Goal: Task Accomplishment & Management: Manage account settings

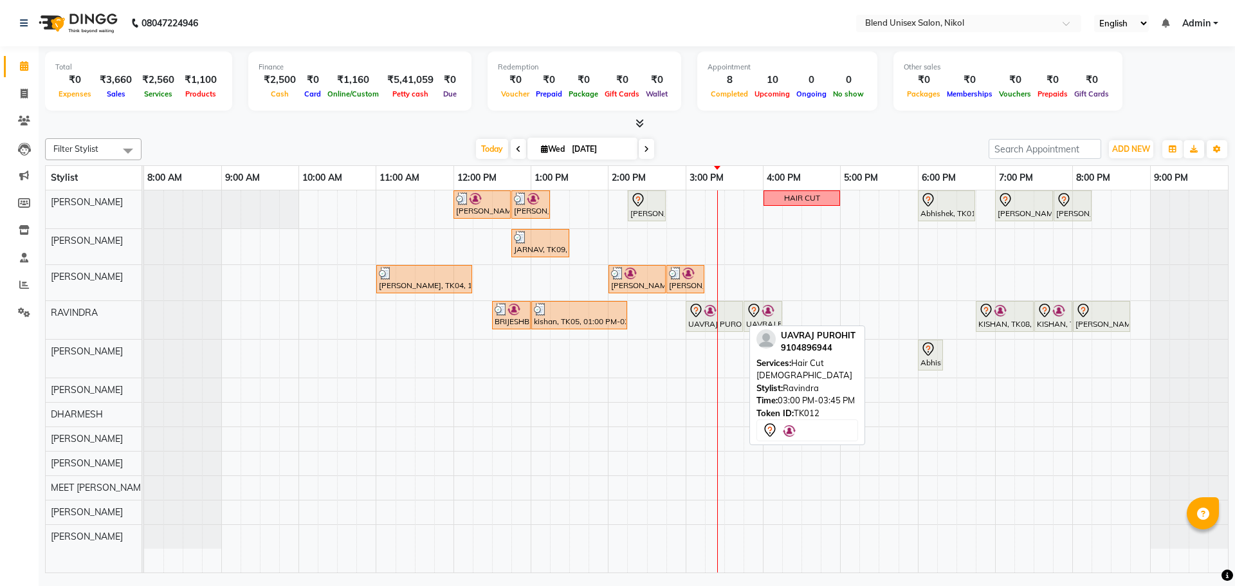
click at [693, 309] on icon at bounding box center [695, 310] width 15 height 15
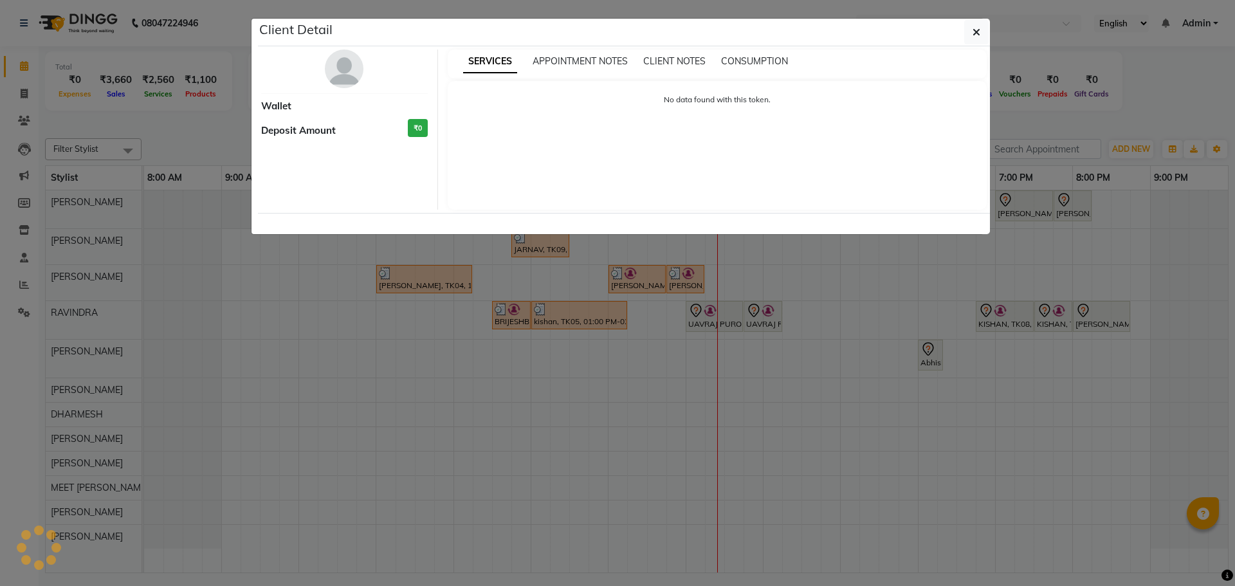
select select "7"
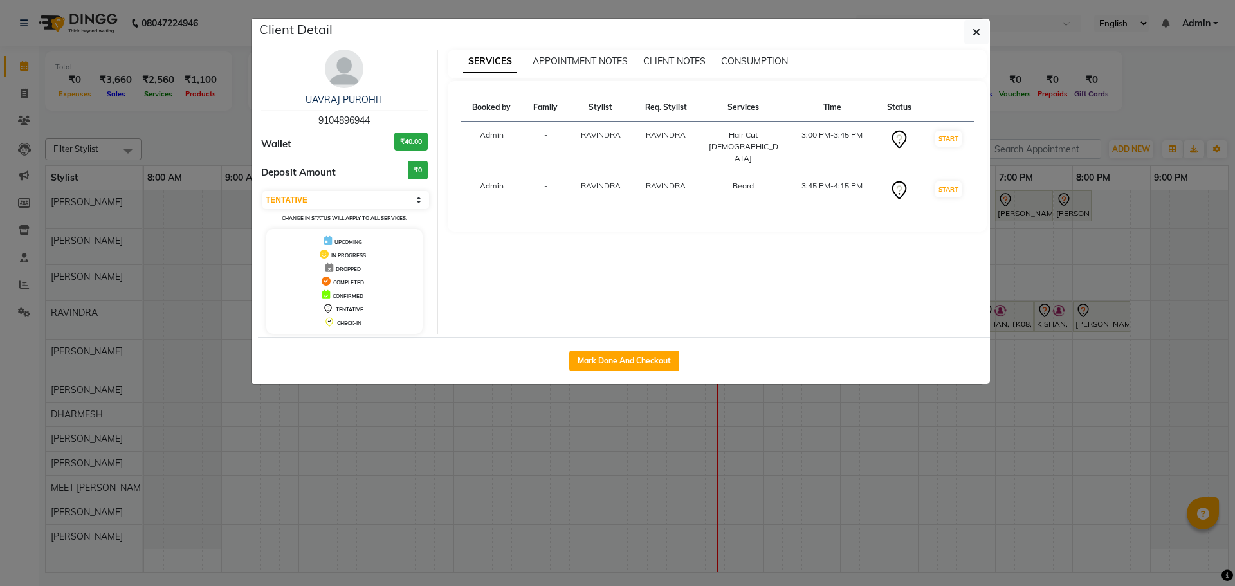
drag, startPoint x: 663, startPoint y: 363, endPoint x: 657, endPoint y: 348, distance: 15.9
click at [663, 362] on button "Mark Done And Checkout" at bounding box center [624, 361] width 110 height 21
select select "service"
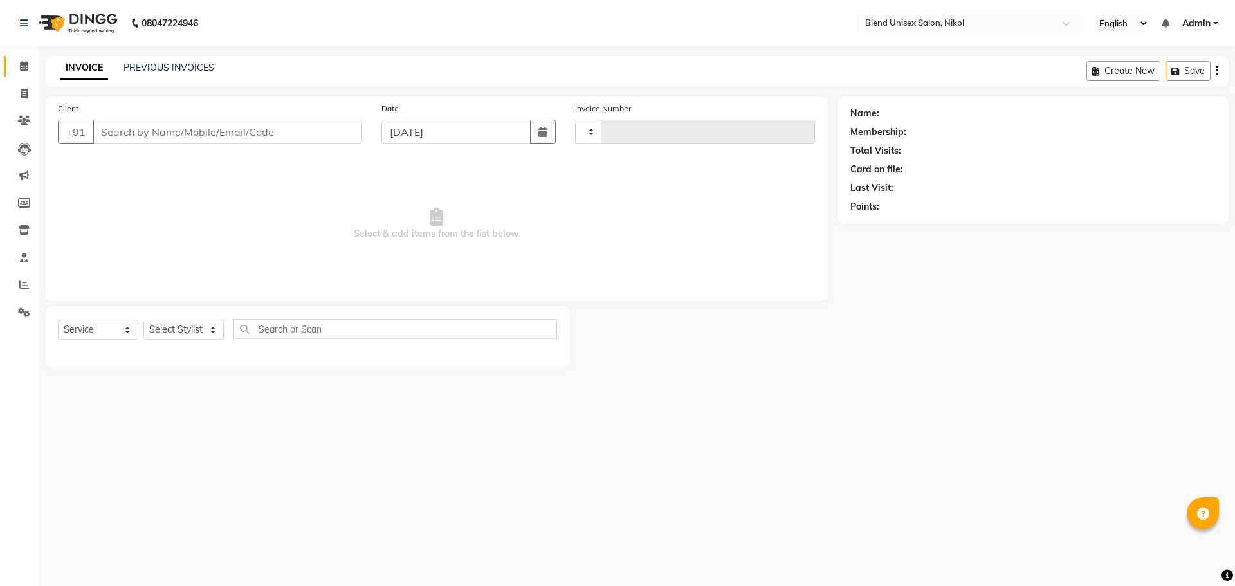
type input "2305"
select select "6213"
type input "9104896944"
select select "80004"
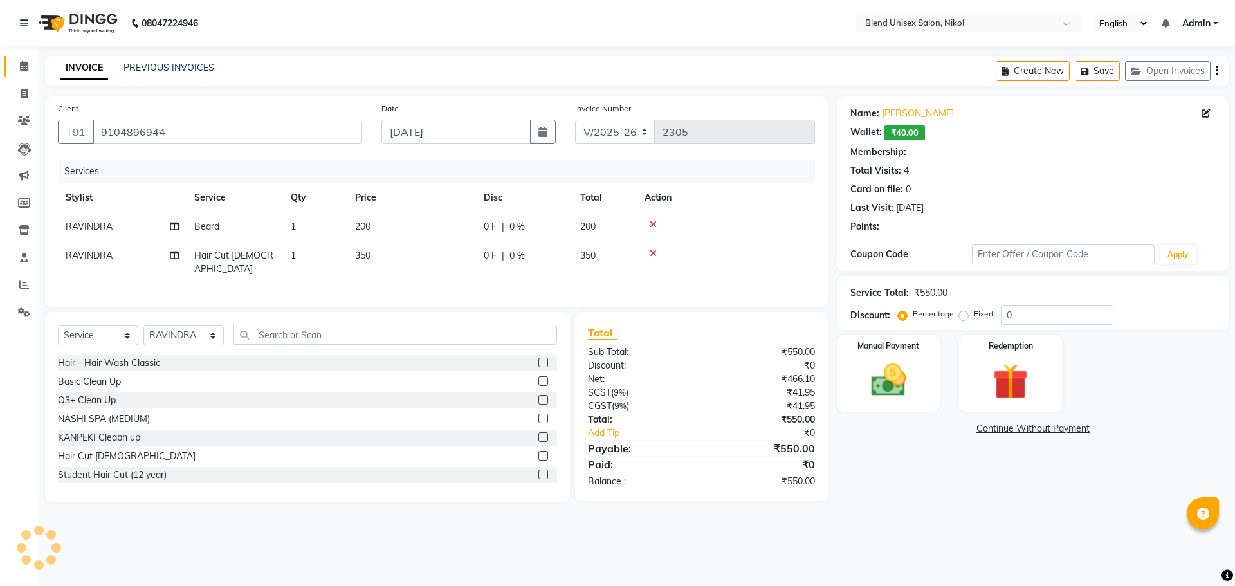
select select "1: Object"
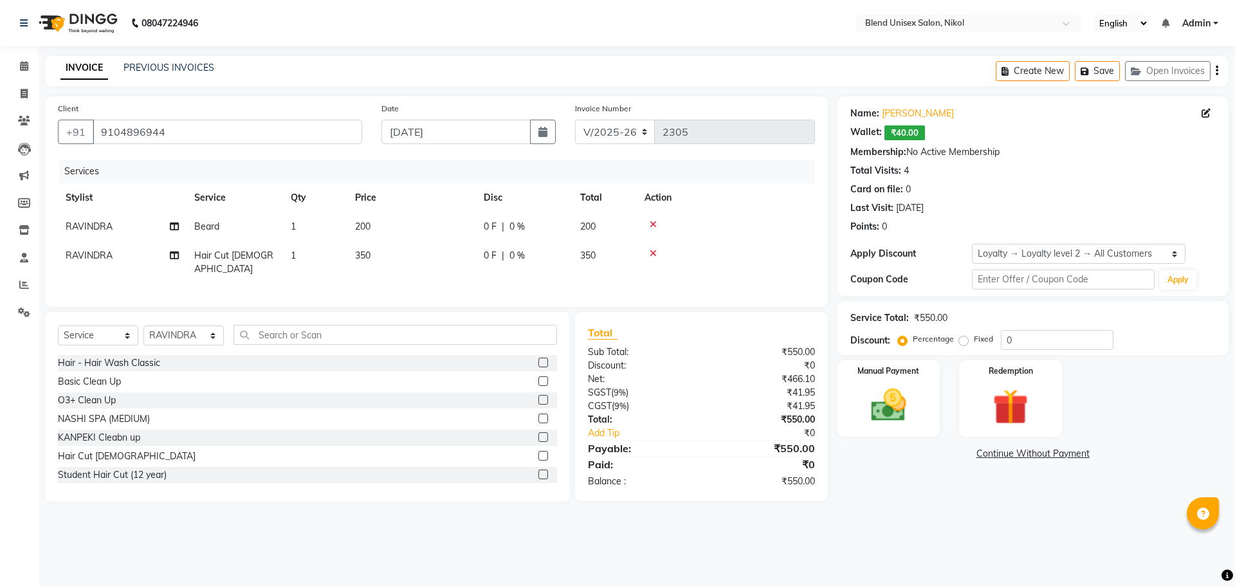
click at [537, 223] on div "0 F | 0 %" at bounding box center [524, 227] width 81 height 14
select select "80004"
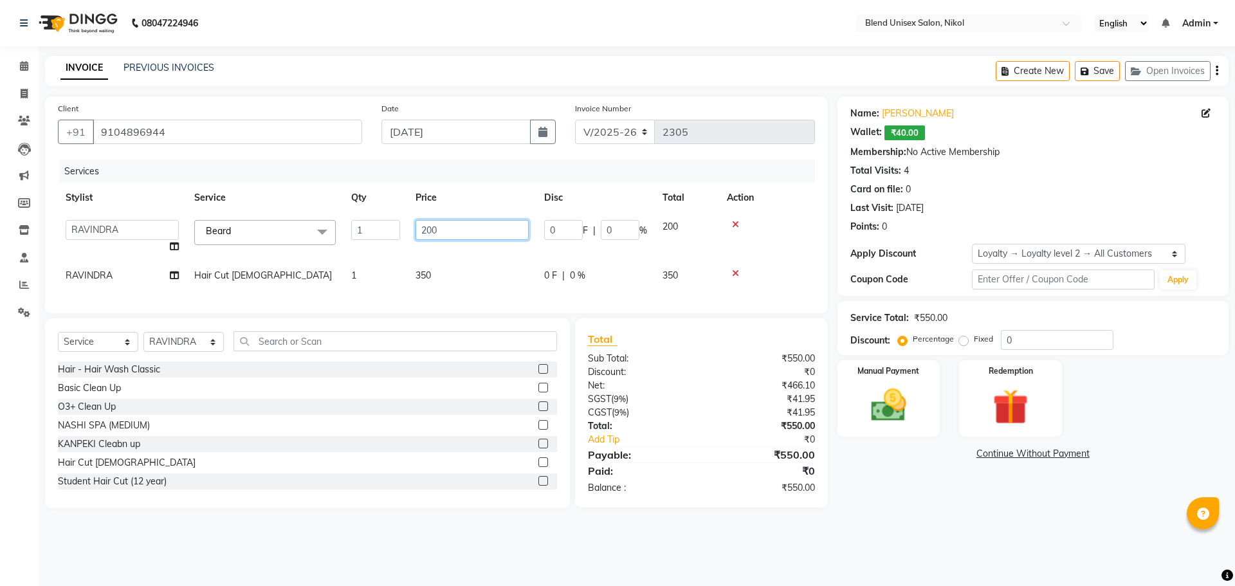
click at [493, 226] on input "200" at bounding box center [472, 230] width 113 height 20
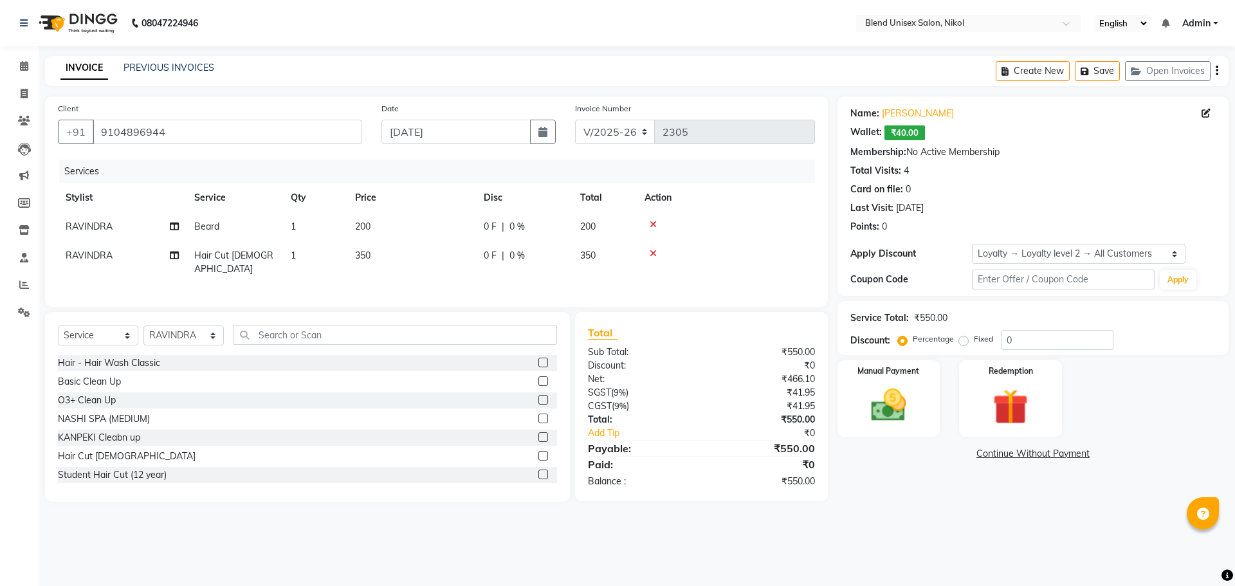
drag, startPoint x: 565, startPoint y: 225, endPoint x: 565, endPoint y: 234, distance: 9.0
click at [562, 233] on div "0 F | 0 %" at bounding box center [524, 227] width 81 height 14
select select "80004"
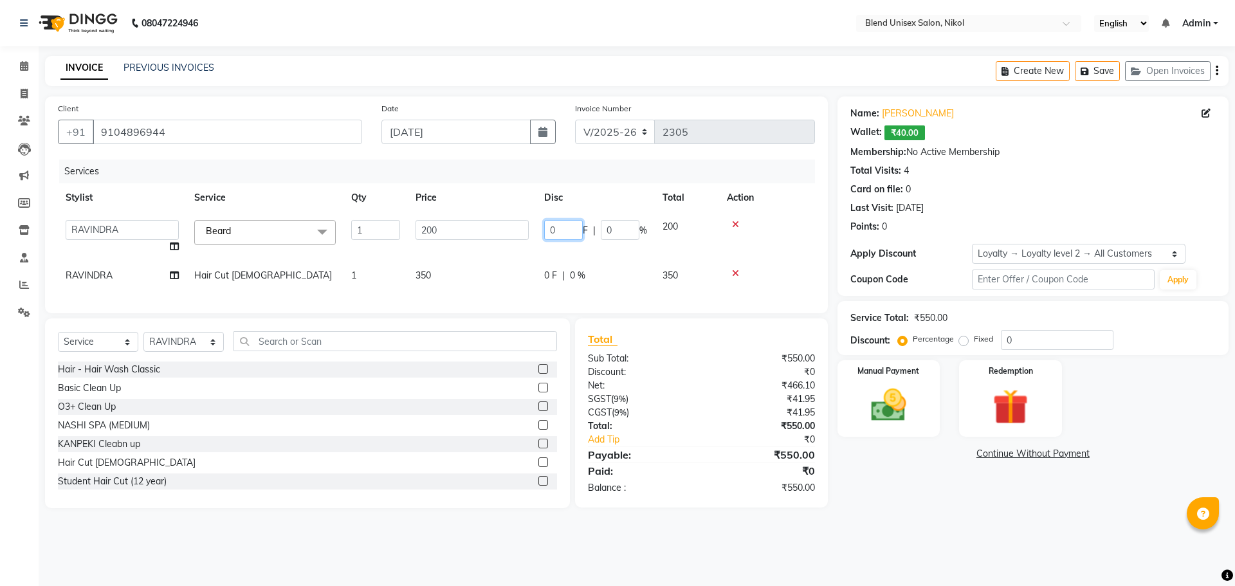
click at [559, 233] on input "0" at bounding box center [563, 230] width 39 height 20
type input "50"
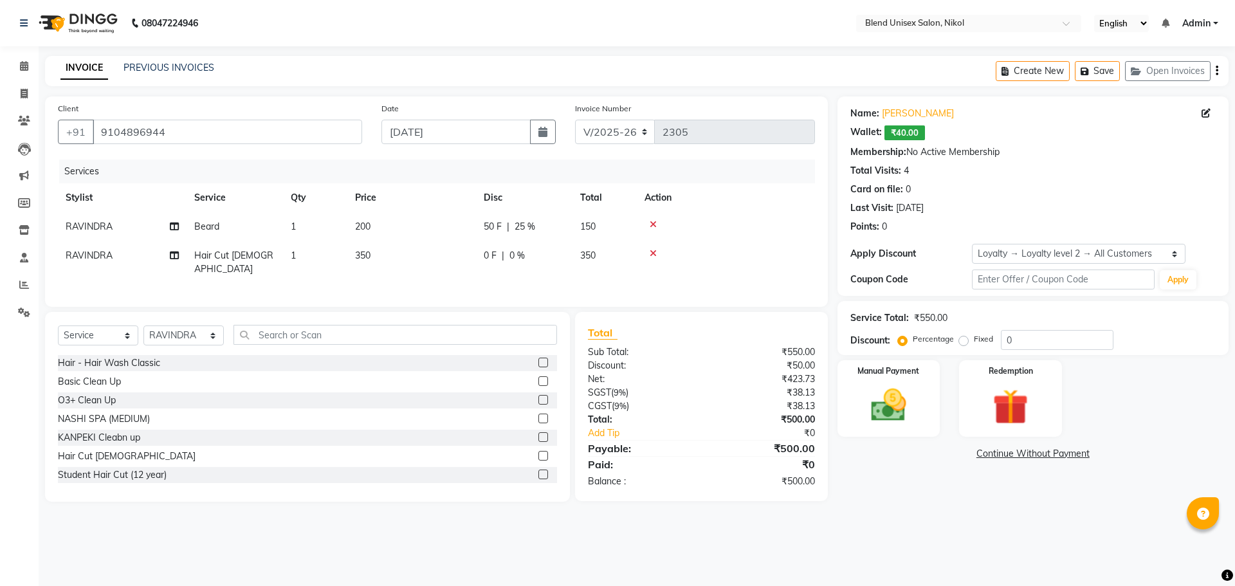
click at [586, 250] on tbody "[PERSON_NAME] 1 200 50 F | 25 % 150 RAVINDRA Hair Cut [DEMOGRAPHIC_DATA] 1 350 …" at bounding box center [436, 247] width 757 height 71
click at [561, 259] on div "0 F | 0 %" at bounding box center [524, 256] width 81 height 14
select select "80004"
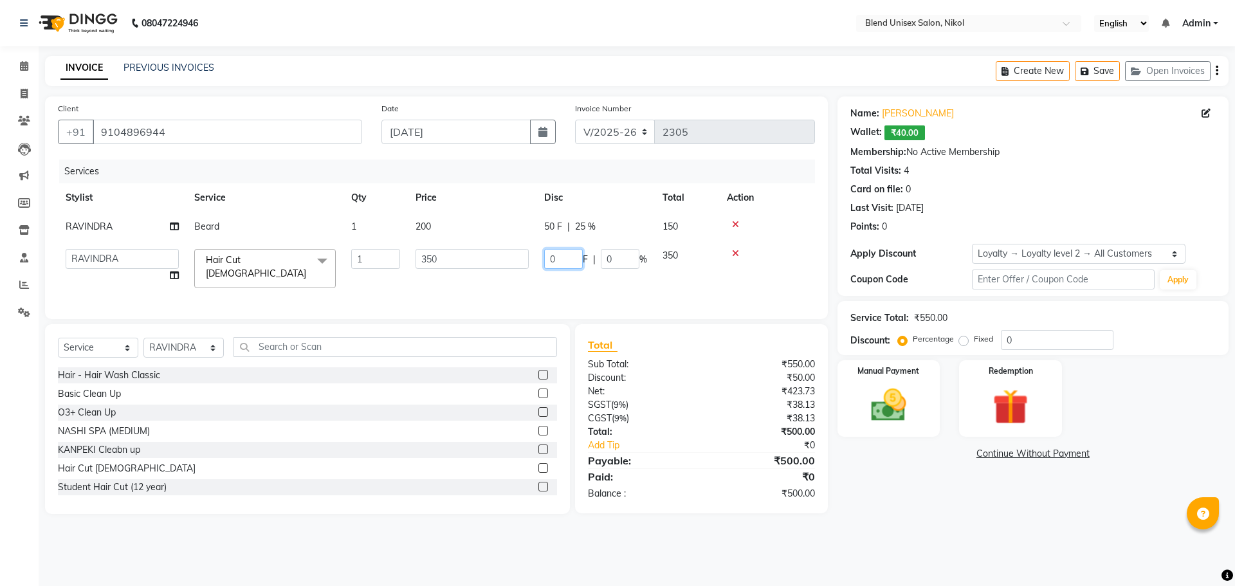
click at [562, 259] on input "0" at bounding box center [563, 259] width 39 height 20
type input "50"
click at [781, 257] on div at bounding box center [767, 253] width 80 height 9
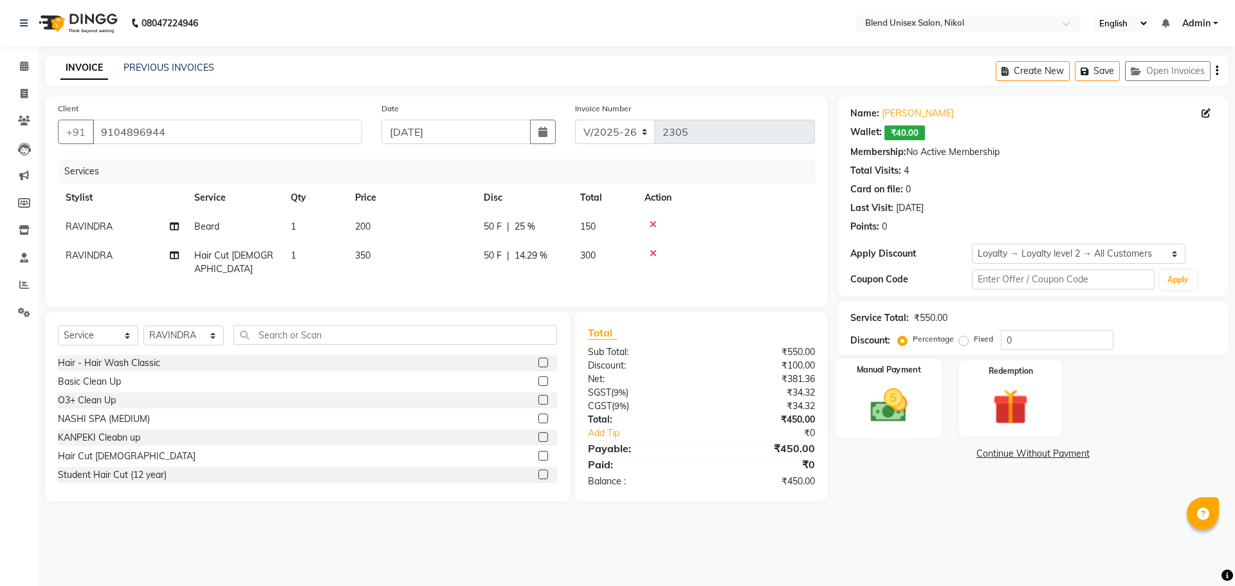
click at [877, 389] on img at bounding box center [889, 405] width 60 height 42
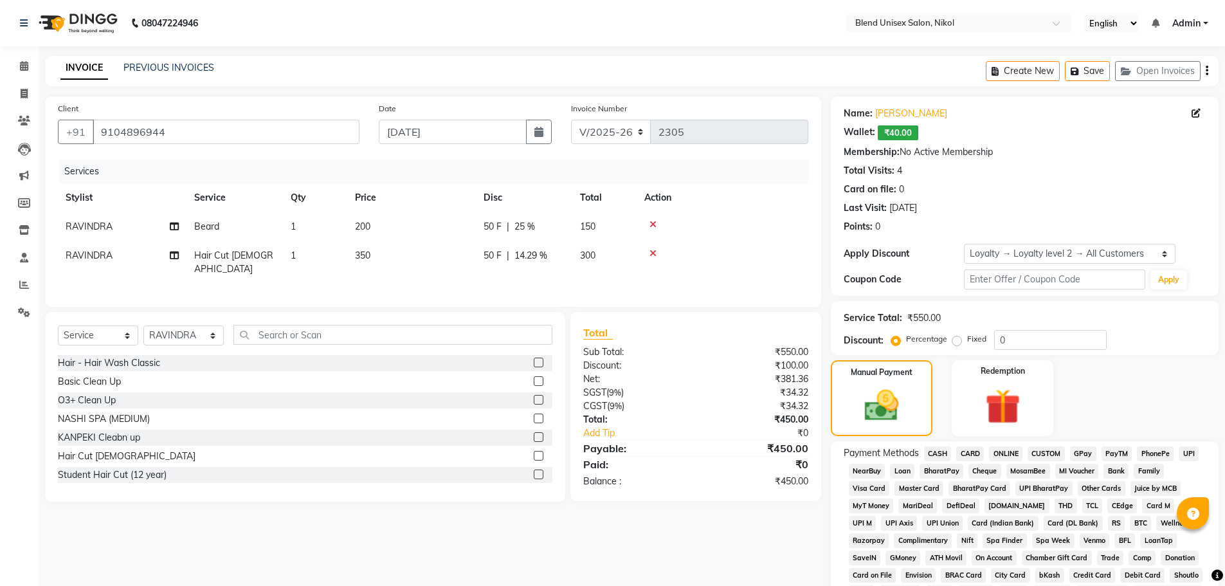
click at [942, 452] on span "CASH" at bounding box center [938, 453] width 28 height 15
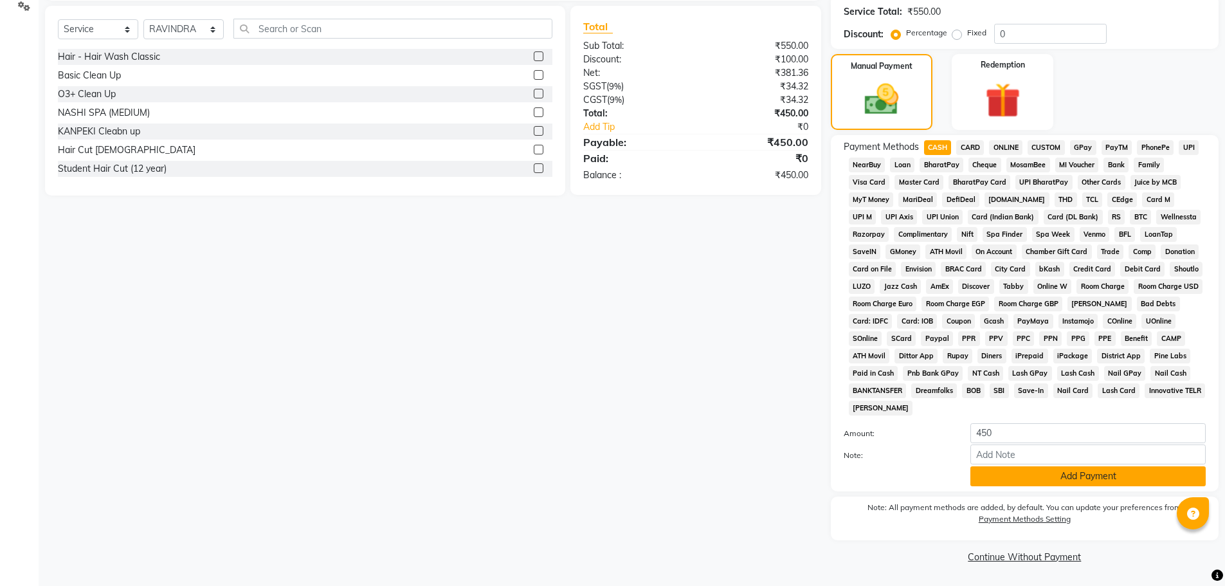
click at [993, 473] on button "Add Payment" at bounding box center [1088, 476] width 235 height 20
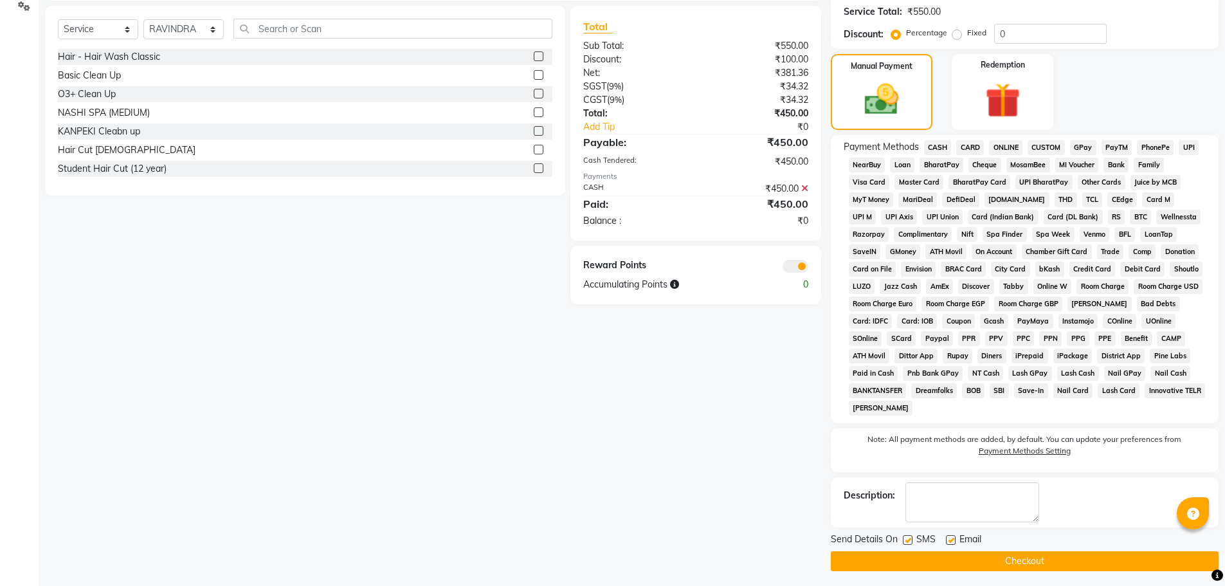
click at [969, 558] on button "Checkout" at bounding box center [1025, 561] width 388 height 20
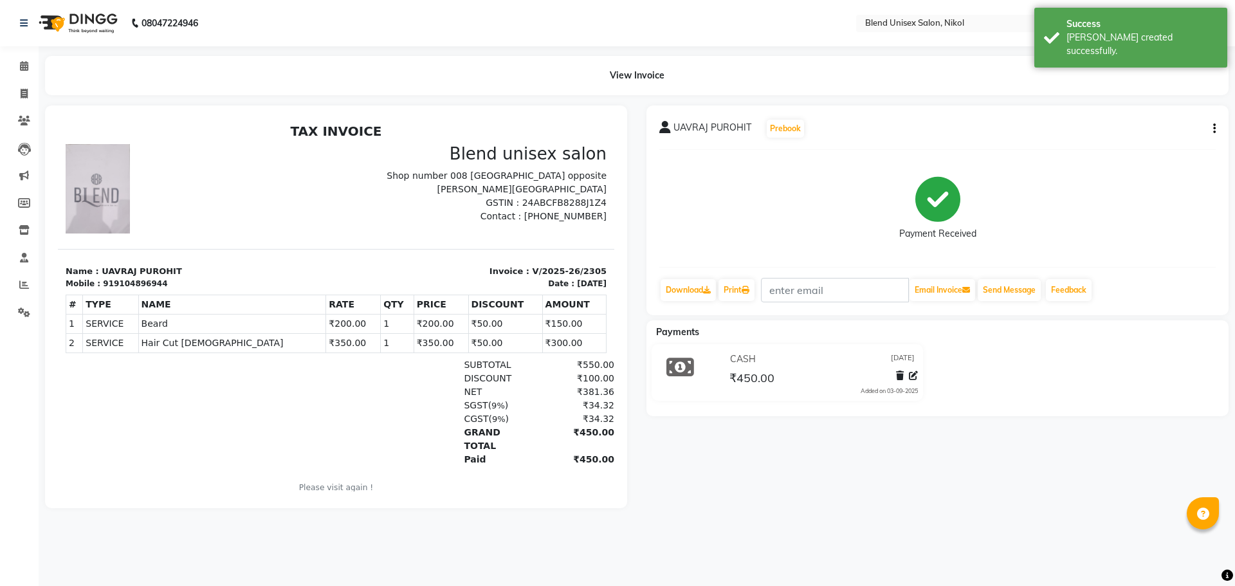
drag, startPoint x: 0, startPoint y: 367, endPoint x: 435, endPoint y: 27, distance: 552.7
click at [435, 27] on nav "08047224946 Select Location × Blend Unisex Salon, Nikol English ENGLISH Español…" at bounding box center [617, 23] width 1235 height 46
click at [23, 70] on icon at bounding box center [24, 66] width 8 height 10
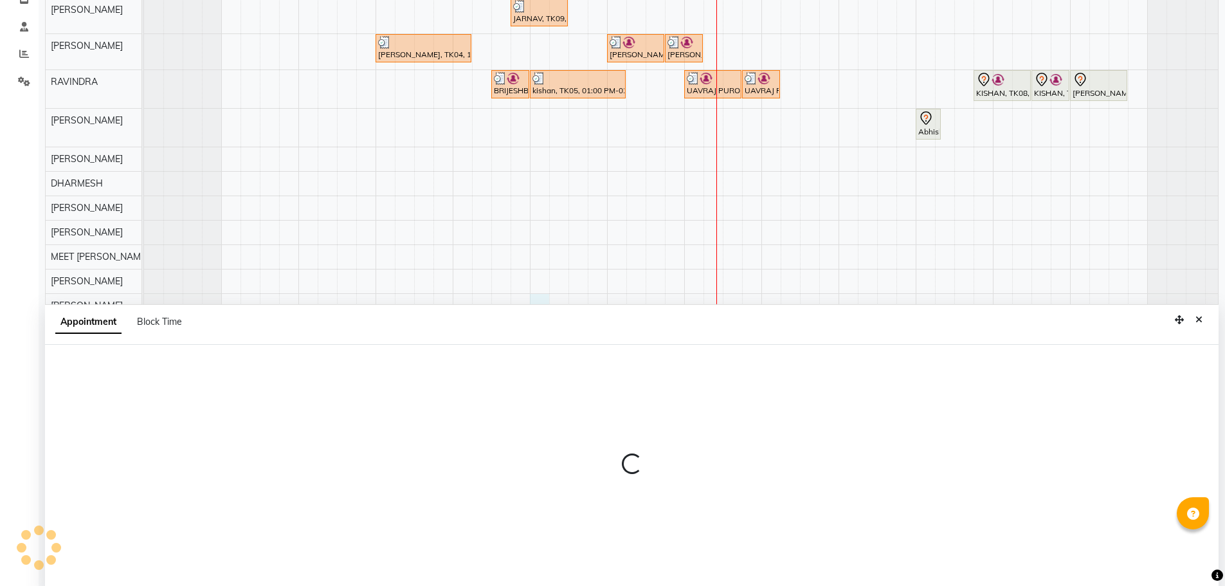
scroll to position [243, 0]
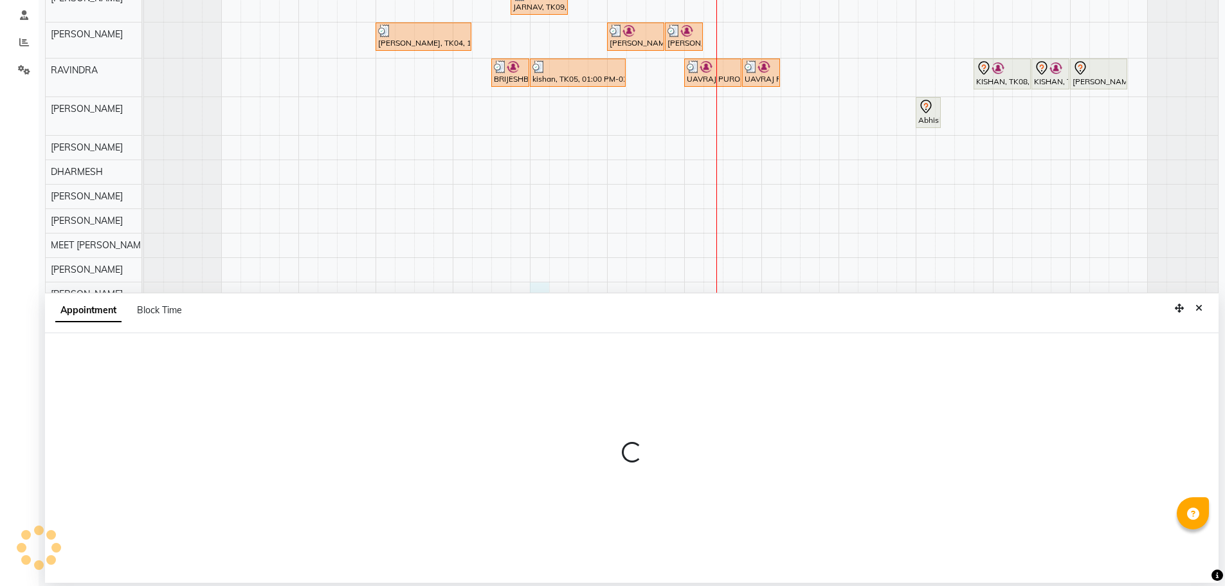
select select "90197"
select select "780"
select select "tentative"
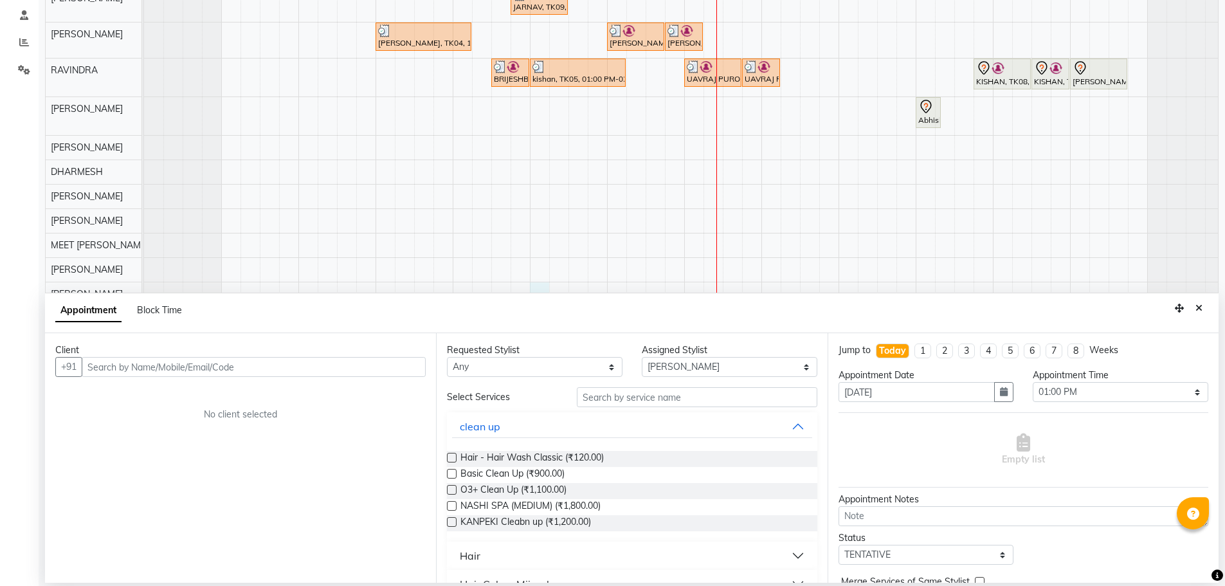
click at [297, 373] on input "text" at bounding box center [254, 367] width 344 height 20
click at [299, 363] on input "text" at bounding box center [254, 367] width 344 height 20
type input "9624692902"
click at [406, 368] on span "Add Client" at bounding box center [399, 367] width 43 height 12
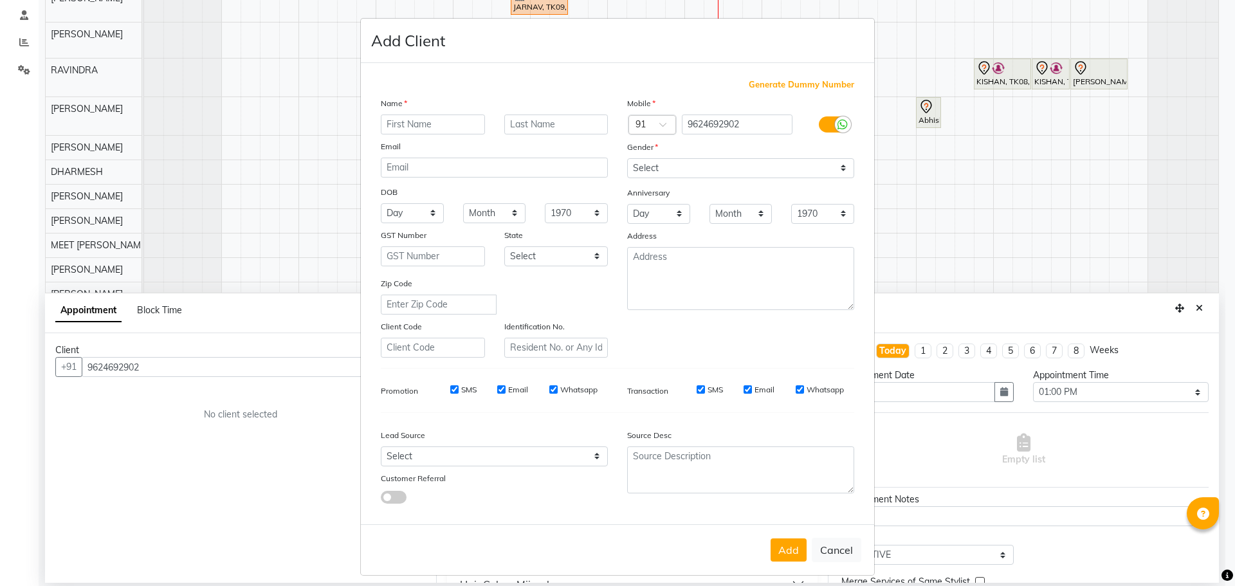
click at [410, 122] on input "text" at bounding box center [433, 124] width 104 height 20
click at [433, 122] on input "DHURU" at bounding box center [433, 124] width 104 height 20
type input "DHURU"
click at [522, 122] on input "text" at bounding box center [556, 124] width 104 height 20
type input "[PERSON_NAME]"
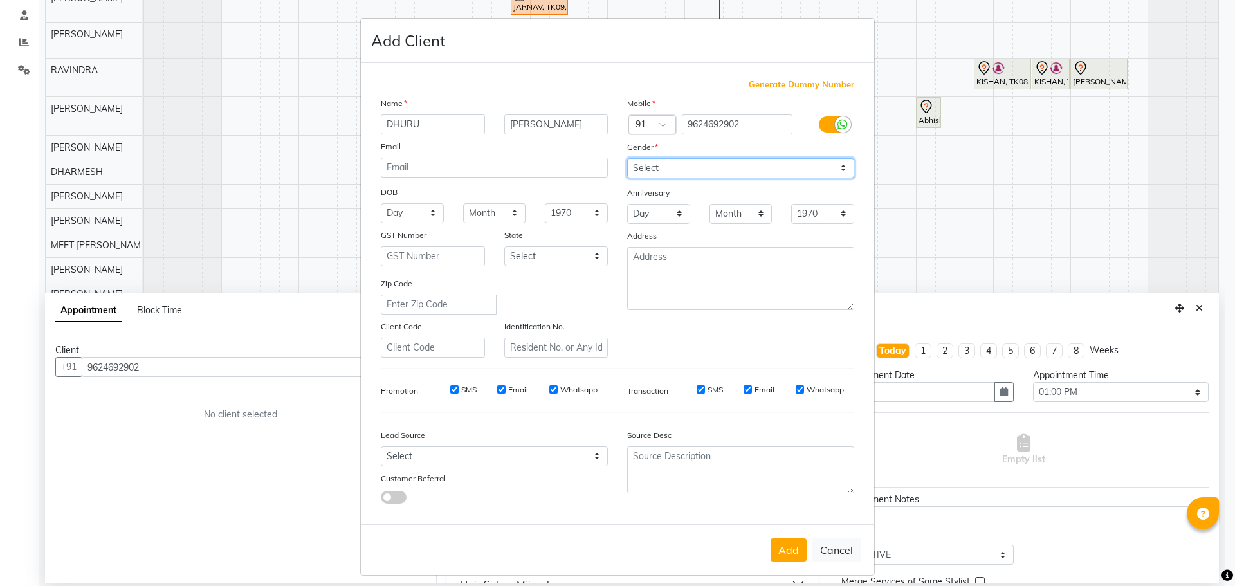
click at [682, 169] on select "Select [DEMOGRAPHIC_DATA] [DEMOGRAPHIC_DATA] Other Prefer Not To Say" at bounding box center [740, 168] width 227 height 20
select select "[DEMOGRAPHIC_DATA]"
click at [627, 158] on select "Select [DEMOGRAPHIC_DATA] [DEMOGRAPHIC_DATA] Other Prefer Not To Say" at bounding box center [740, 168] width 227 height 20
click at [780, 551] on button "Add" at bounding box center [789, 549] width 36 height 23
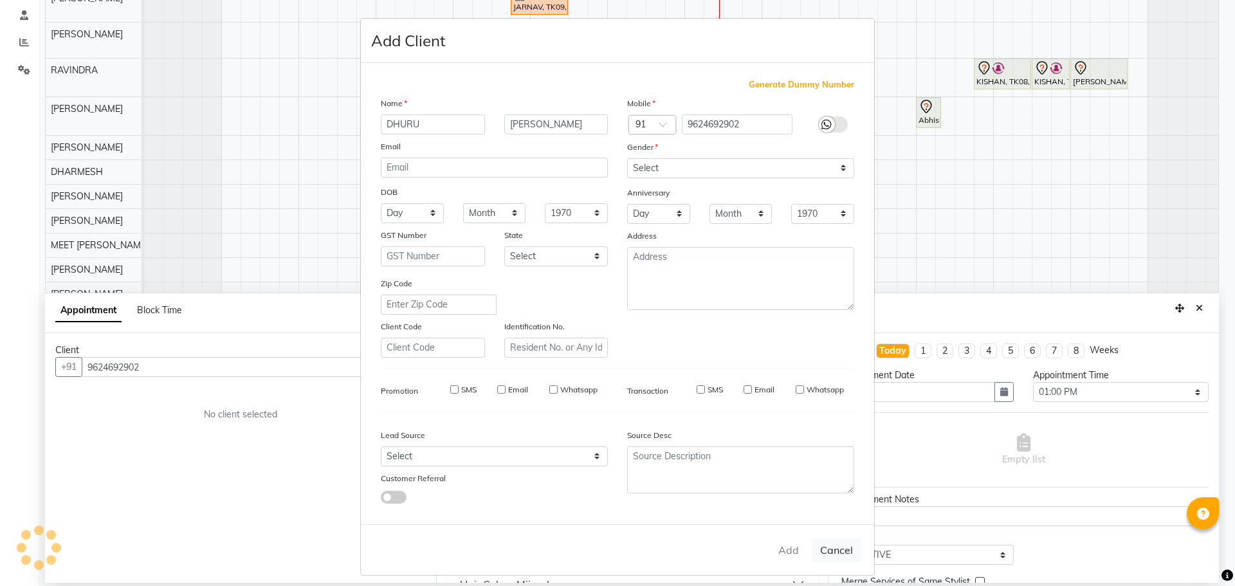
select select
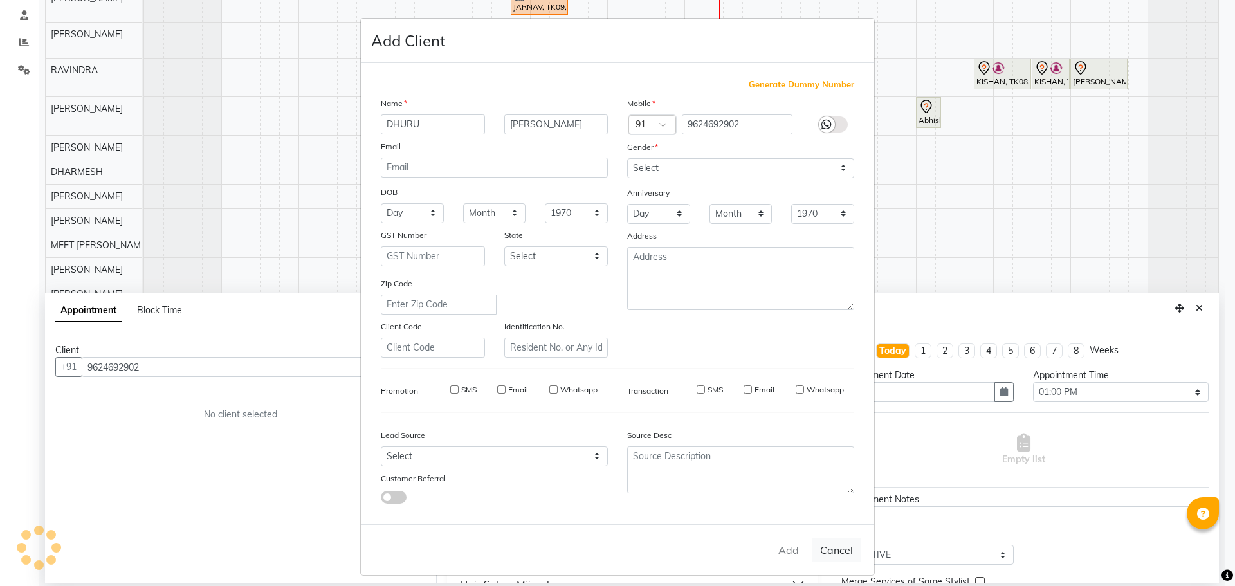
select select
checkbox input "false"
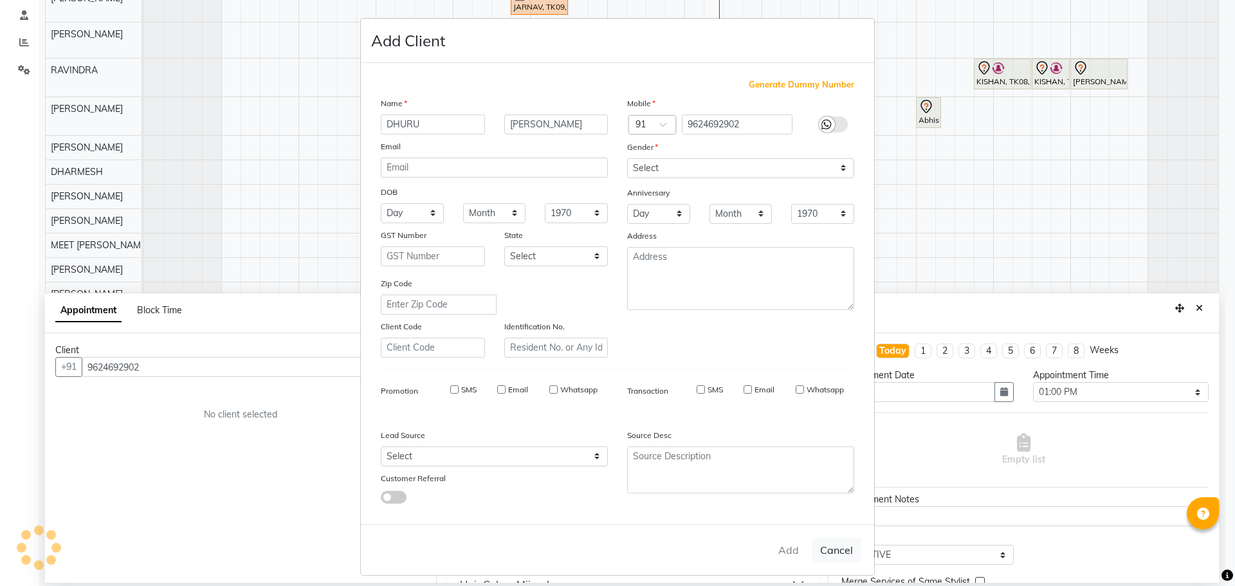
checkbox input "false"
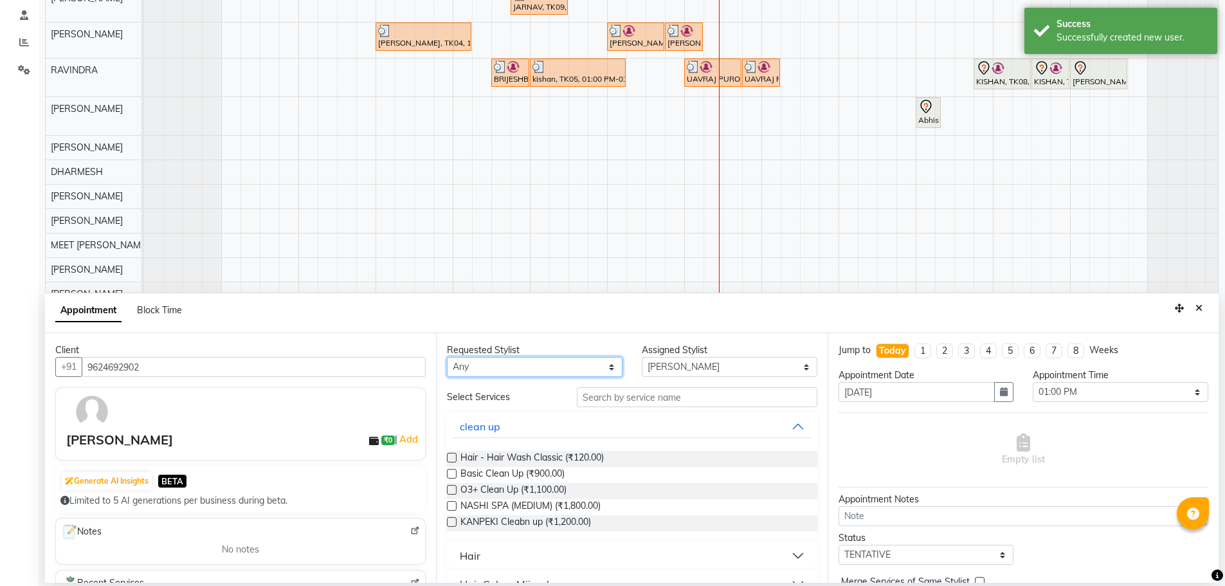
click at [533, 369] on select "Any AJAY NAI [PERSON_NAME] [PERSON_NAME] [PERSON_NAME] MEET [PERSON_NAME] [PERS…" at bounding box center [535, 367] width 176 height 20
select select "90197"
click at [447, 357] on select "Any AJAY NAI [PERSON_NAME] [PERSON_NAME] [PERSON_NAME] MEET [PERSON_NAME] [PERS…" at bounding box center [535, 367] width 176 height 20
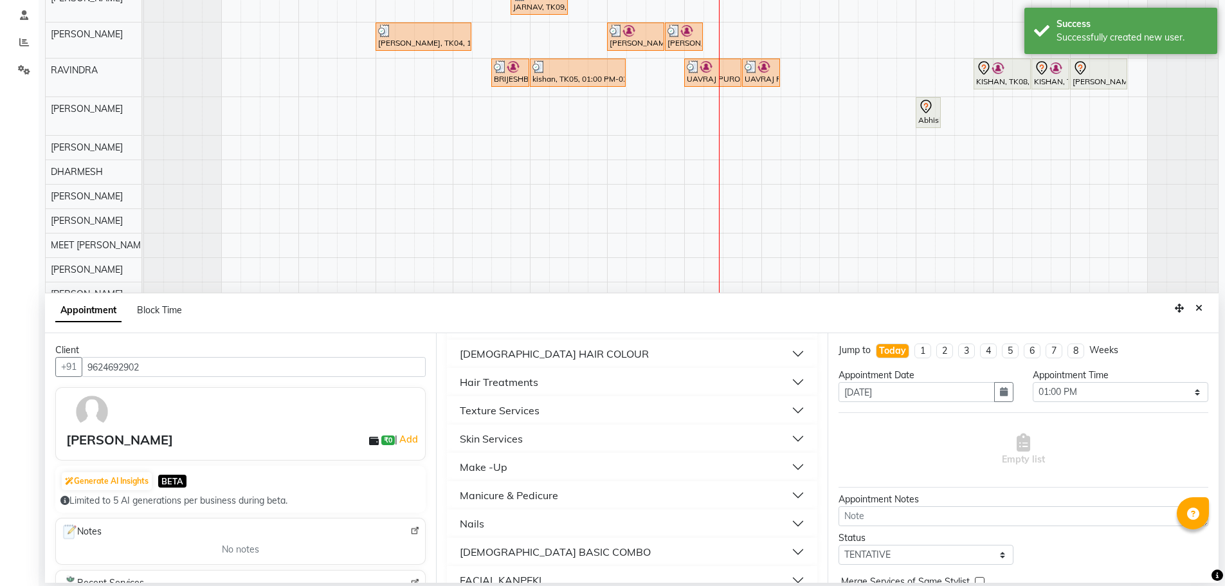
scroll to position [563, 0]
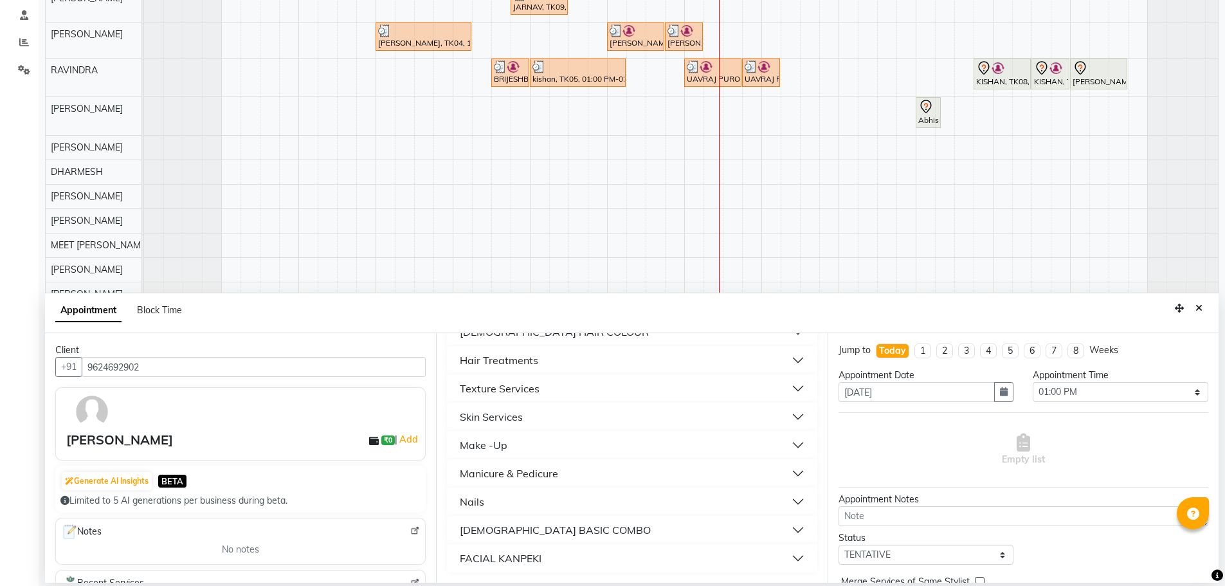
click at [492, 354] on div "Hair Treatments" at bounding box center [499, 360] width 78 height 15
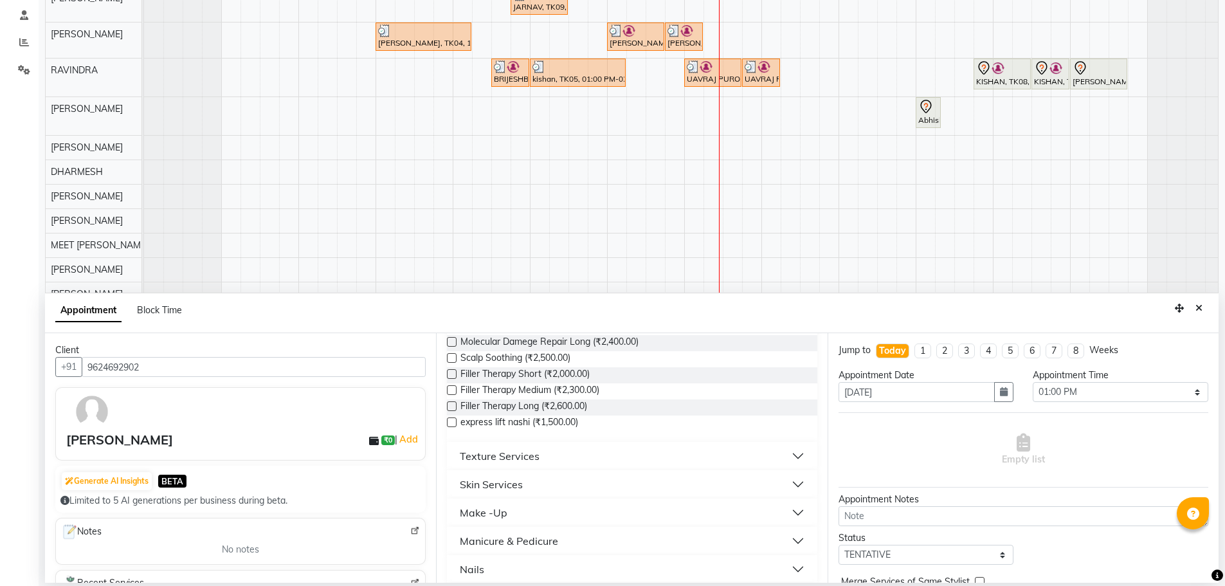
scroll to position [821, 0]
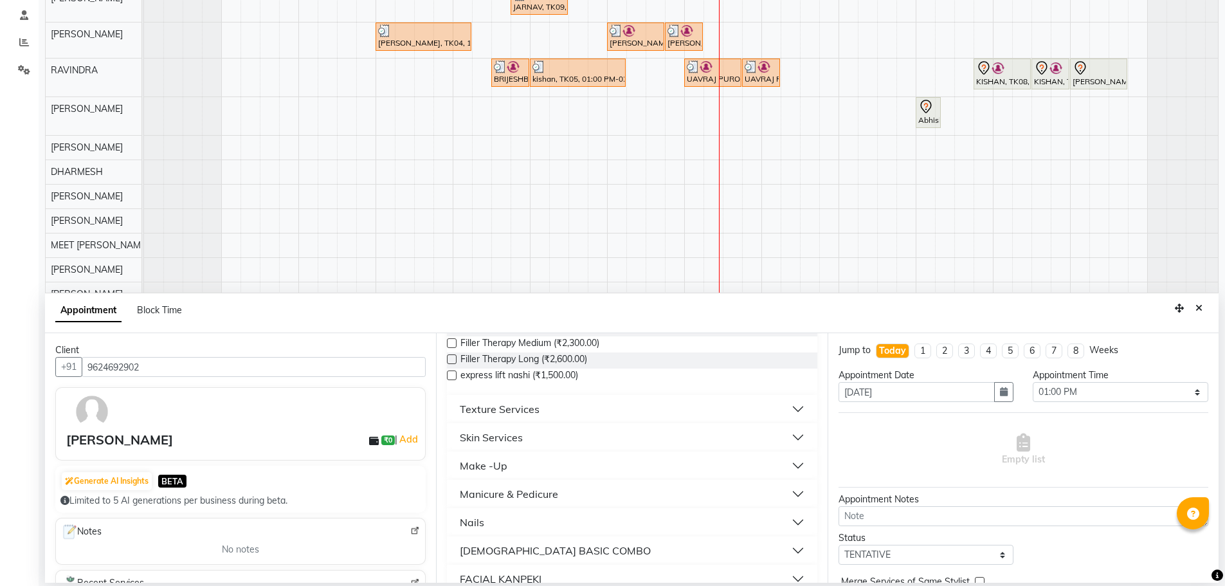
click at [526, 416] on div "Texture Services" at bounding box center [500, 408] width 80 height 15
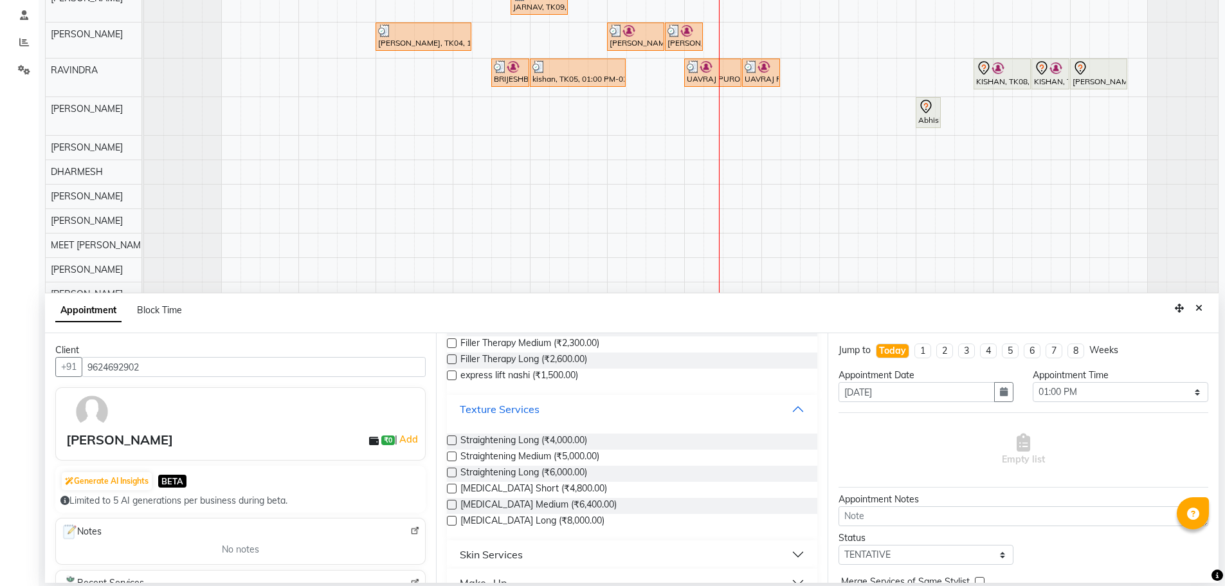
scroll to position [885, 0]
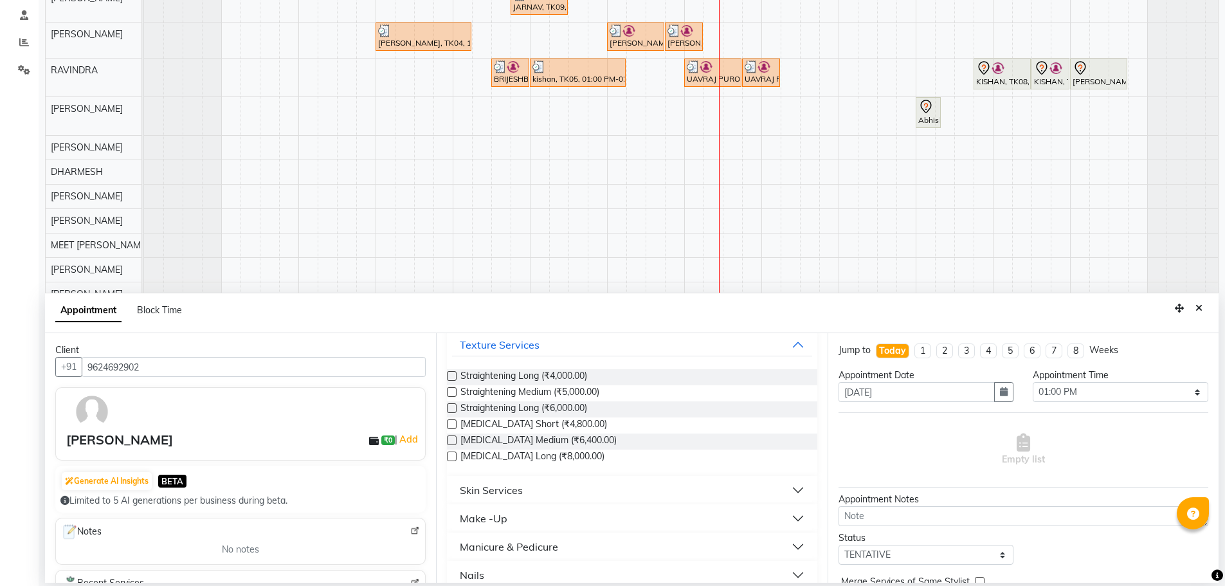
click at [452, 441] on label at bounding box center [452, 440] width 10 height 10
click at [452, 441] on input "checkbox" at bounding box center [451, 441] width 8 height 8
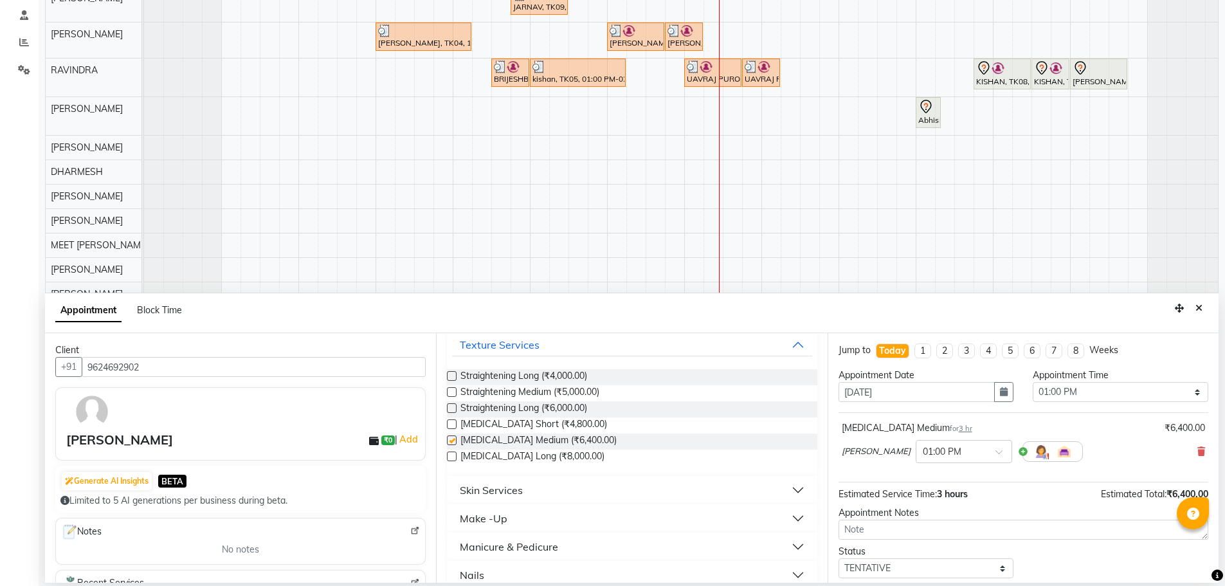
checkbox input "false"
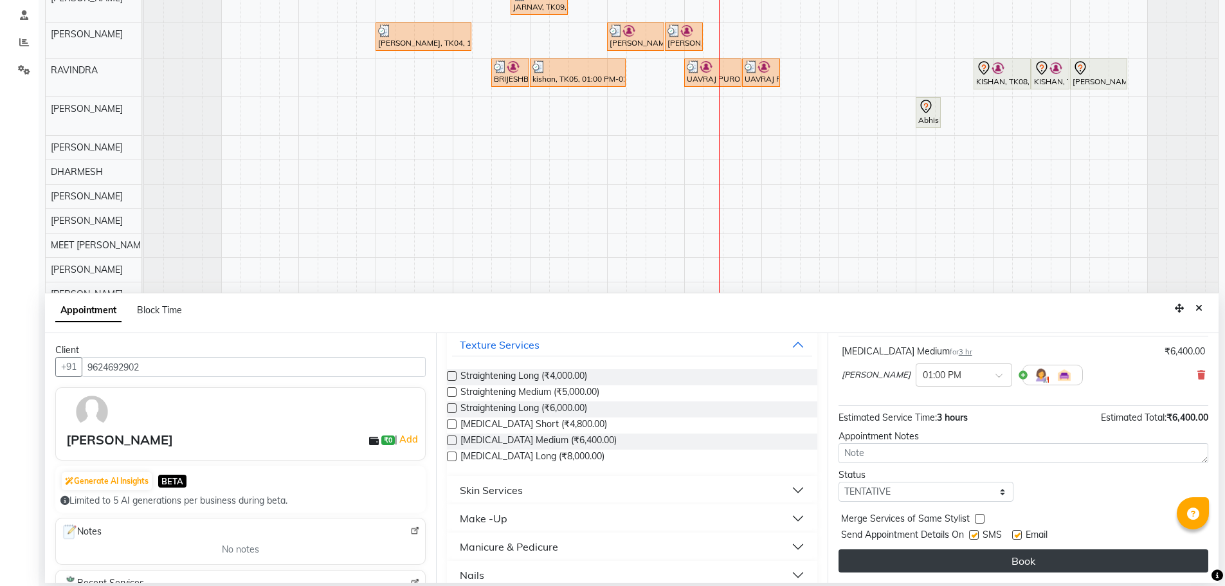
click at [893, 569] on button "Book" at bounding box center [1024, 560] width 370 height 23
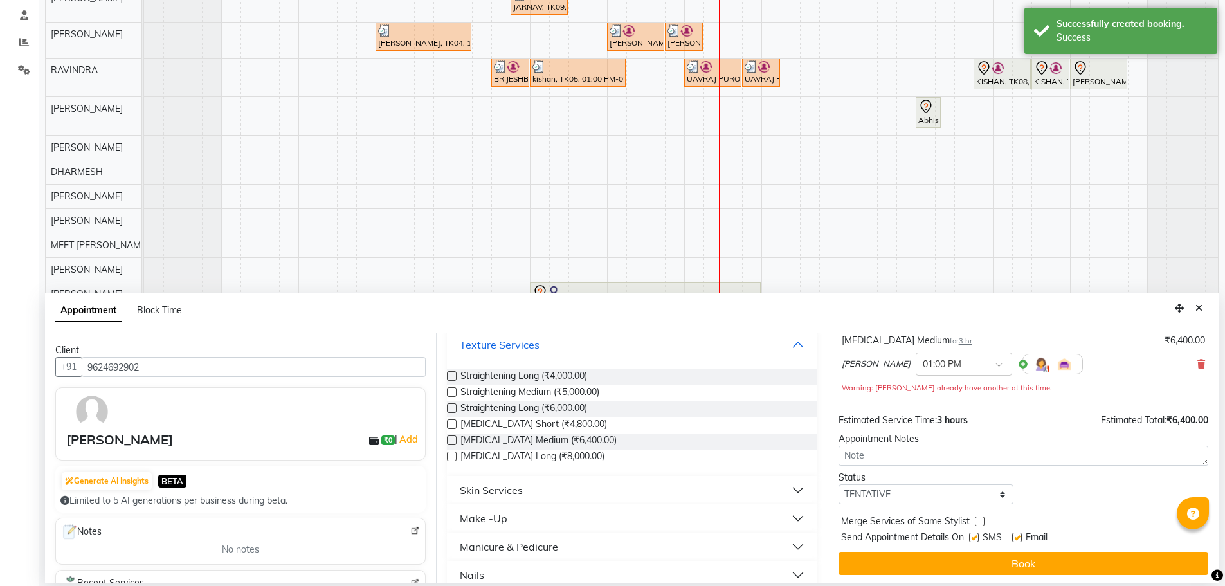
scroll to position [90, 0]
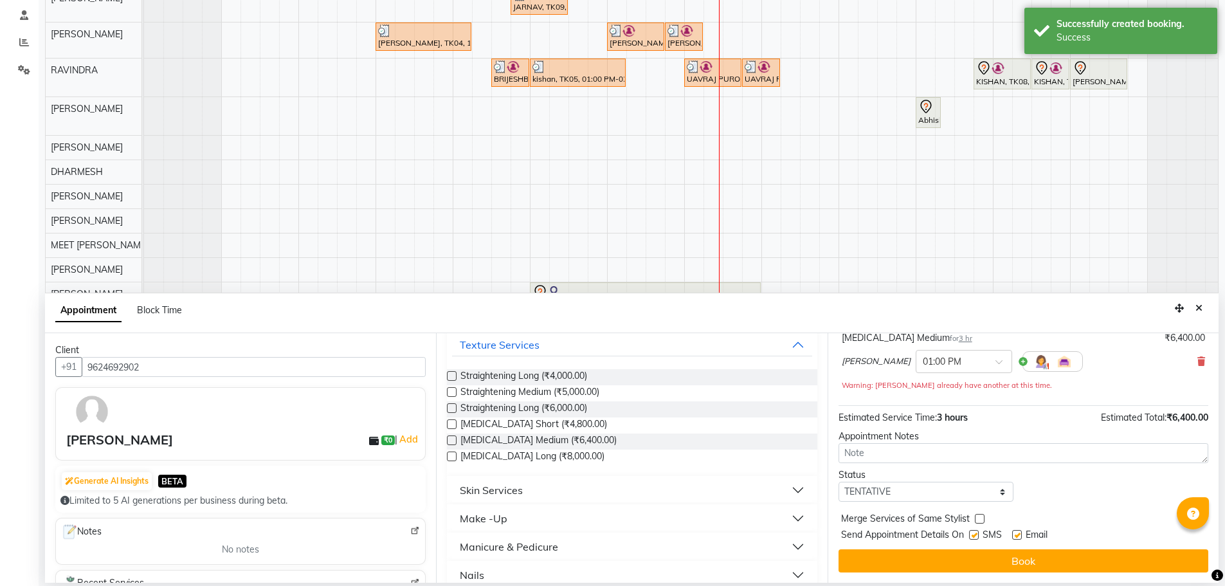
drag, startPoint x: 913, startPoint y: 562, endPoint x: 913, endPoint y: 555, distance: 7.1
click at [913, 561] on button "Book" at bounding box center [1024, 560] width 370 height 23
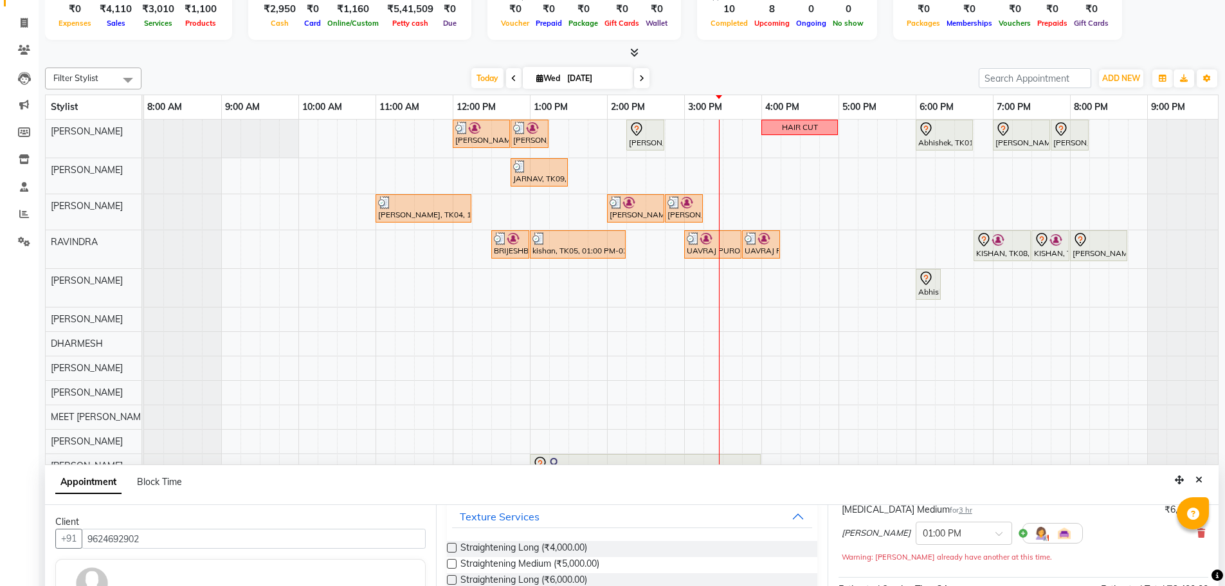
scroll to position [193, 0]
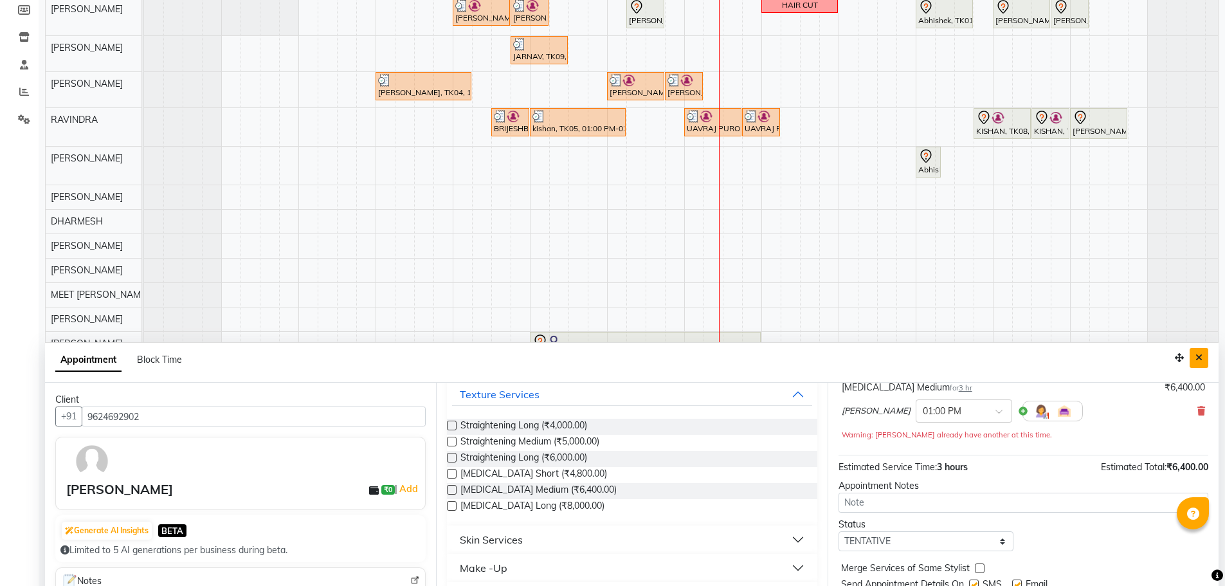
click at [1203, 355] on button "Close" at bounding box center [1199, 358] width 19 height 20
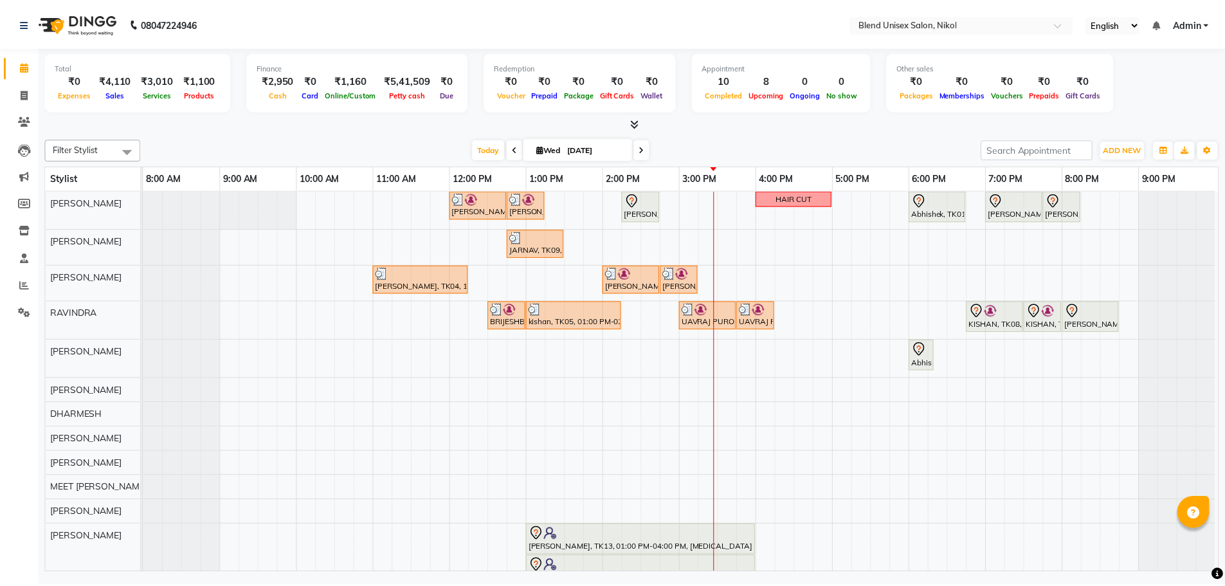
scroll to position [32, 0]
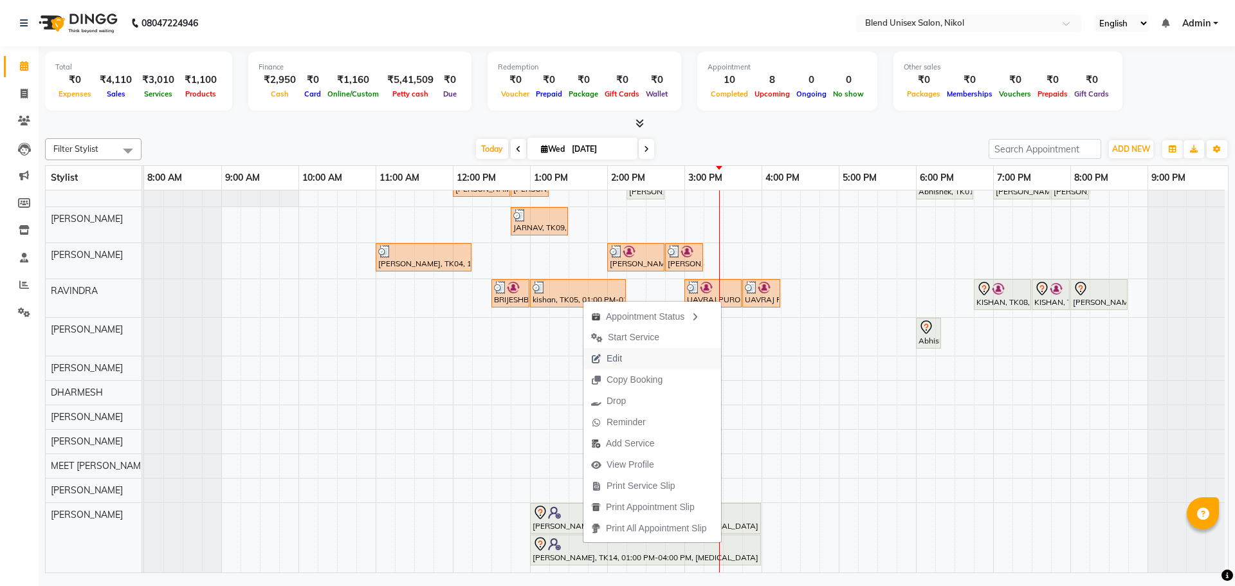
click at [631, 362] on button "Edit" at bounding box center [652, 358] width 138 height 21
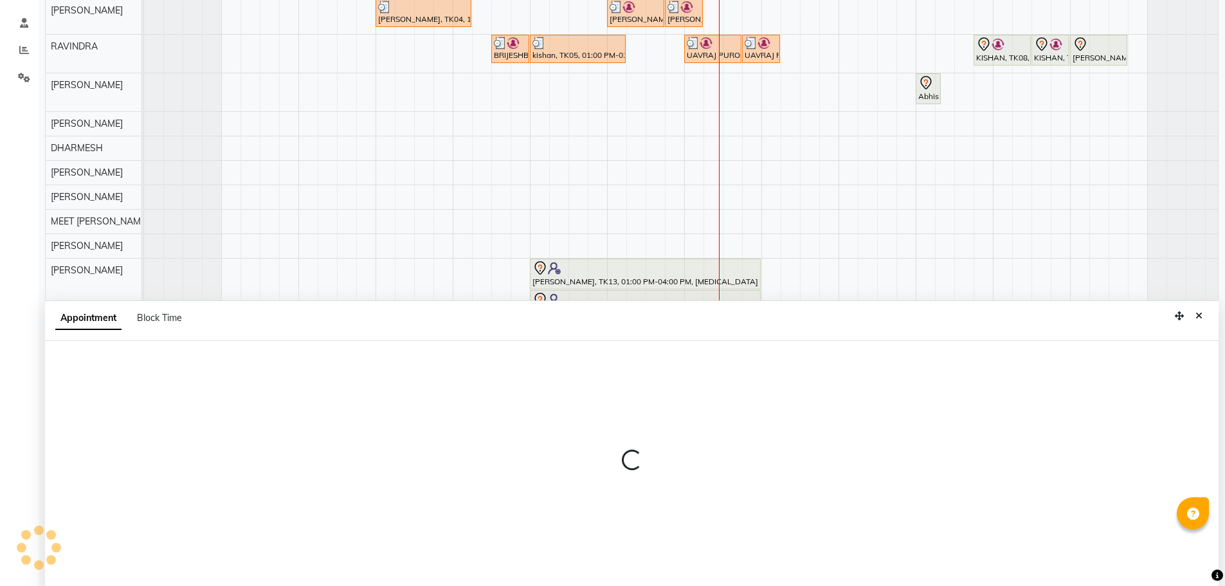
scroll to position [243, 0]
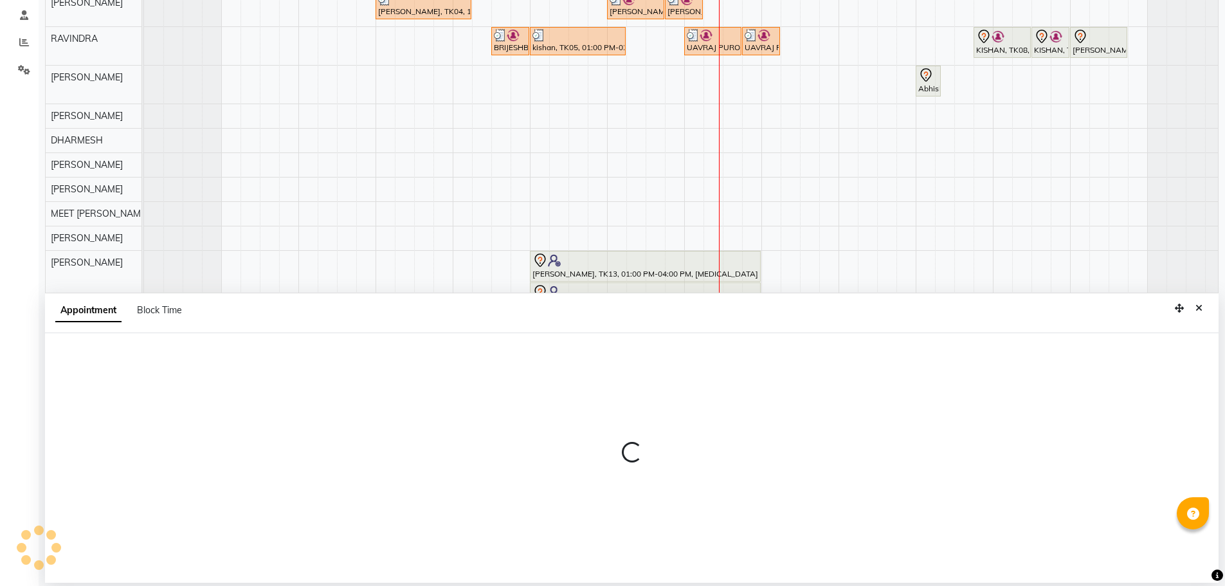
select select "tentative"
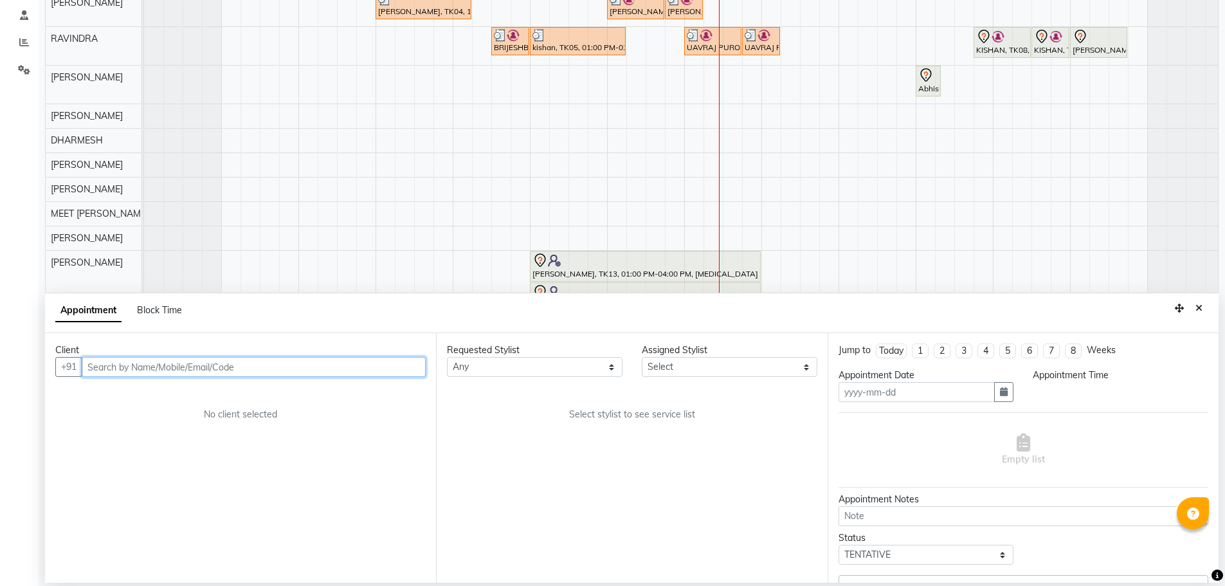
type input "[DATE]"
select select "780"
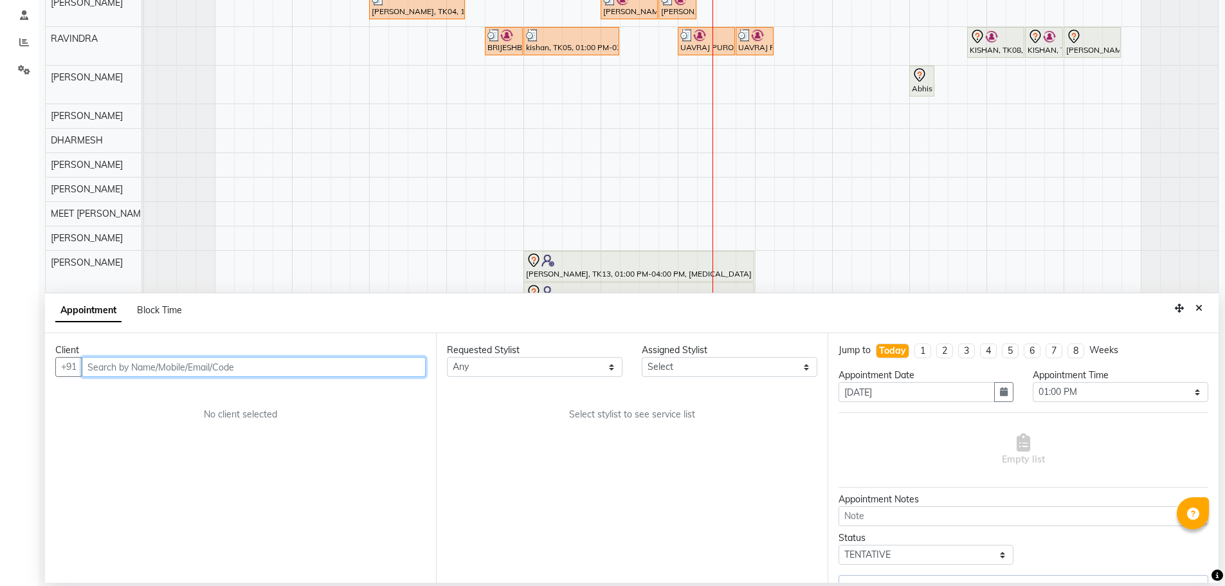
select select "90197"
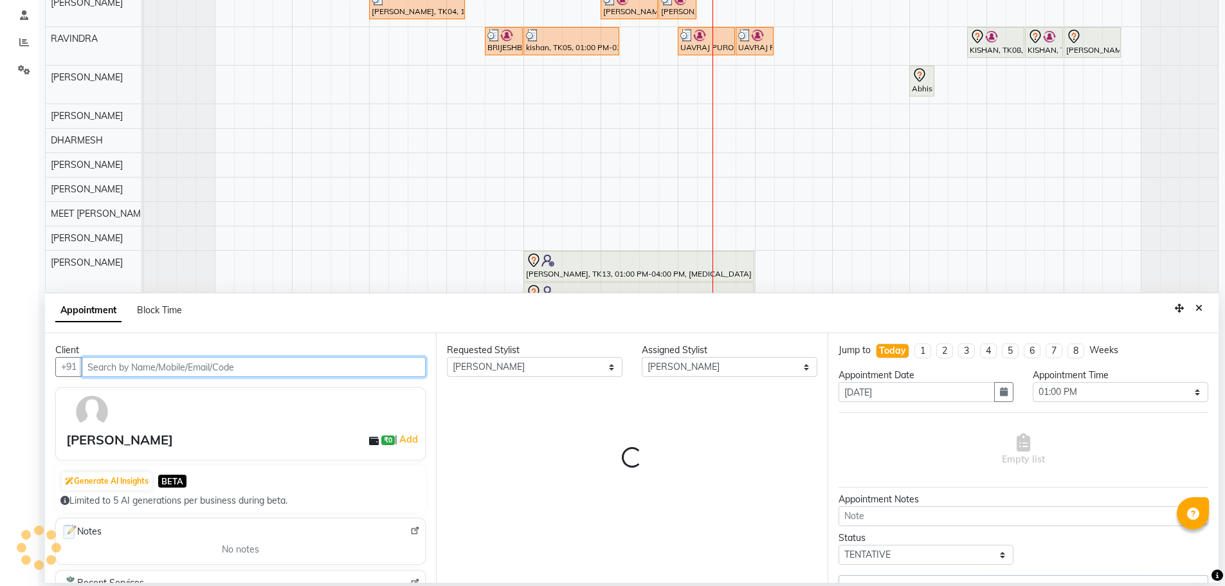
select select "3057"
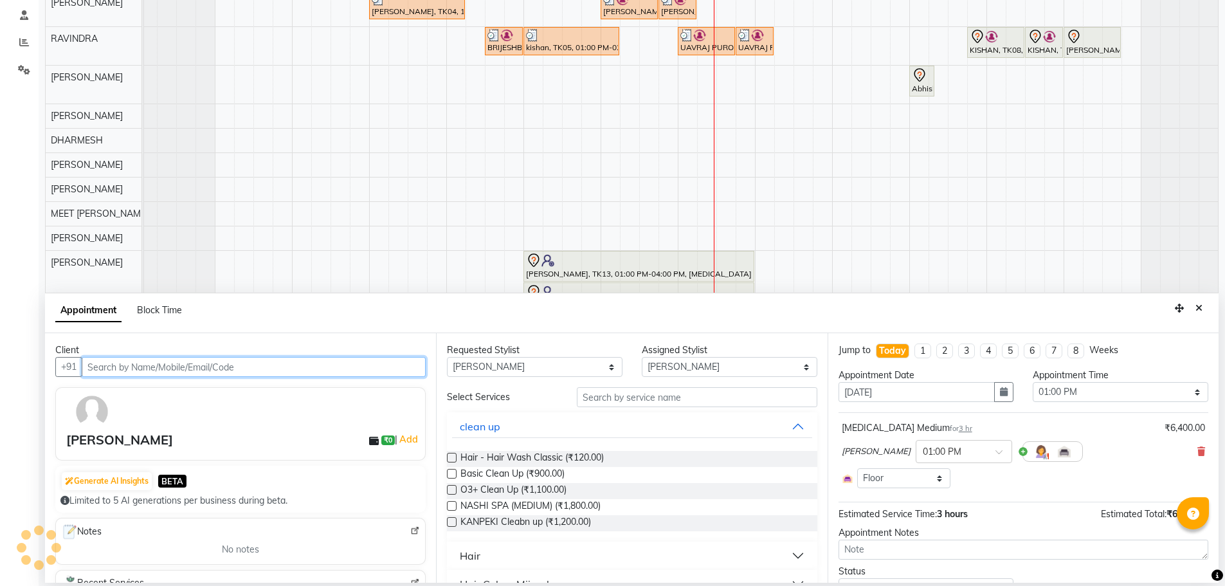
scroll to position [59, 0]
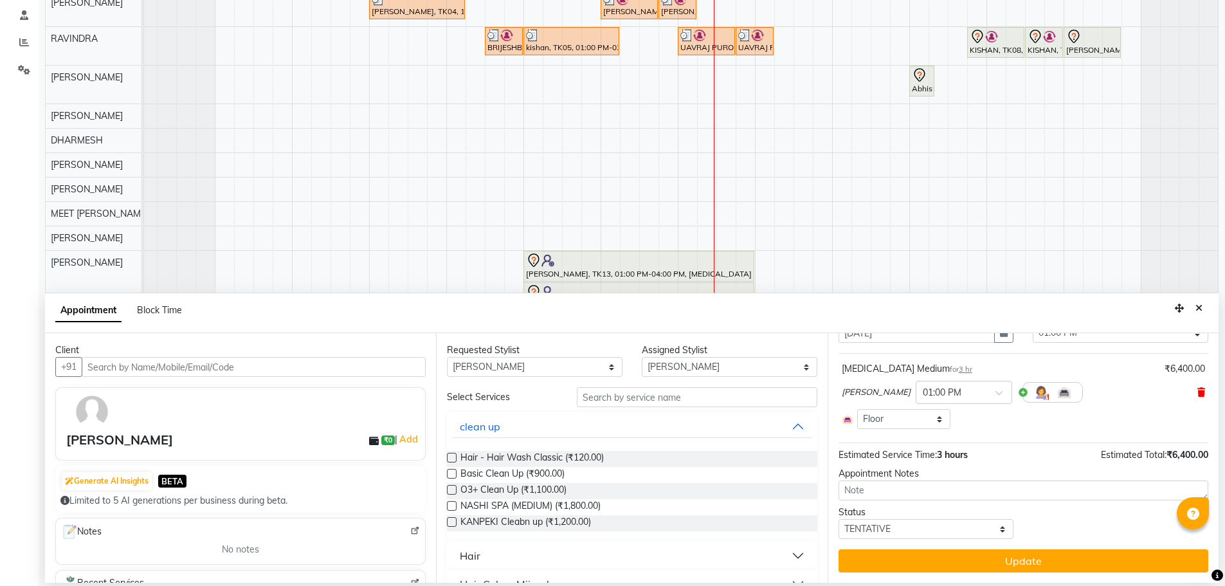
click at [1198, 392] on icon at bounding box center [1202, 392] width 8 height 9
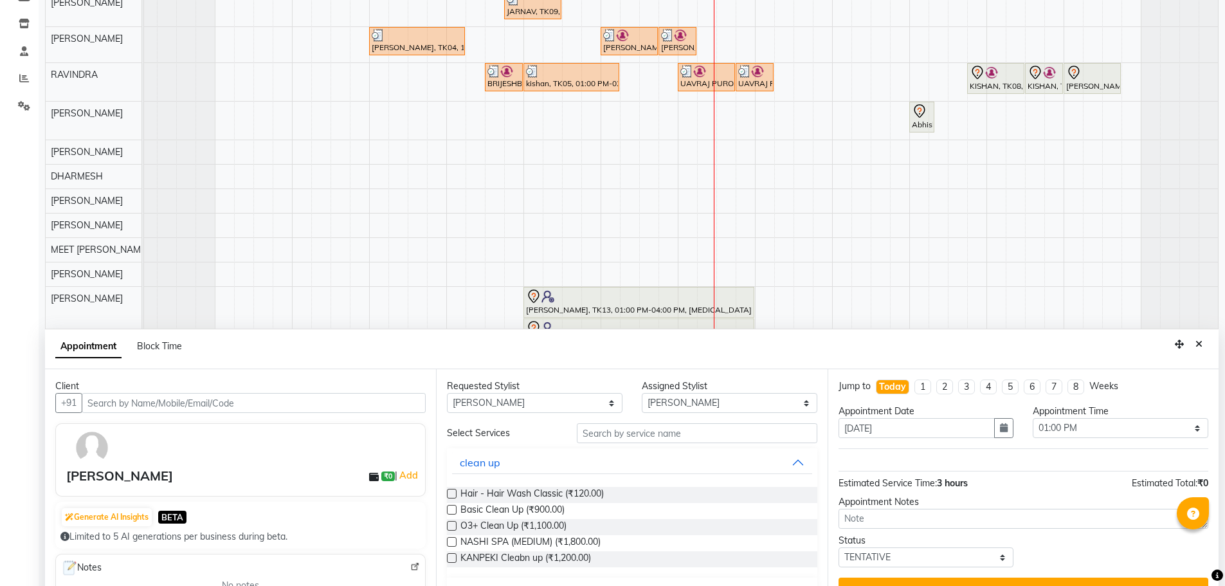
scroll to position [178, 0]
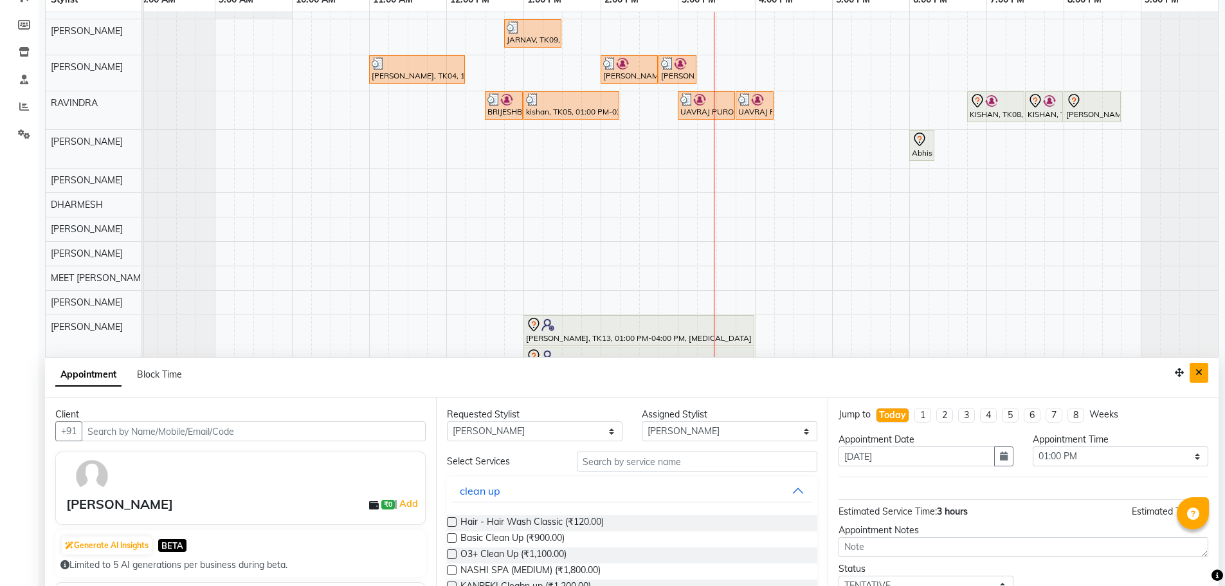
click at [1198, 378] on button "Close" at bounding box center [1199, 373] width 19 height 20
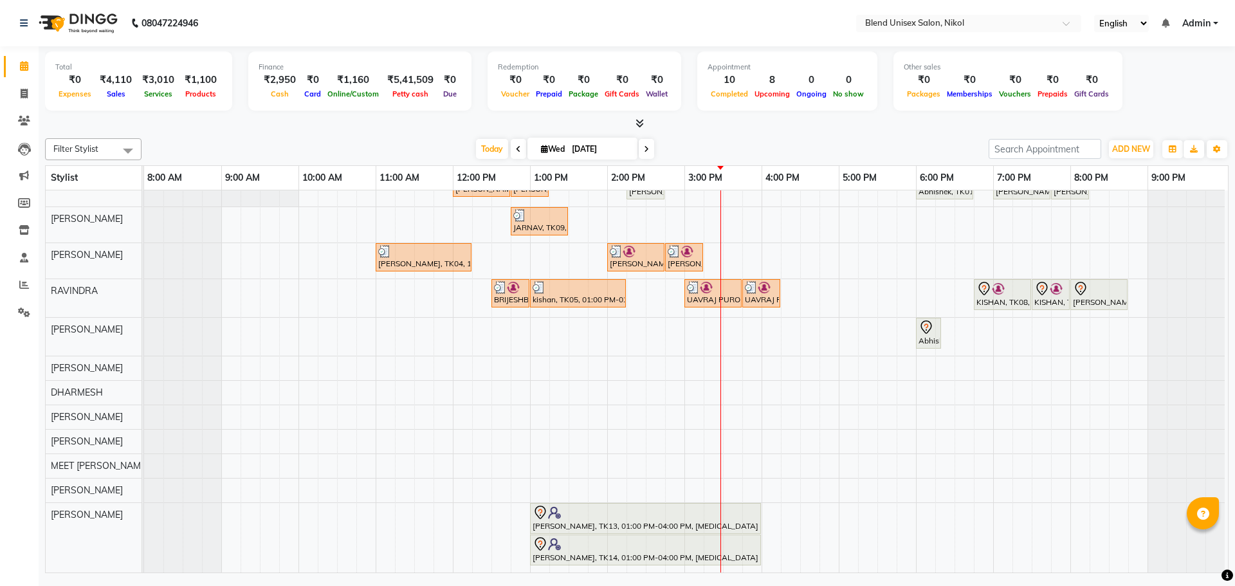
scroll to position [32, 0]
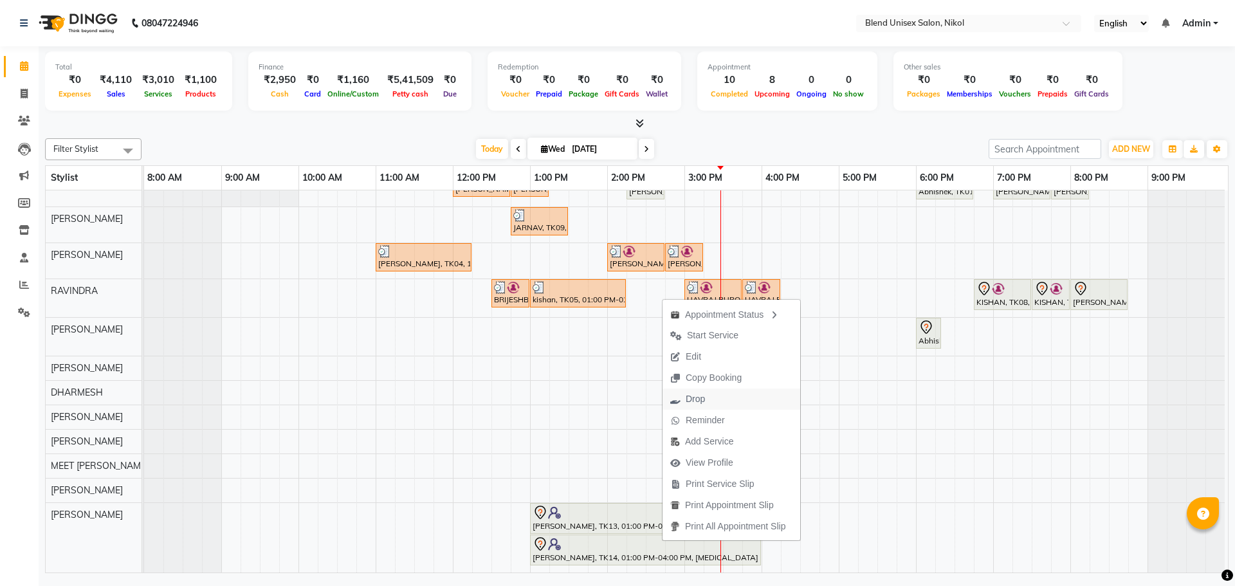
click at [694, 395] on span "Drop" at bounding box center [695, 399] width 19 height 14
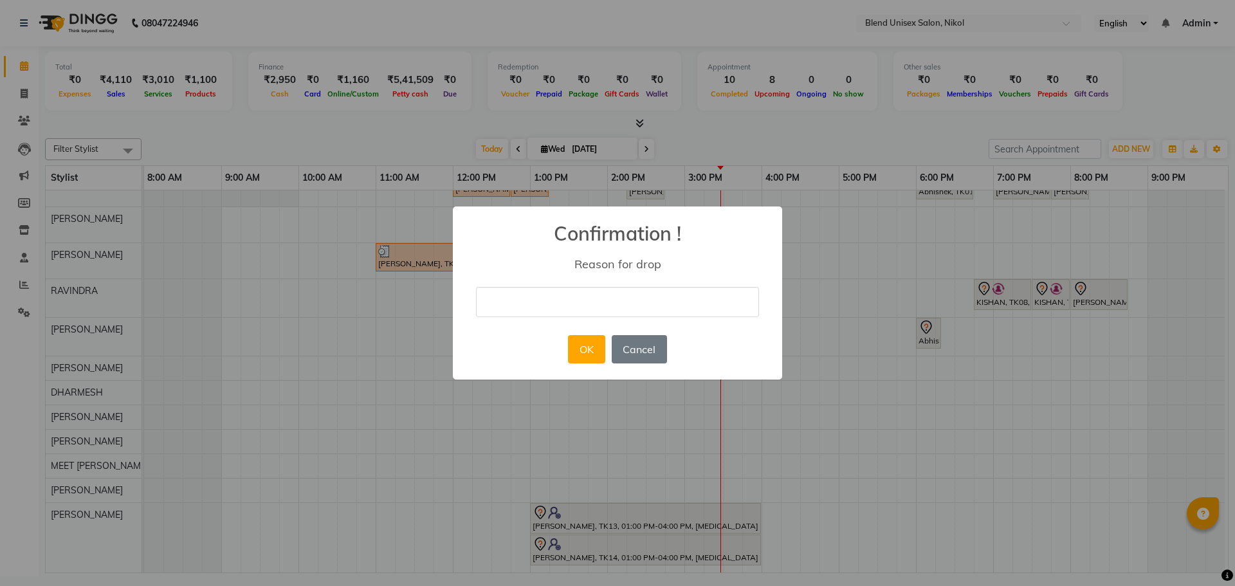
click at [544, 312] on input "text" at bounding box center [617, 302] width 283 height 30
type input "n"
click at [579, 352] on button "OK" at bounding box center [586, 349] width 37 height 28
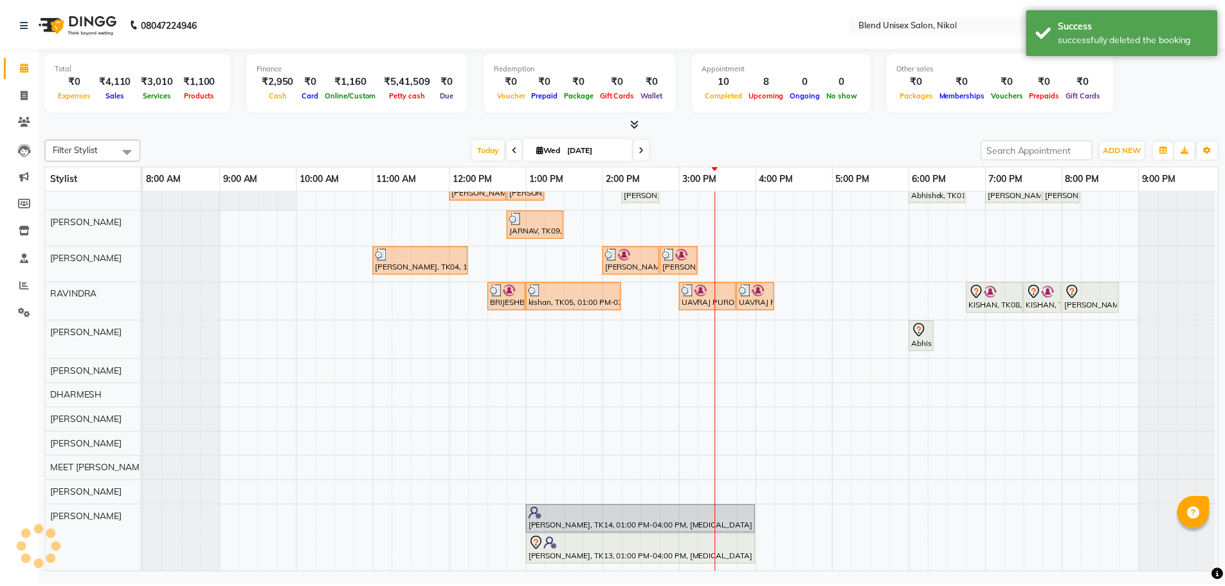
scroll to position [0, 0]
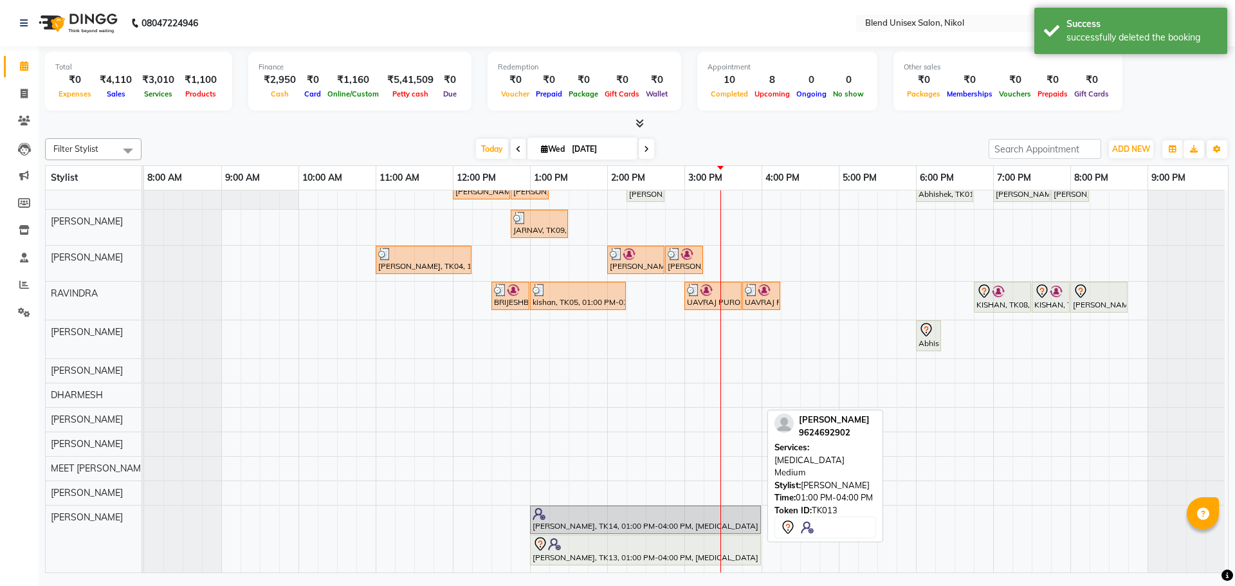
click at [589, 541] on div at bounding box center [646, 543] width 226 height 15
select select "7"
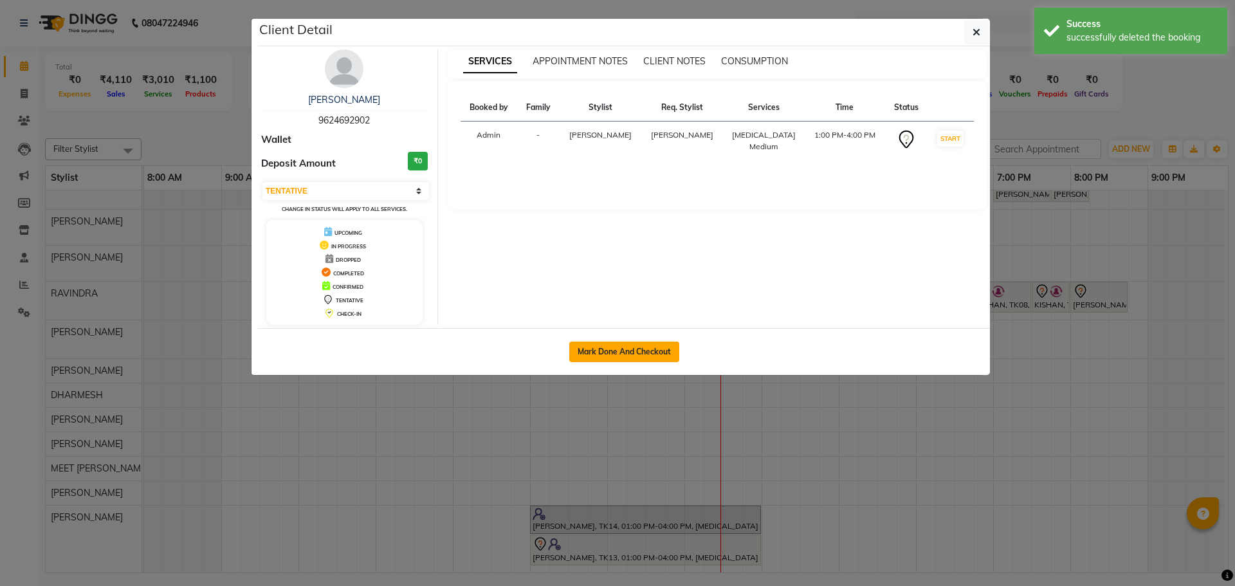
click at [616, 355] on button "Mark Done And Checkout" at bounding box center [624, 352] width 110 height 21
select select "service"
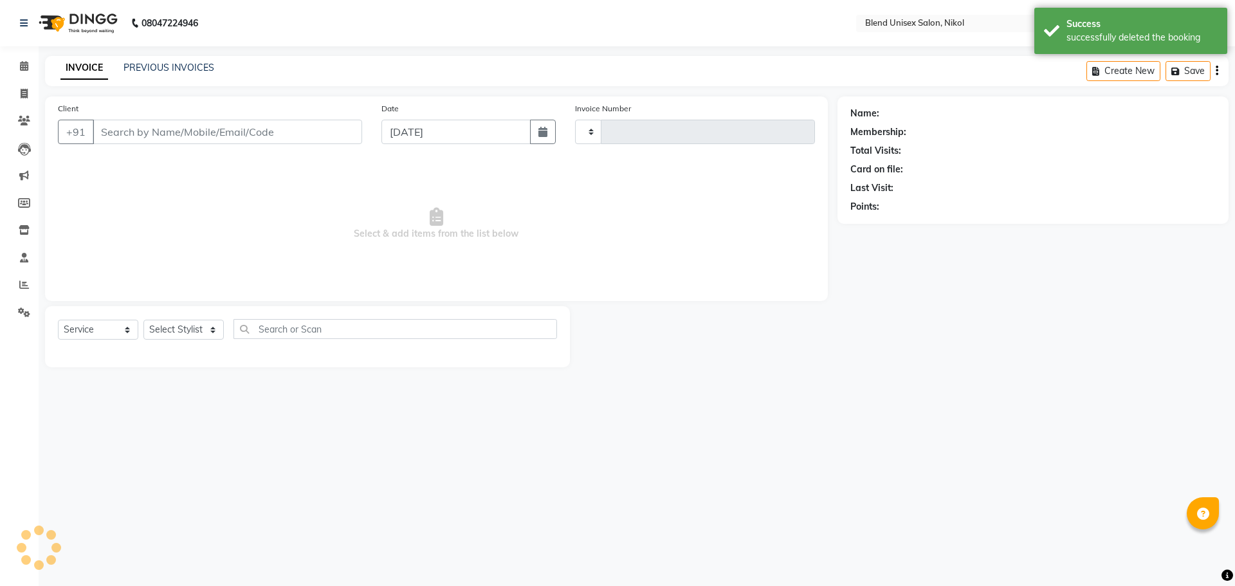
type input "2306"
select select "6213"
type input "9624692902"
select select "90197"
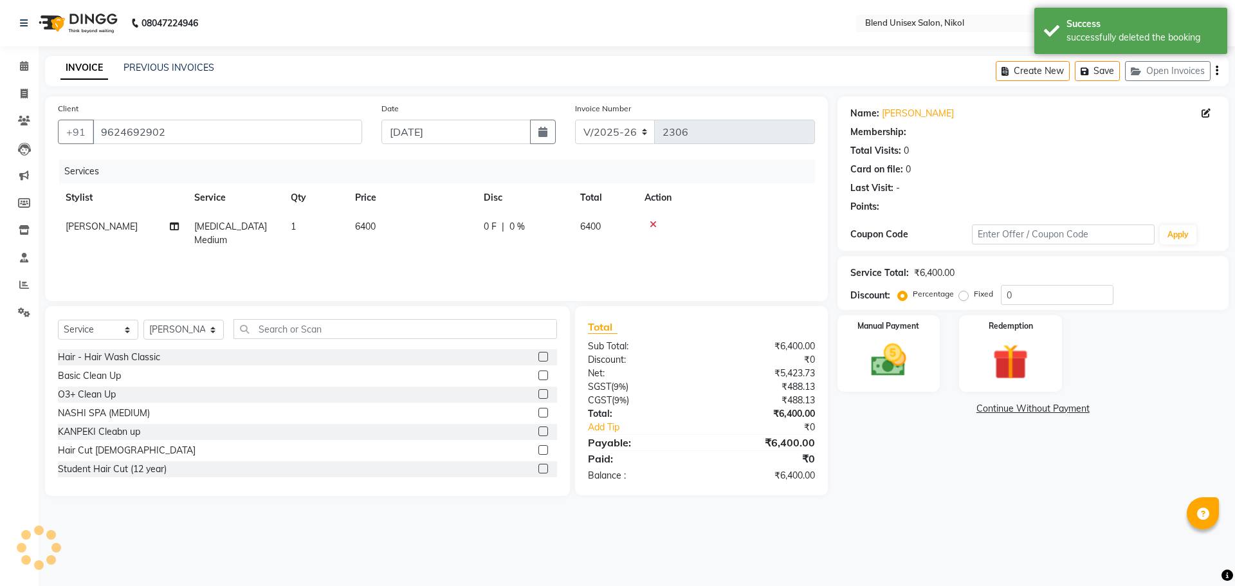
select select "1: Object"
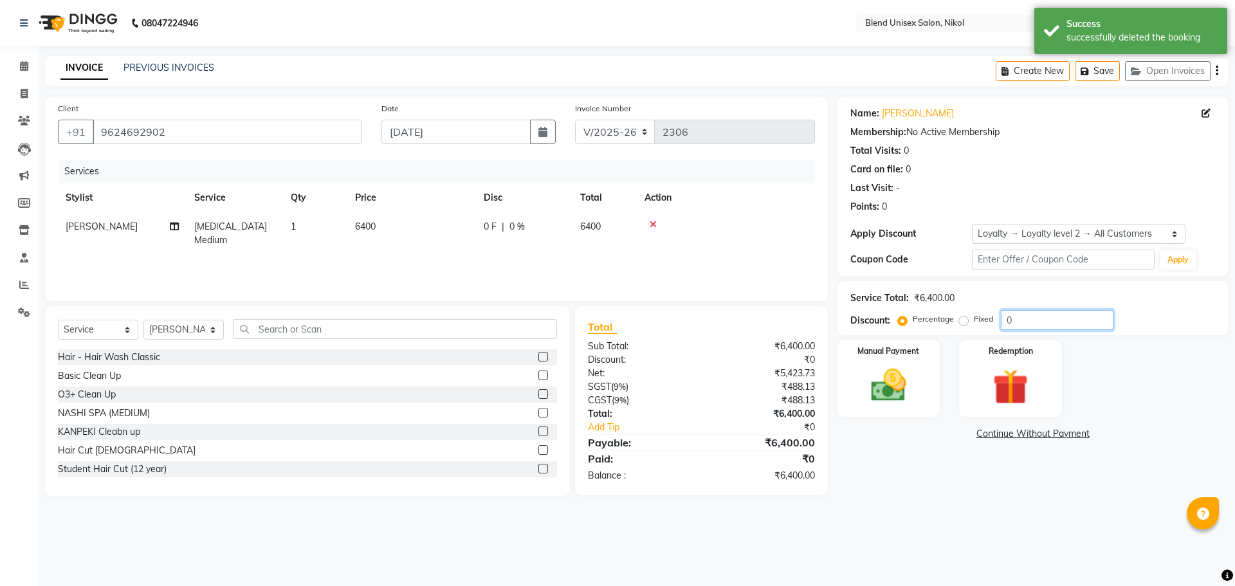
click at [1050, 315] on input "0" at bounding box center [1057, 320] width 113 height 20
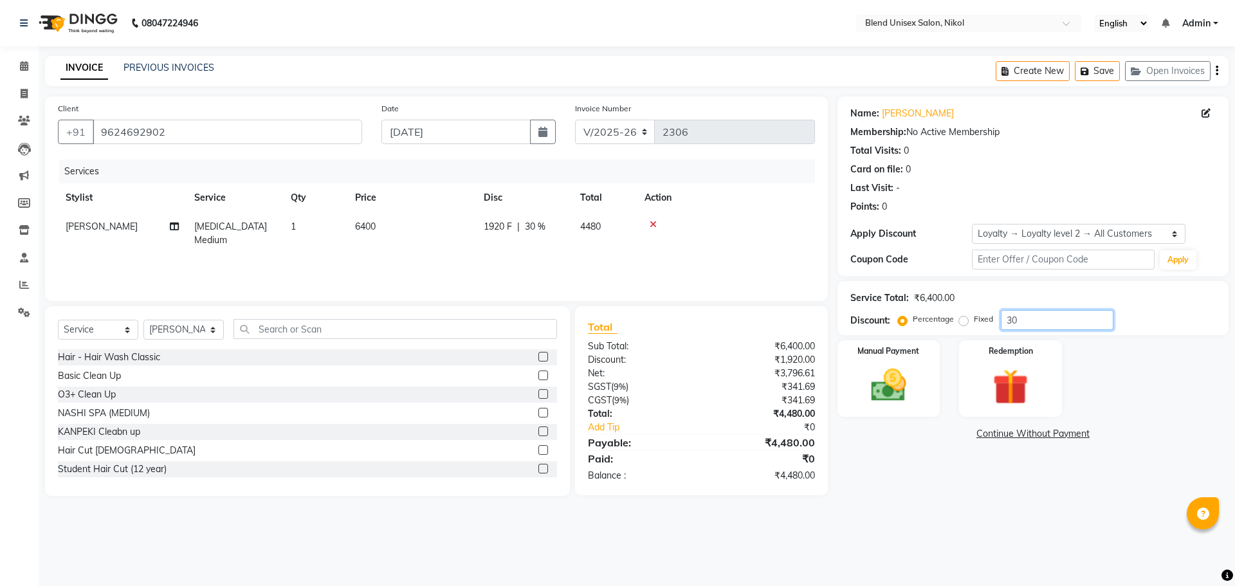
type input "30"
click at [96, 334] on select "Select Service Product Membership Package Voucher Prepaid Gift Card" at bounding box center [98, 330] width 80 height 20
select select "product"
click at [58, 320] on select "Select Service Product Membership Package Voucher Prepaid Gift Card" at bounding box center [98, 330] width 80 height 20
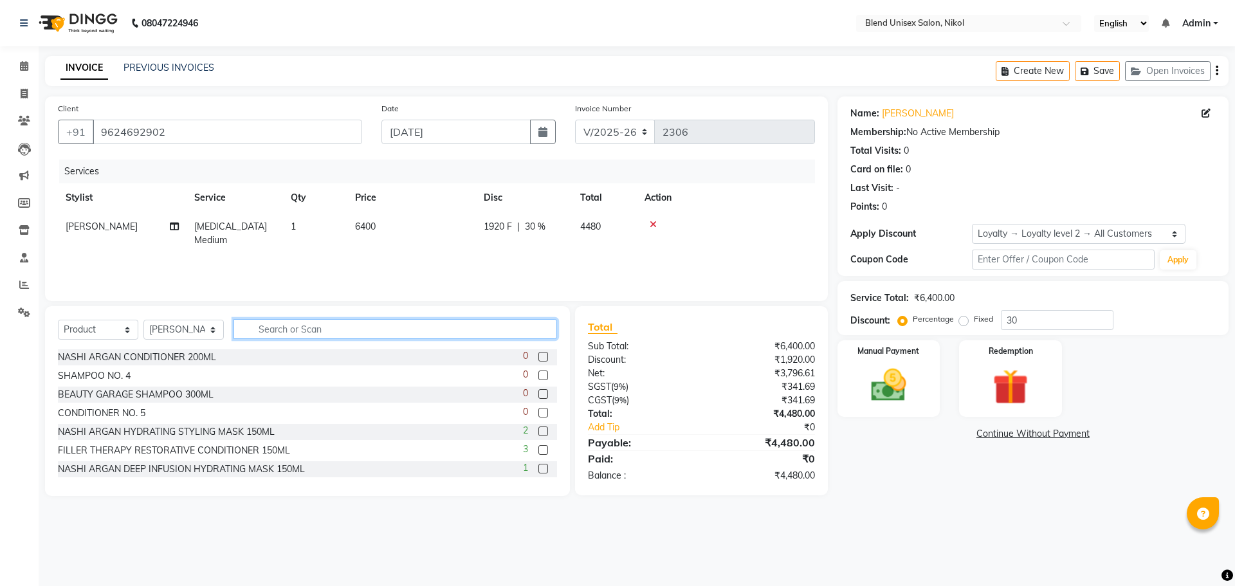
click at [386, 325] on input "text" at bounding box center [396, 329] width 324 height 20
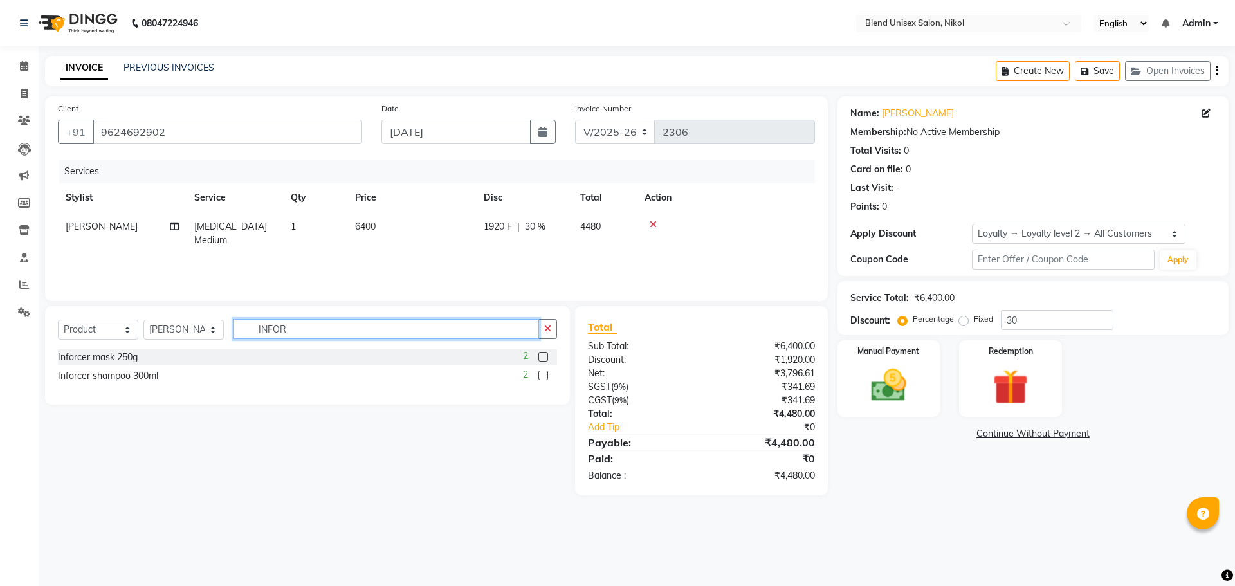
type input "INFOR"
click at [540, 356] on label at bounding box center [543, 357] width 10 height 10
click at [540, 356] on input "checkbox" at bounding box center [542, 357] width 8 height 8
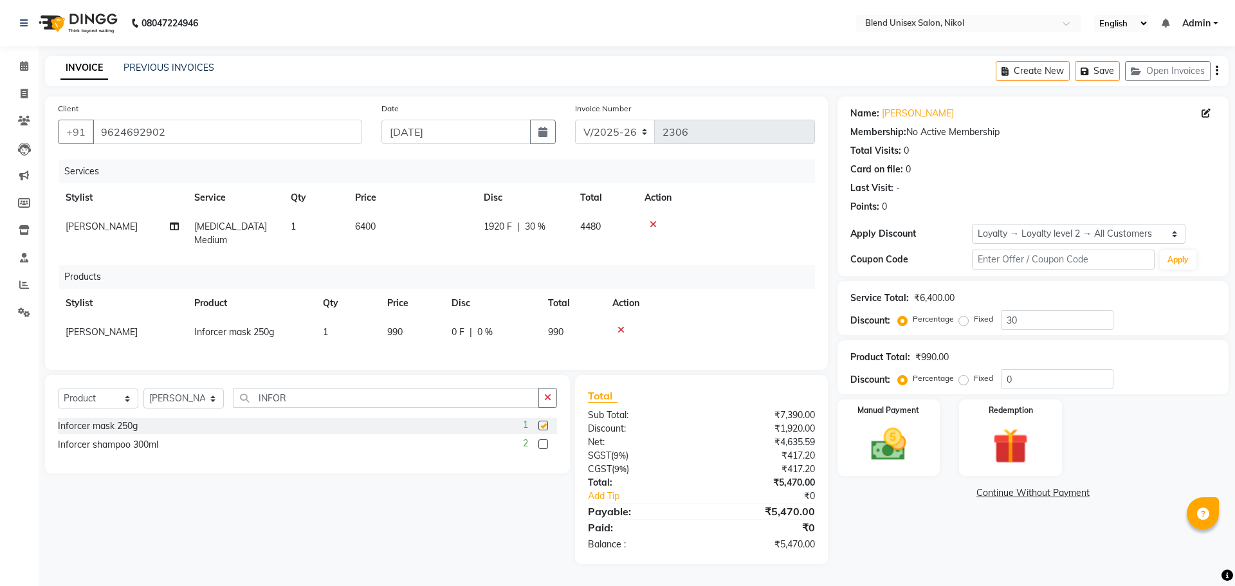
checkbox input "false"
click at [919, 435] on img at bounding box center [889, 444] width 60 height 42
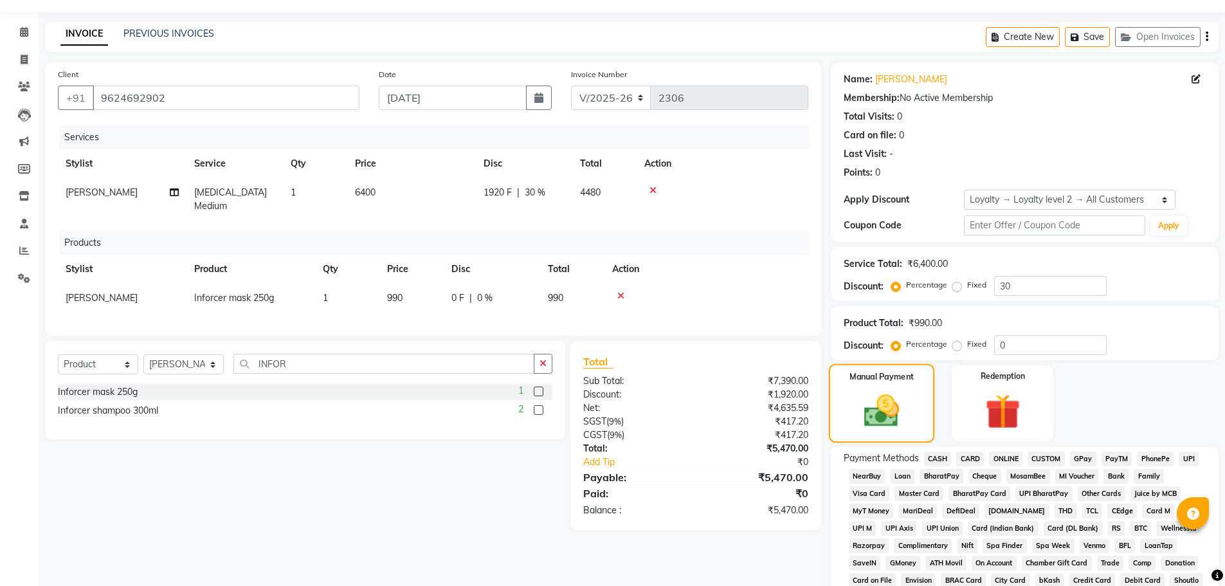
scroll to position [64, 0]
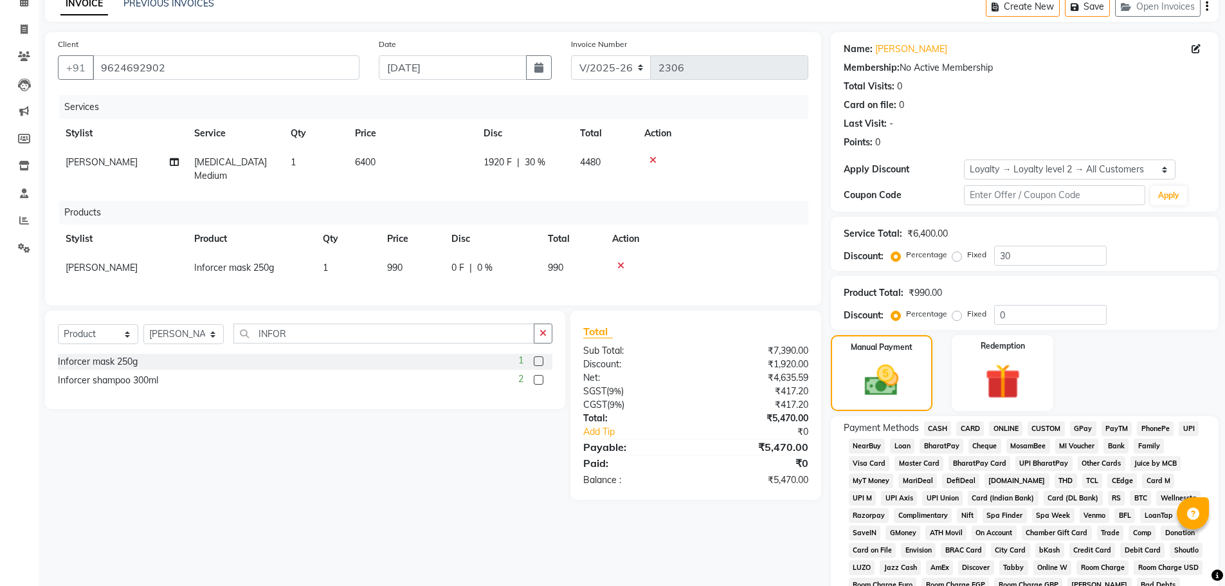
click at [1007, 428] on span "ONLINE" at bounding box center [1005, 428] width 33 height 15
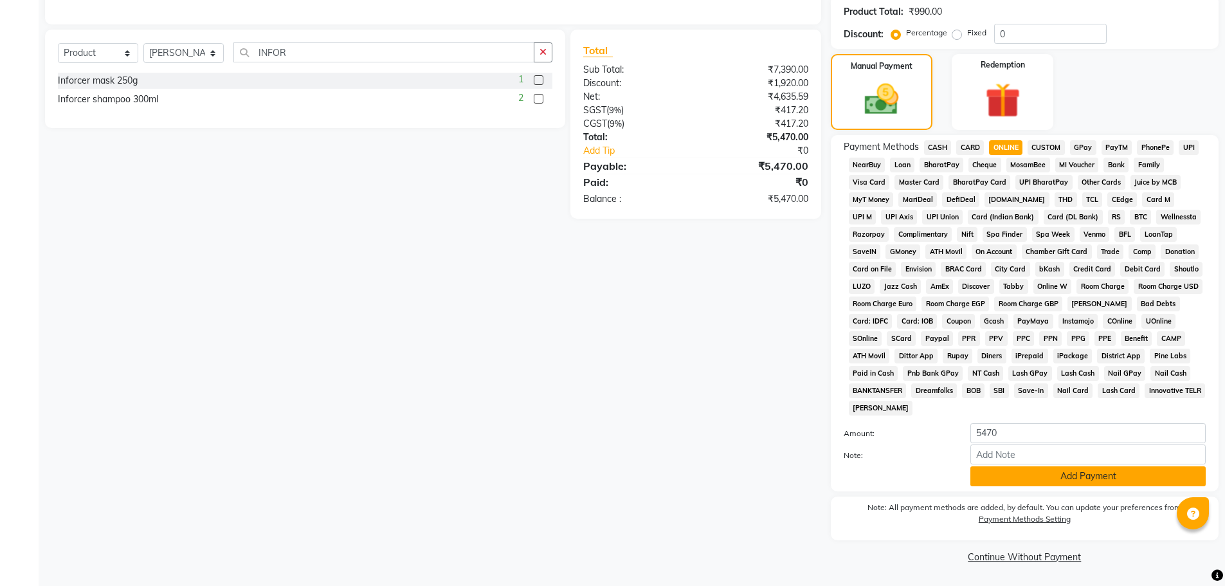
click at [1026, 482] on button "Add Payment" at bounding box center [1088, 476] width 235 height 20
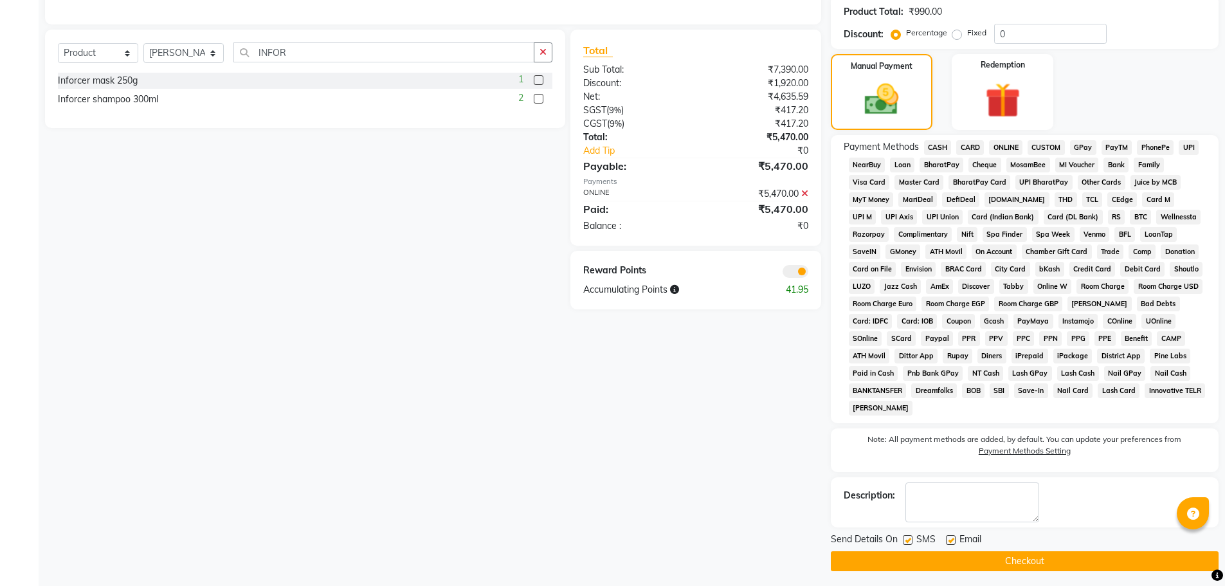
click at [1050, 553] on button "Checkout" at bounding box center [1025, 561] width 388 height 20
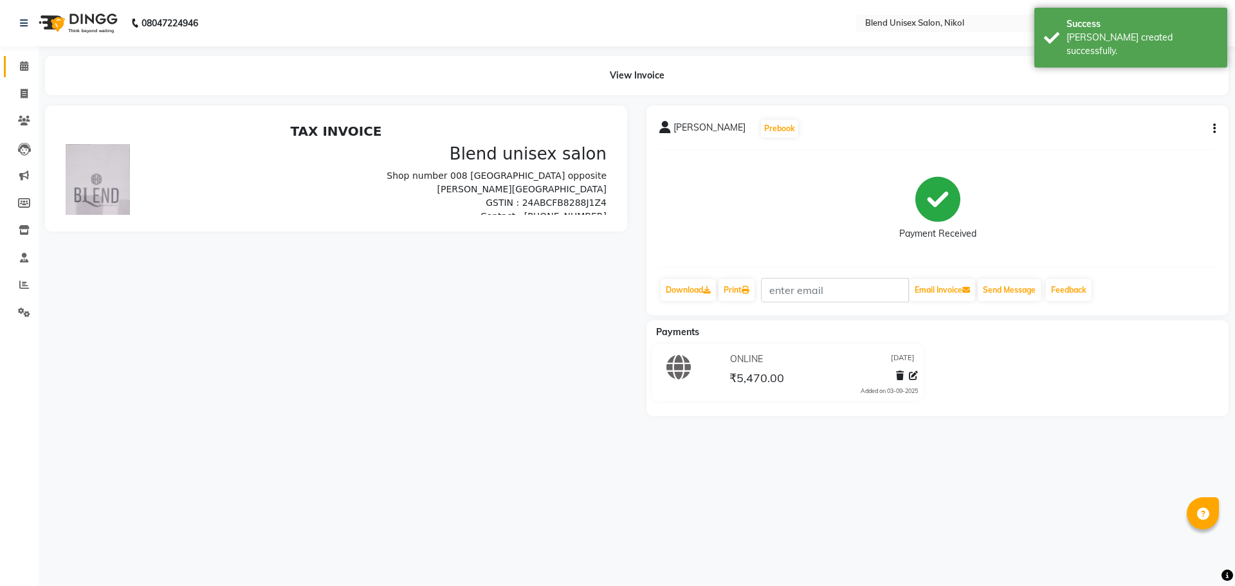
click at [26, 64] on icon at bounding box center [24, 66] width 8 height 10
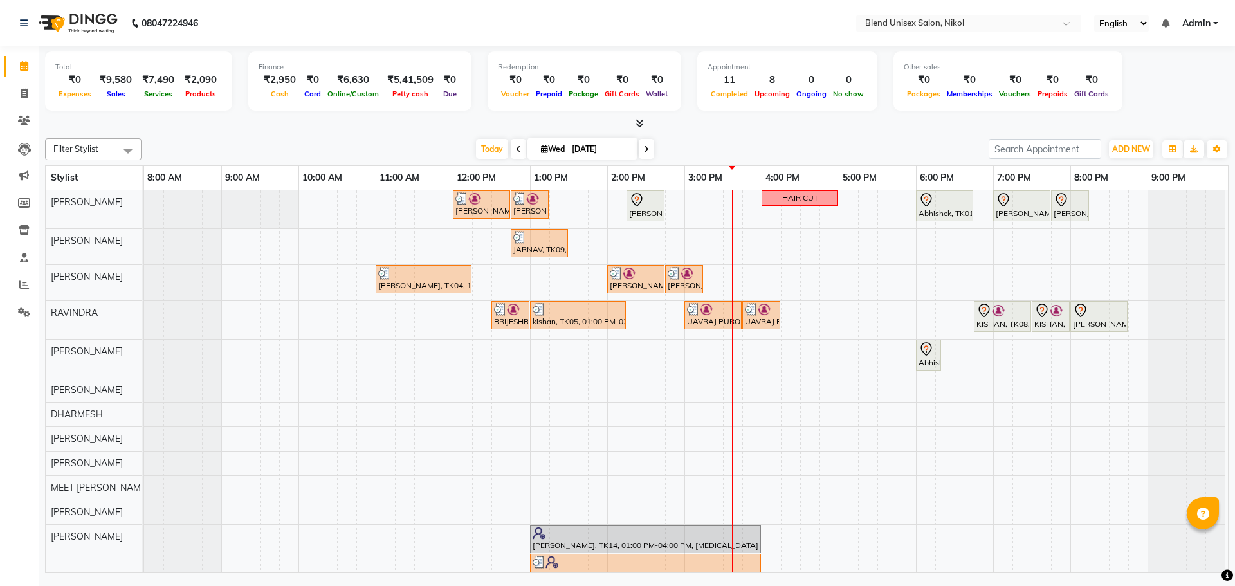
click at [360, 138] on div "Filter Stylist Select All AJAY NAI [PERSON_NAME] [PERSON_NAME] [PERSON_NAME] ME…" at bounding box center [637, 353] width 1184 height 440
click at [358, 144] on div "[DATE] [DATE]" at bounding box center [565, 149] width 834 height 19
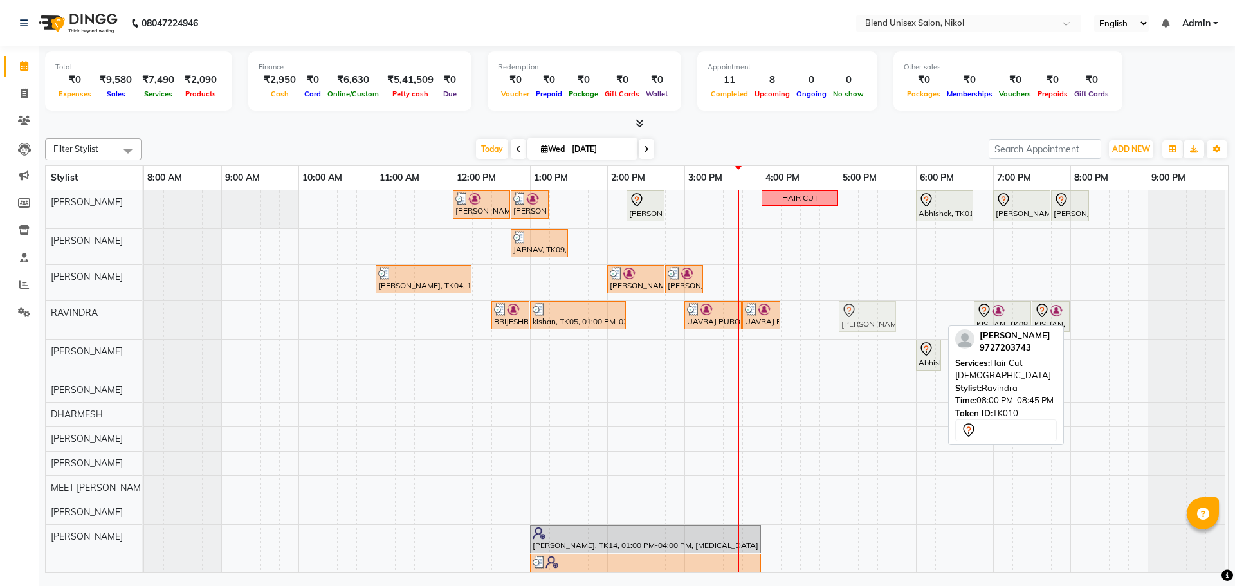
drag, startPoint x: 1104, startPoint y: 310, endPoint x: 870, endPoint y: 331, distance: 234.4
click at [144, 331] on div "BRIJESHBHAI, TK07, 12:30 PM-01:00 PM, [PERSON_NAME], TK05, 01:00 PM-02:15 PM, H…" at bounding box center [144, 320] width 0 height 38
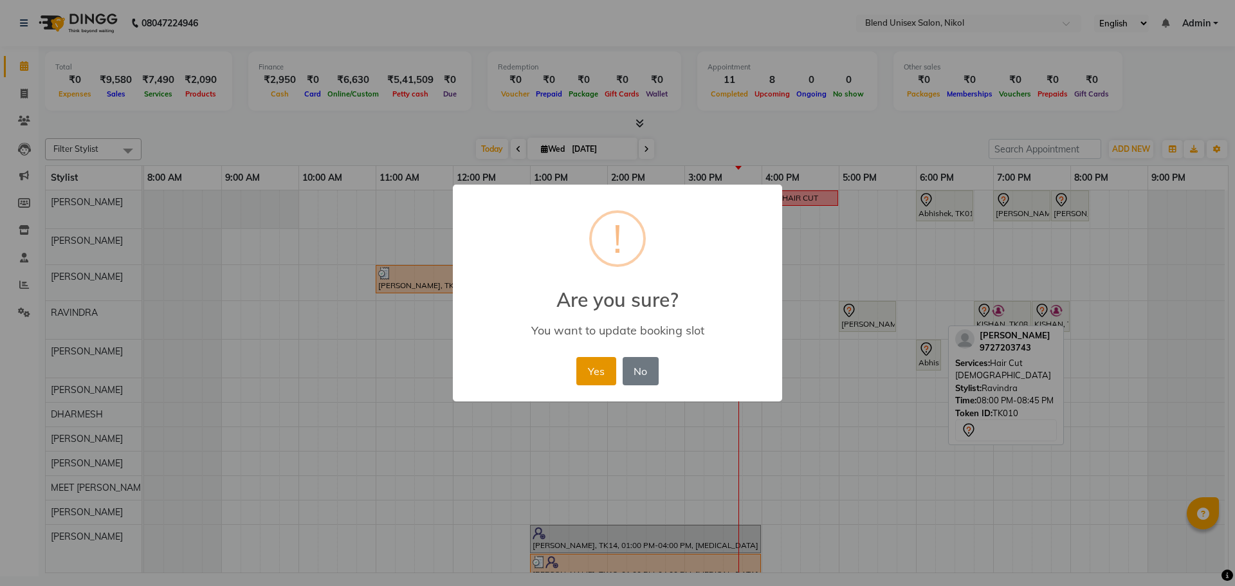
click at [591, 379] on button "Yes" at bounding box center [595, 371] width 39 height 28
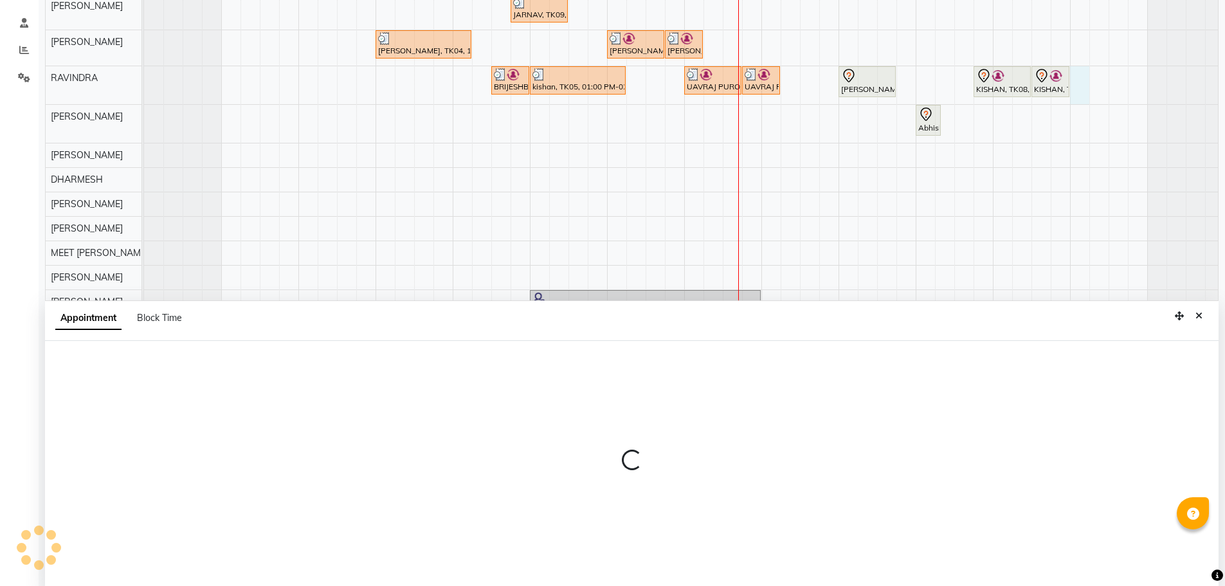
scroll to position [243, 0]
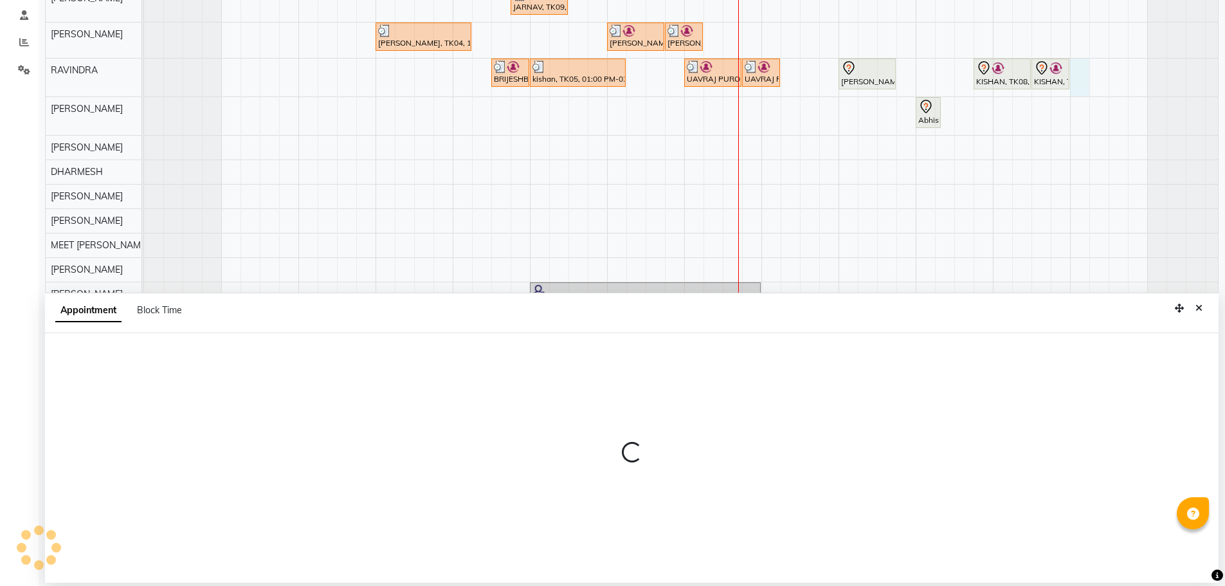
select select "80004"
select select "tentative"
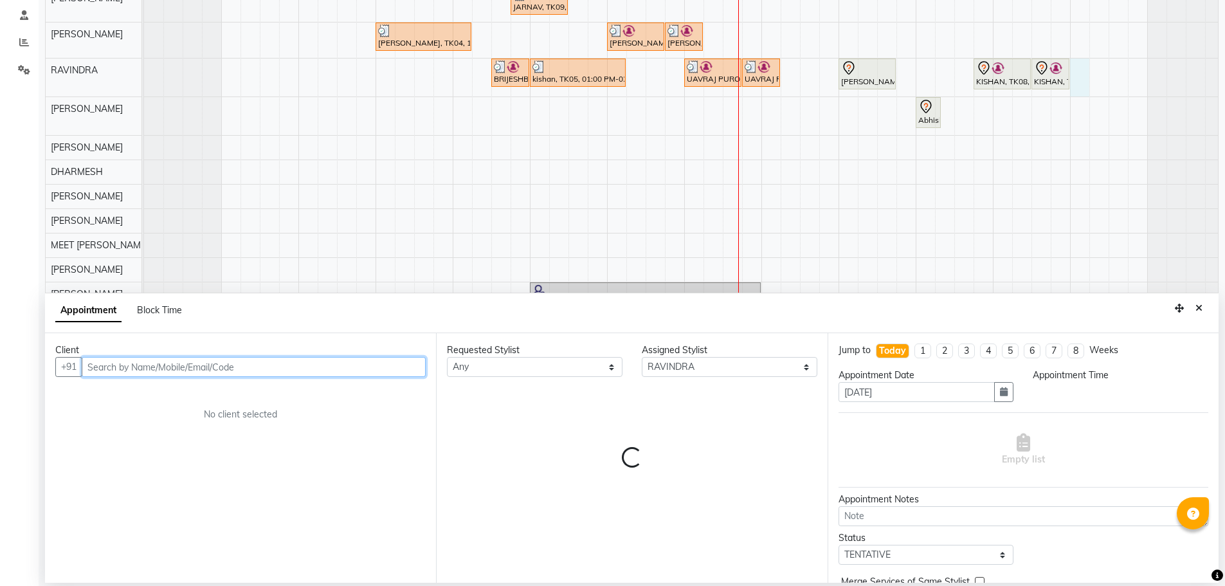
select select "1200"
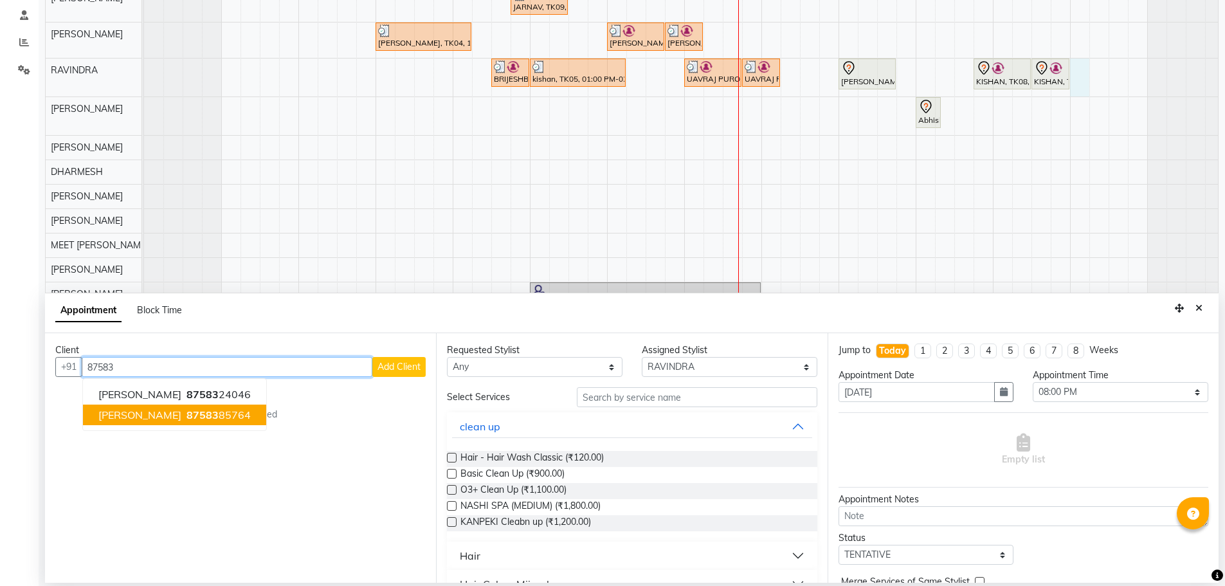
click at [226, 423] on button "[PERSON_NAME] 87583 85764" at bounding box center [174, 415] width 183 height 21
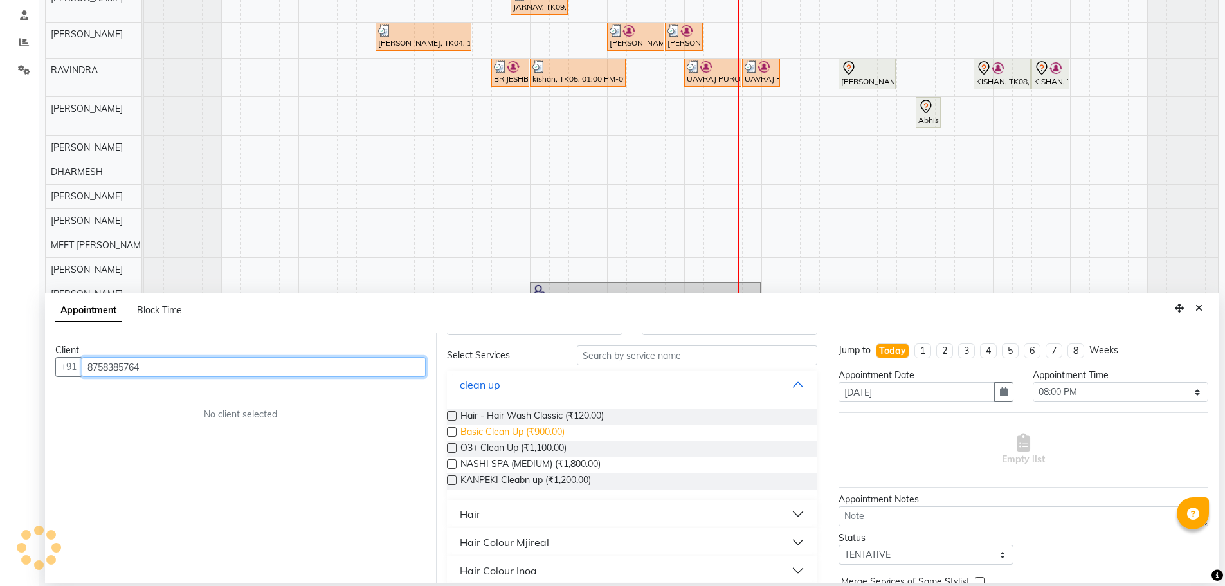
scroll to position [64, 0]
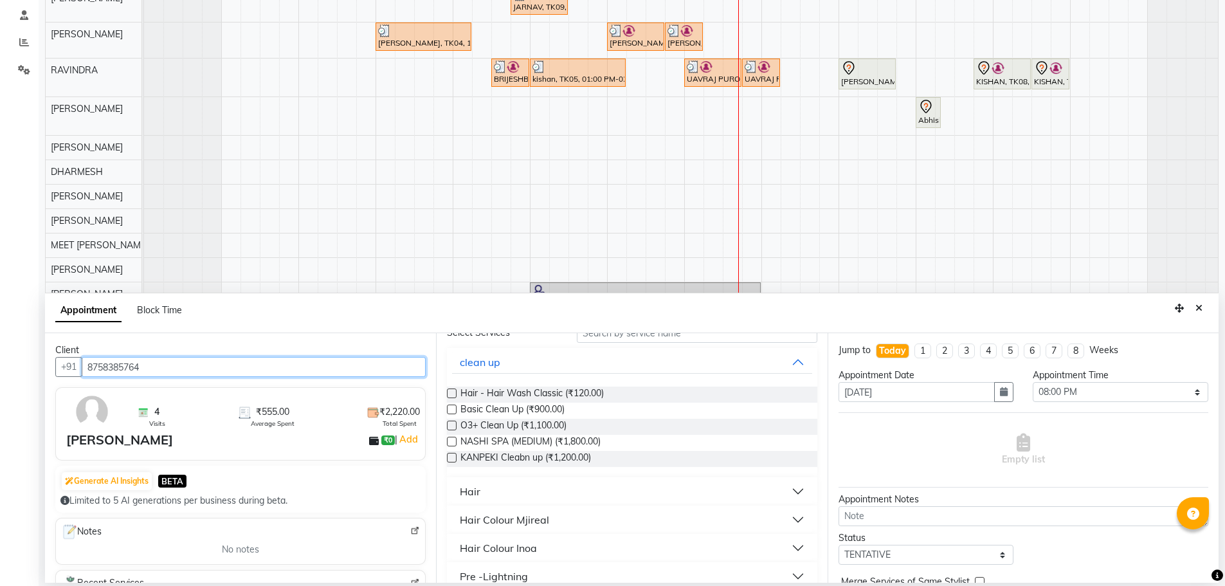
type input "8758385764"
click at [518, 482] on button "Hair" at bounding box center [632, 491] width 360 height 23
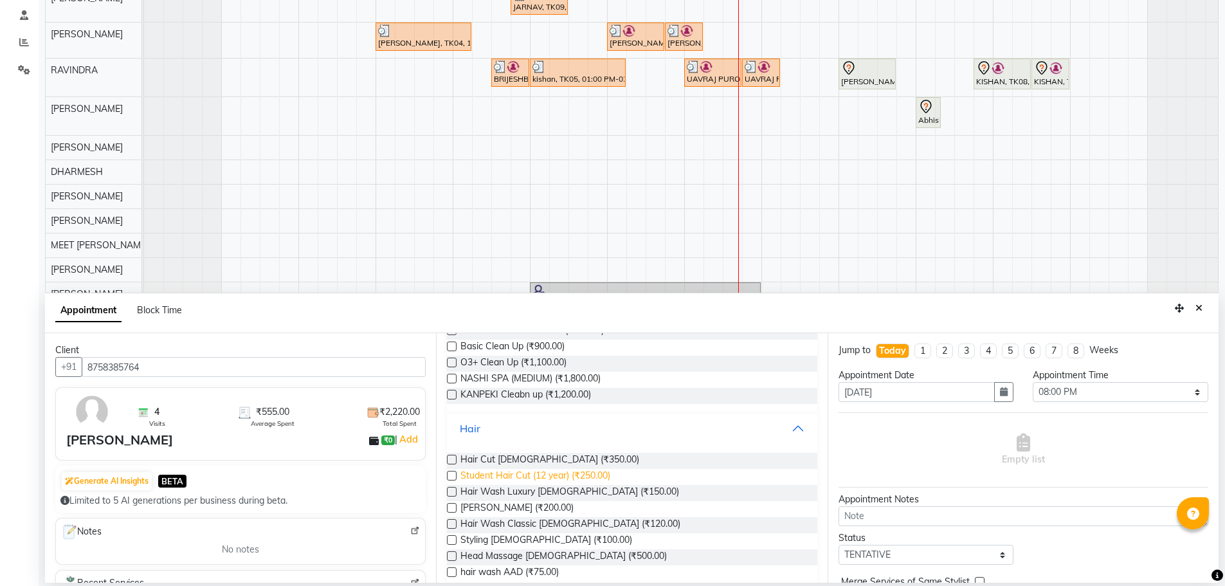
scroll to position [129, 0]
click at [529, 462] on span "Hair Cut [DEMOGRAPHIC_DATA] (₹350.00)" at bounding box center [550, 460] width 179 height 16
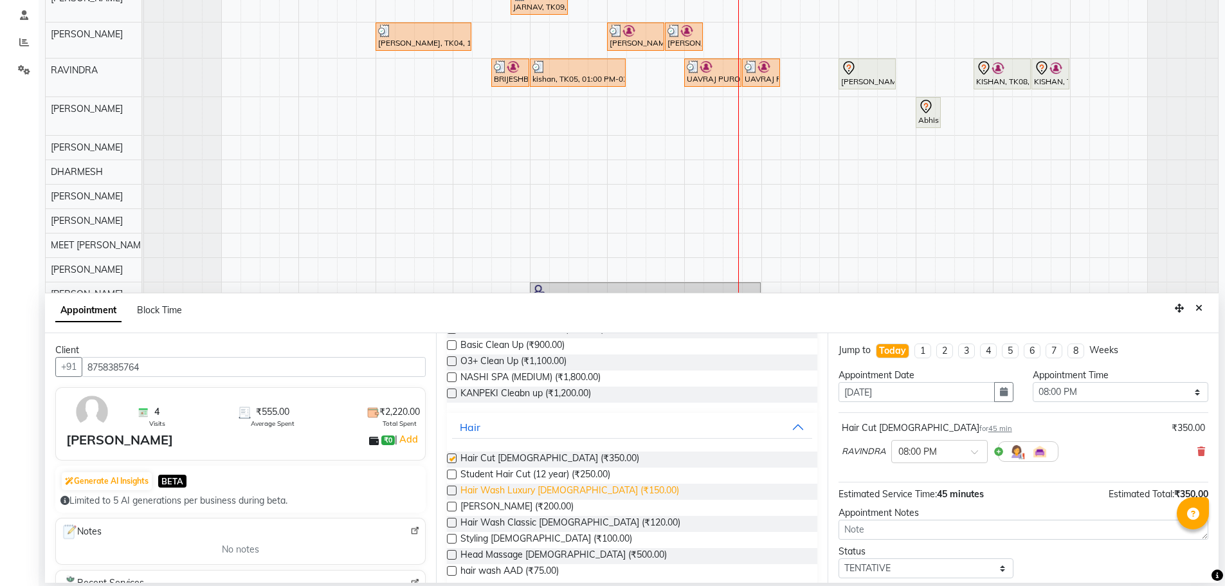
checkbox input "false"
click at [518, 506] on span "[PERSON_NAME] (₹200.00)" at bounding box center [517, 508] width 113 height 16
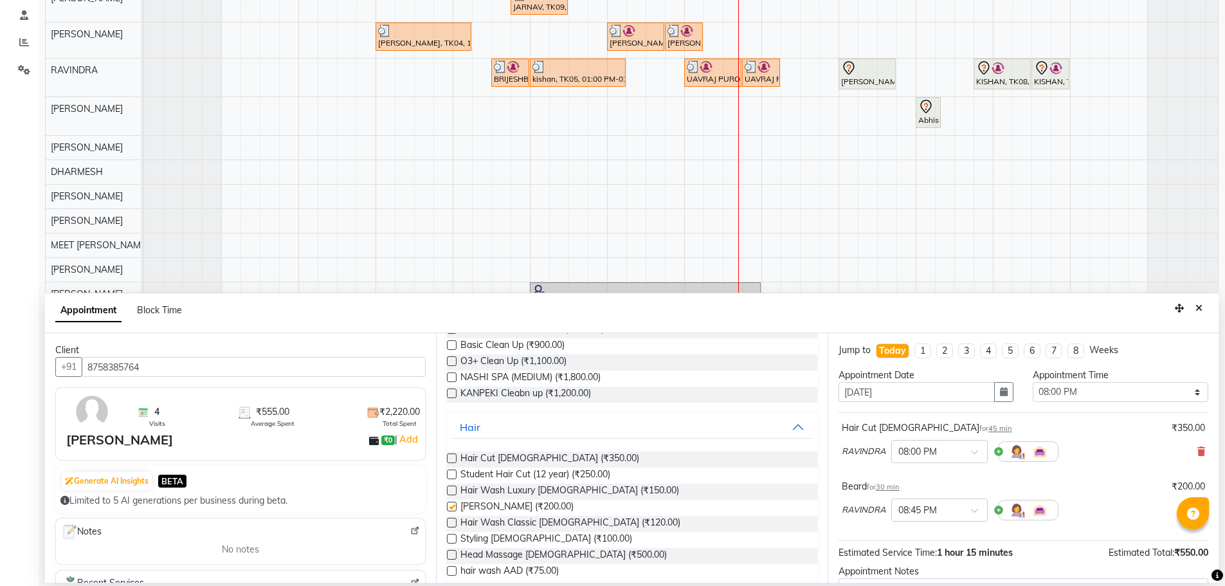
checkbox input "false"
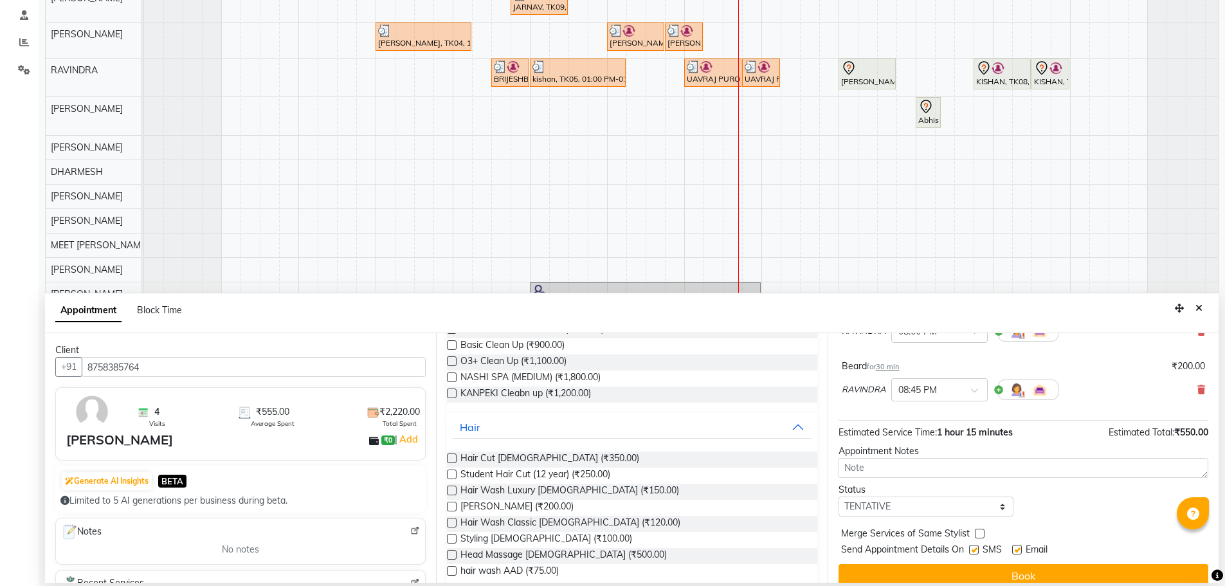
scroll to position [135, 0]
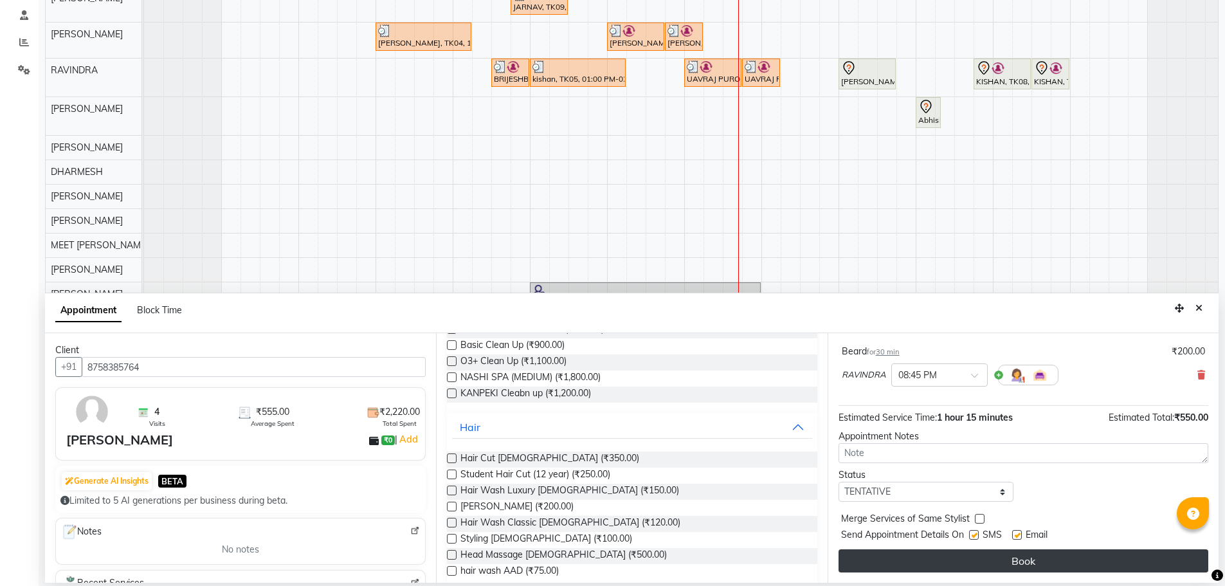
click at [1016, 553] on button "Book" at bounding box center [1024, 560] width 370 height 23
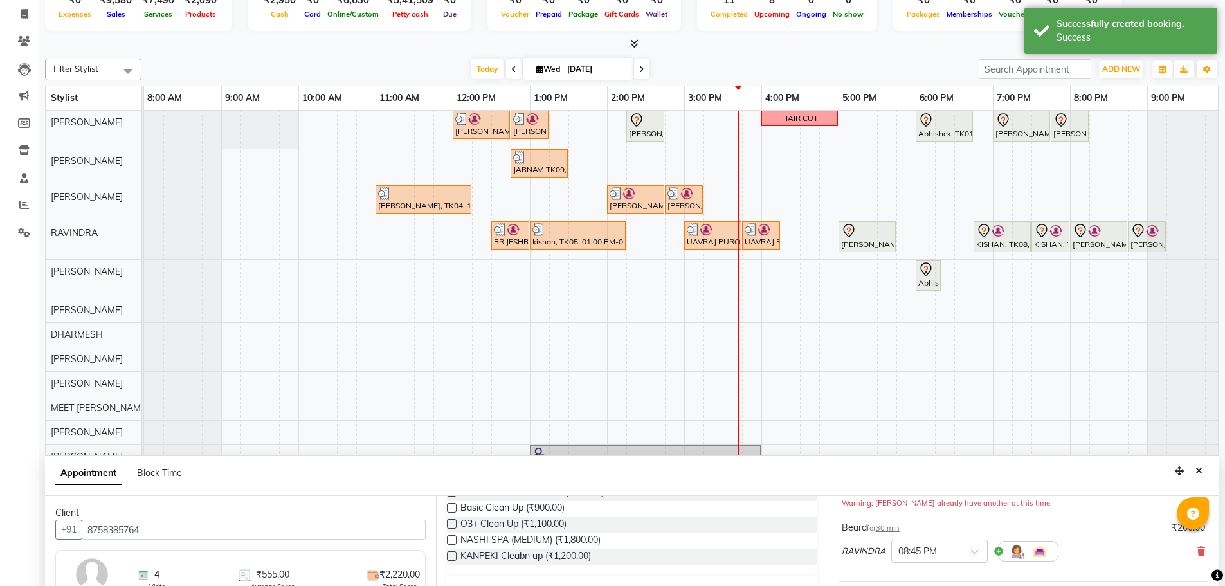
scroll to position [243, 0]
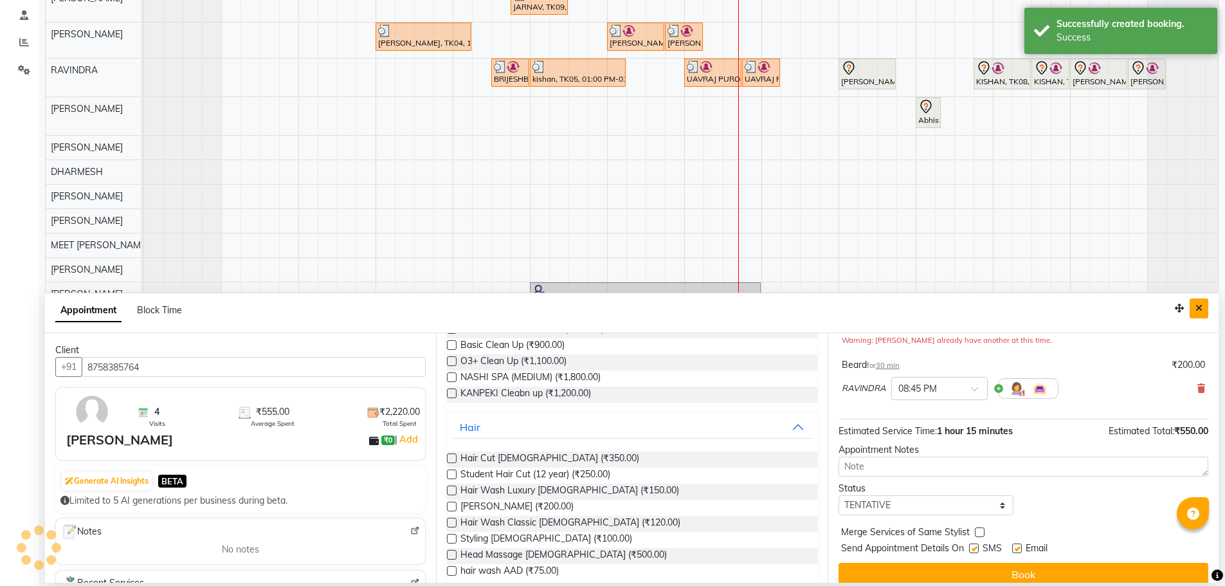
click at [1196, 304] on icon "Close" at bounding box center [1199, 308] width 7 height 9
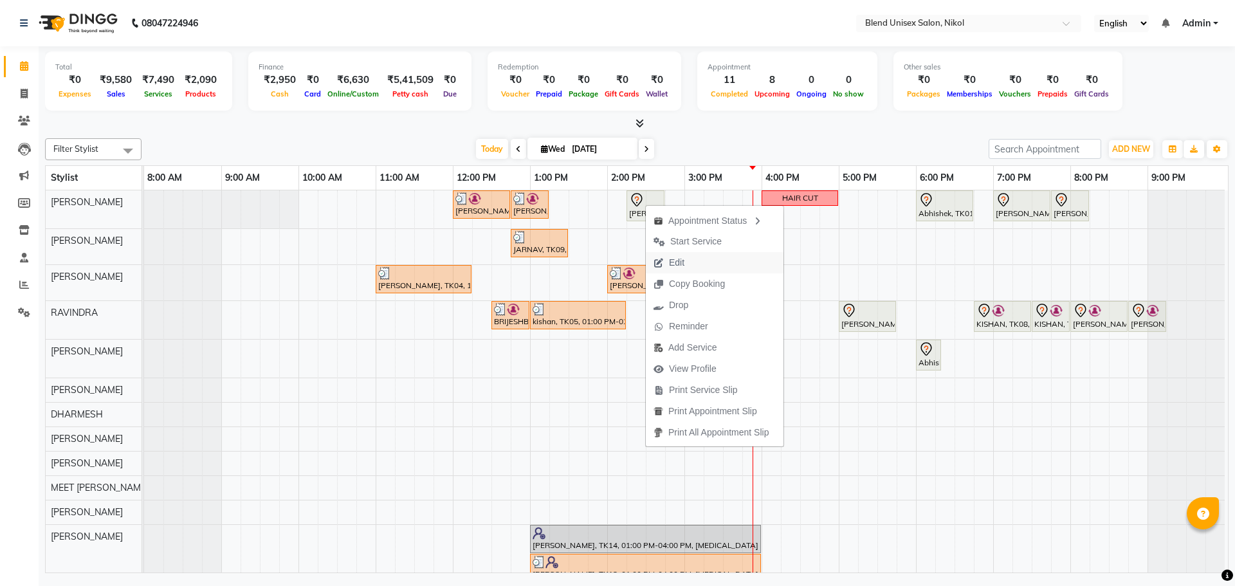
click at [683, 259] on span "Edit" at bounding box center [676, 263] width 15 height 14
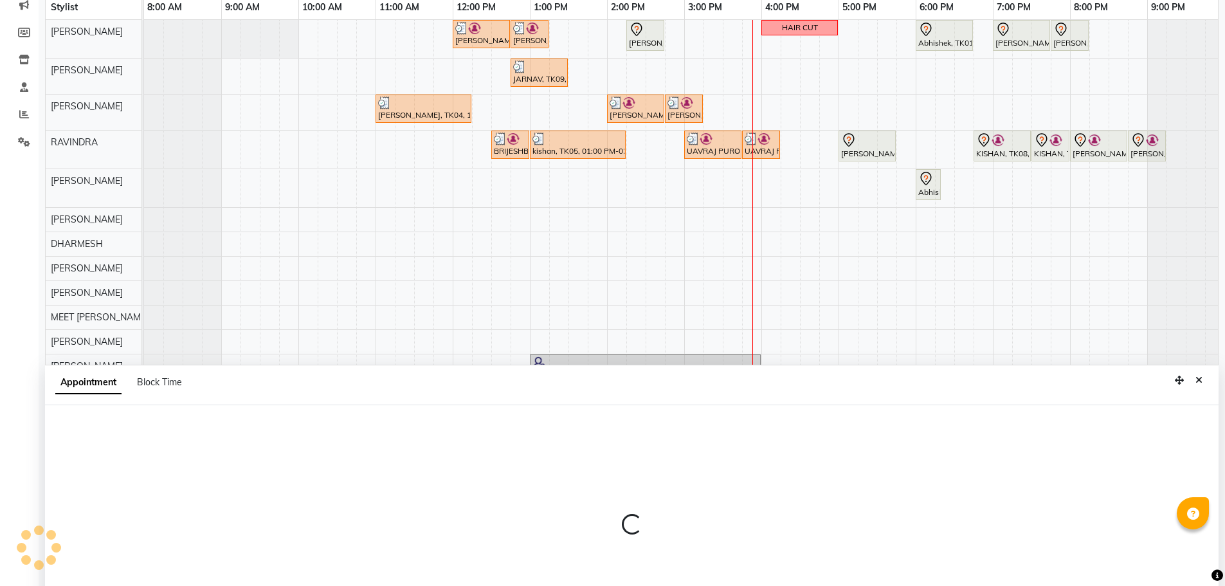
scroll to position [243, 0]
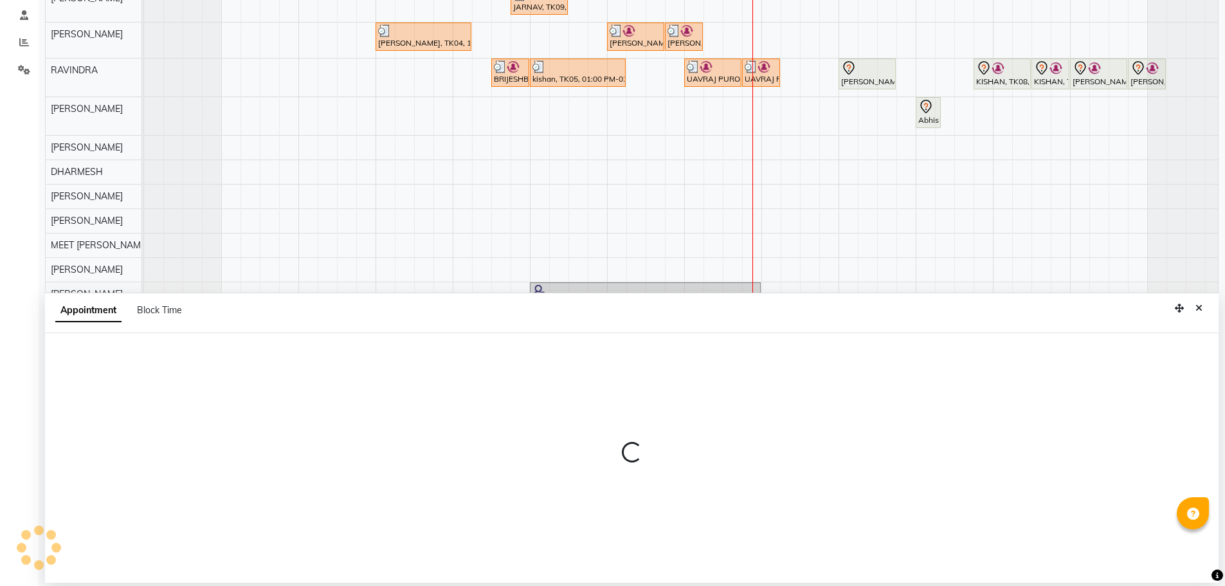
select select "tentative"
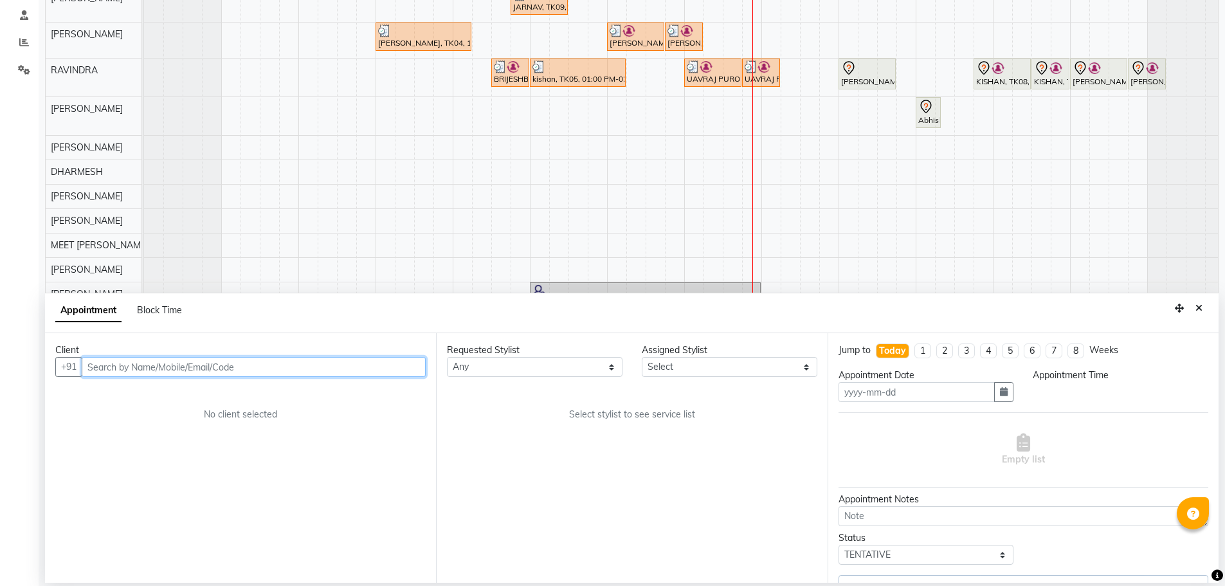
type input "[DATE]"
select select "855"
select select "45624"
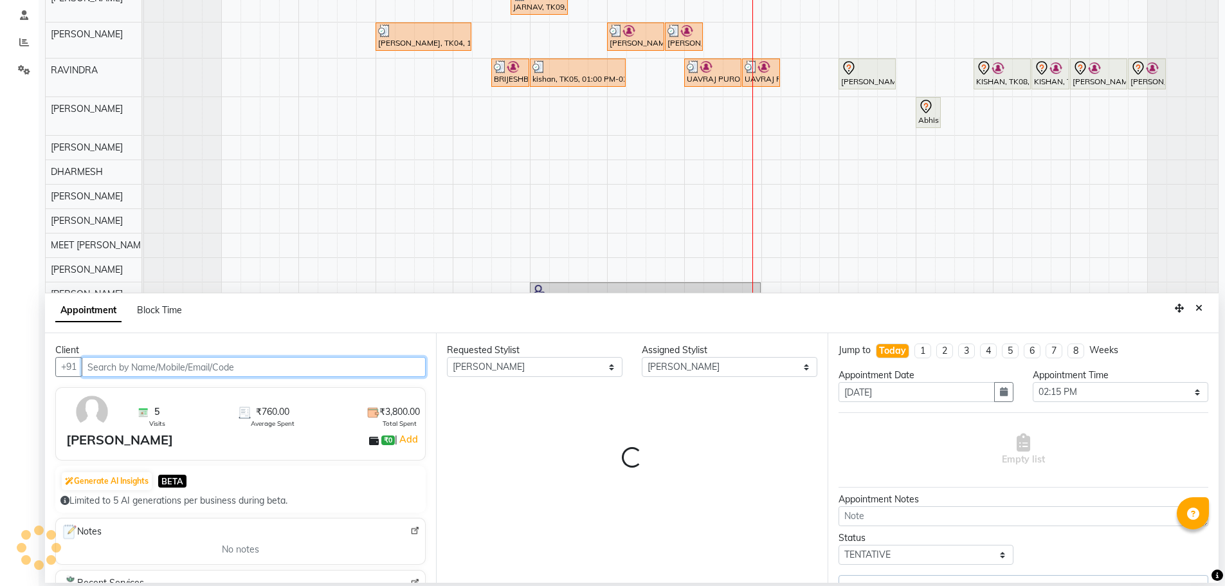
scroll to position [0, 6]
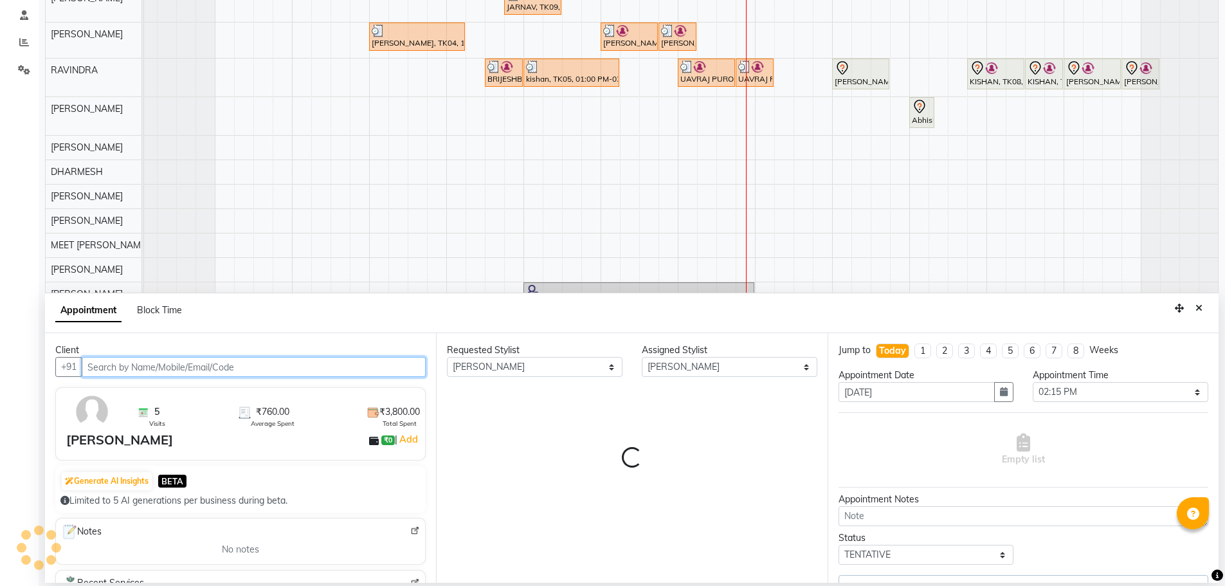
select select "3057"
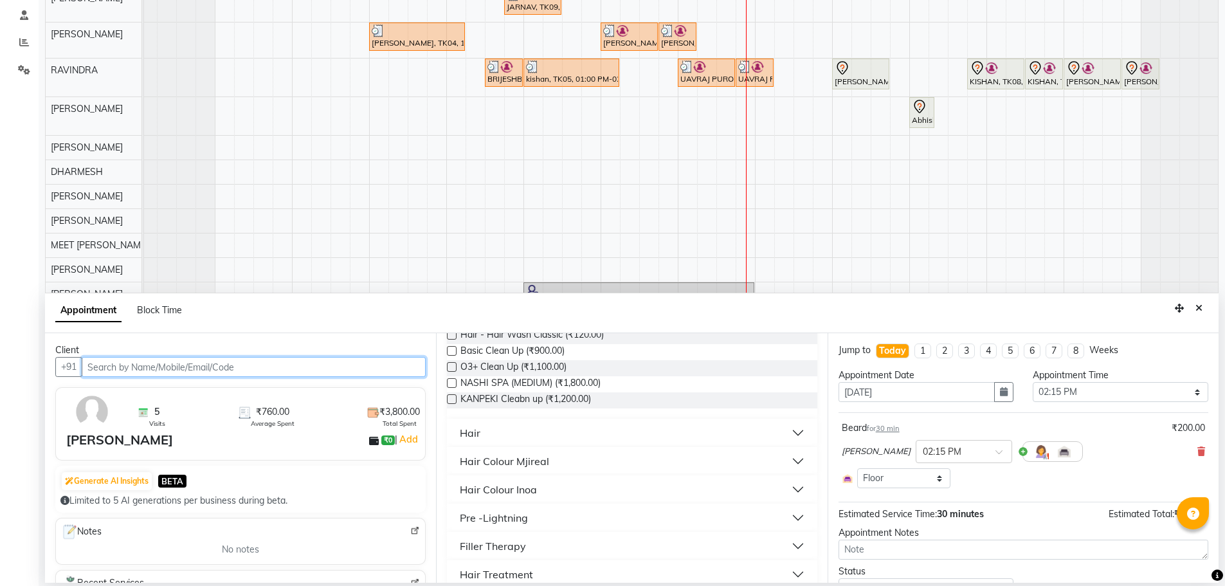
scroll to position [129, 0]
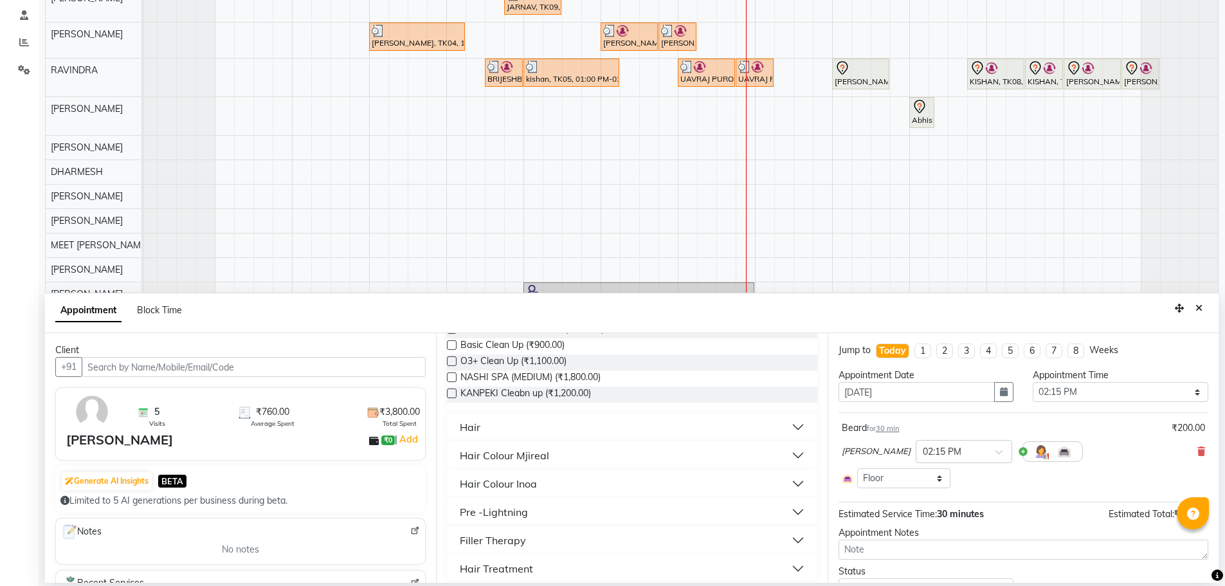
click at [526, 432] on button "Hair" at bounding box center [632, 427] width 360 height 23
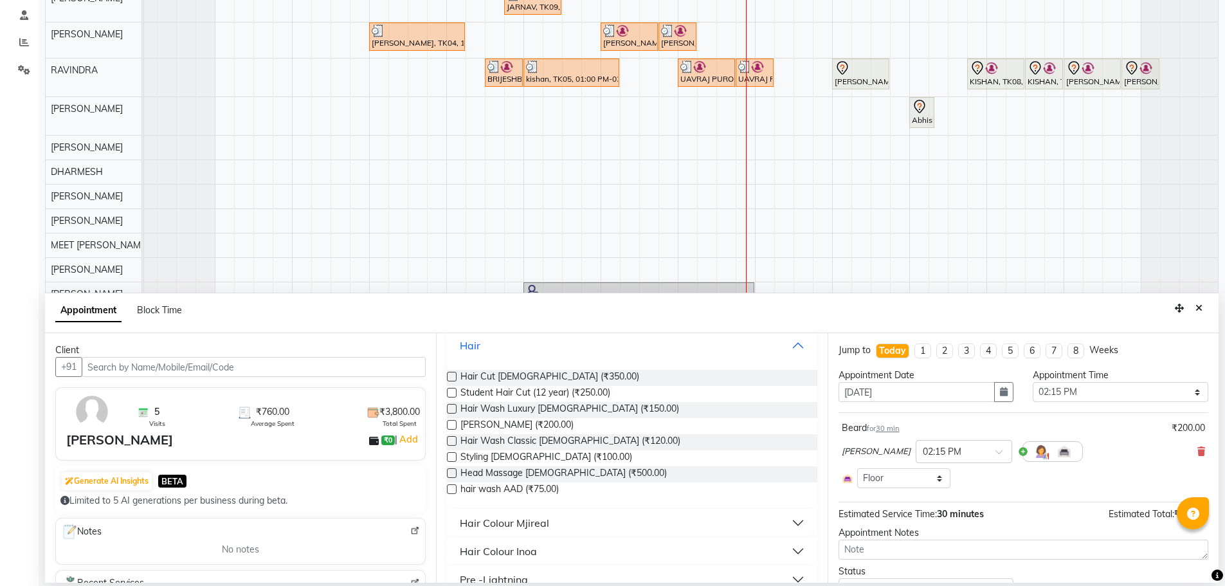
scroll to position [257, 0]
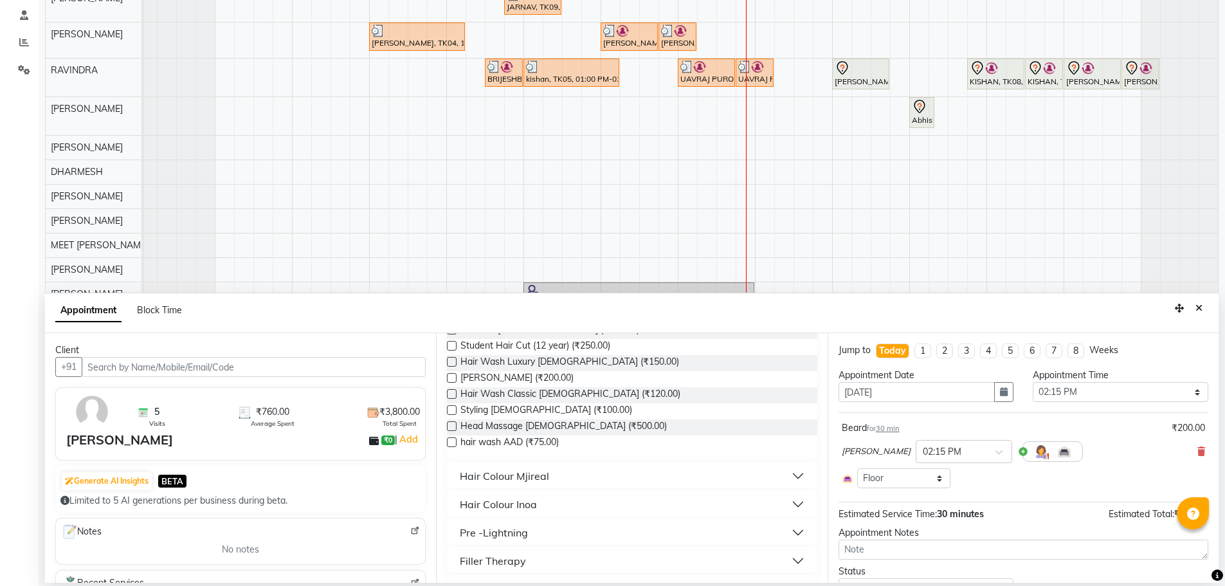
click at [519, 474] on div "Hair Colour Mjireal" at bounding box center [504, 475] width 89 height 15
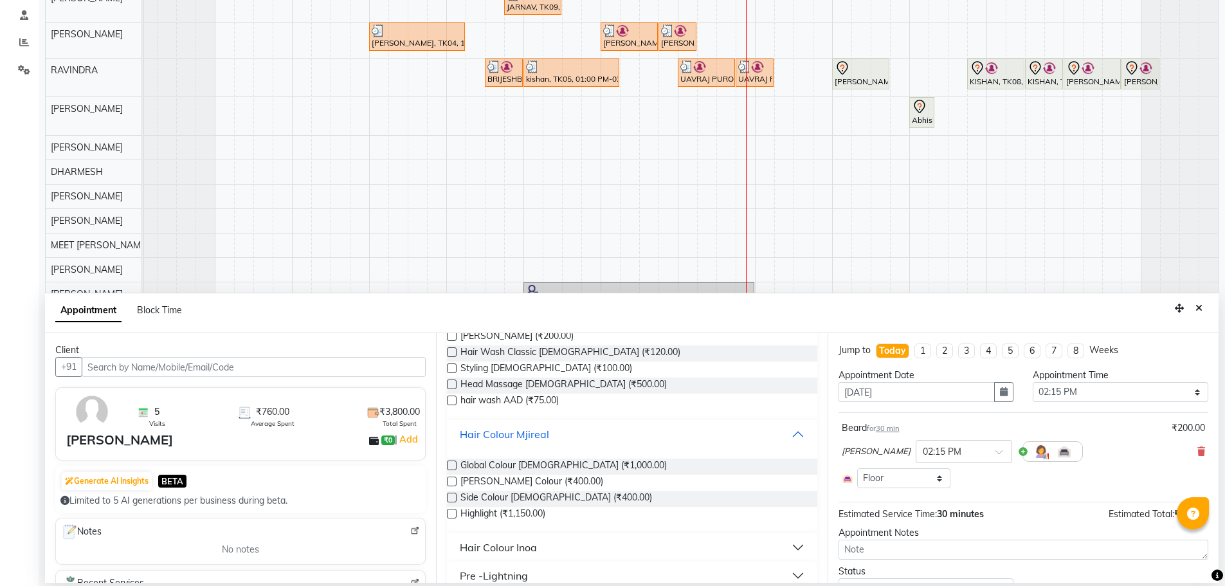
scroll to position [322, 0]
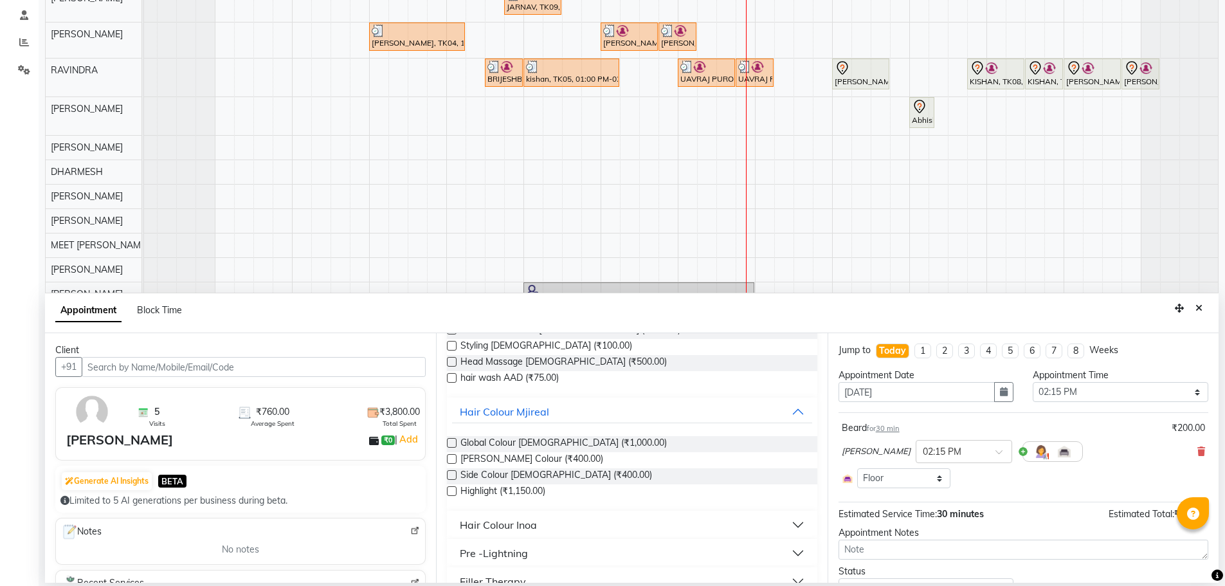
click at [448, 459] on label at bounding box center [452, 459] width 10 height 10
click at [448, 459] on input "checkbox" at bounding box center [451, 460] width 8 height 8
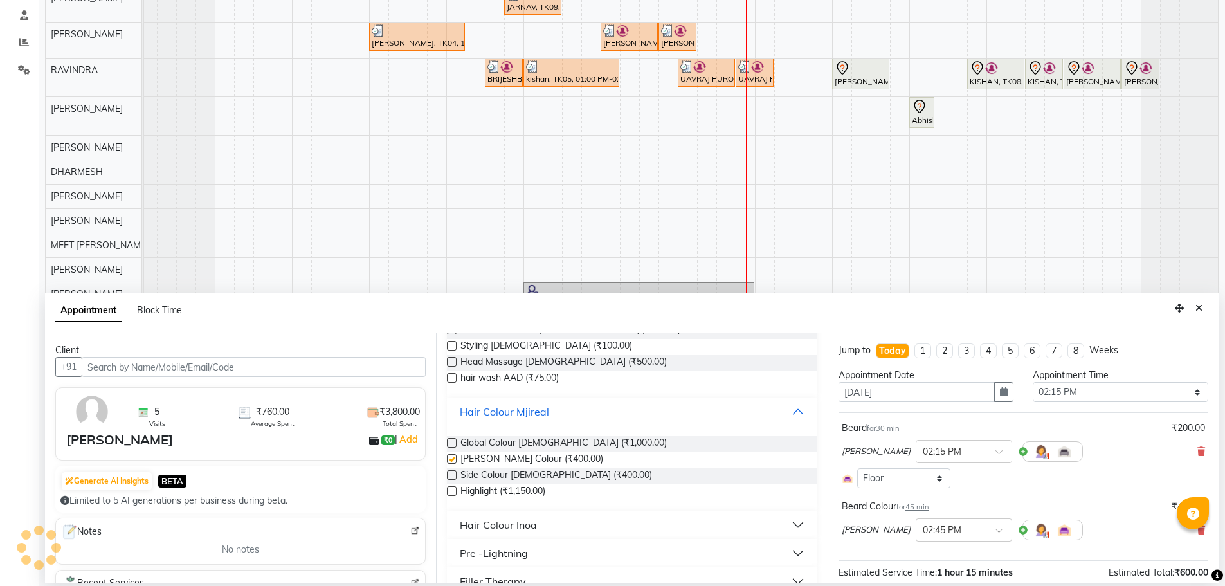
checkbox input "false"
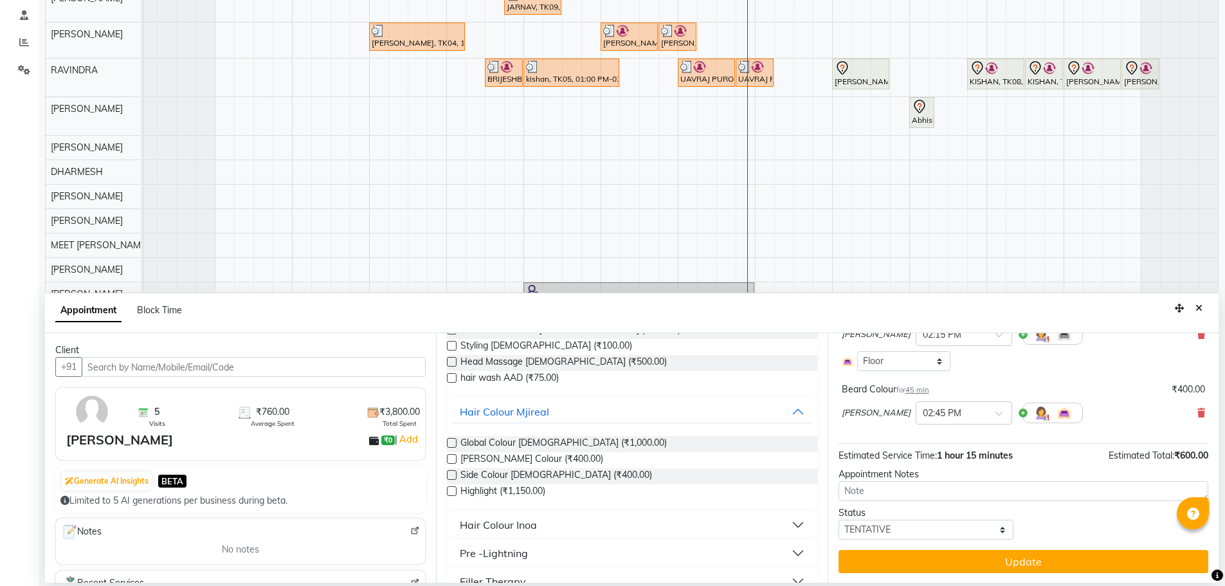
scroll to position [118, 0]
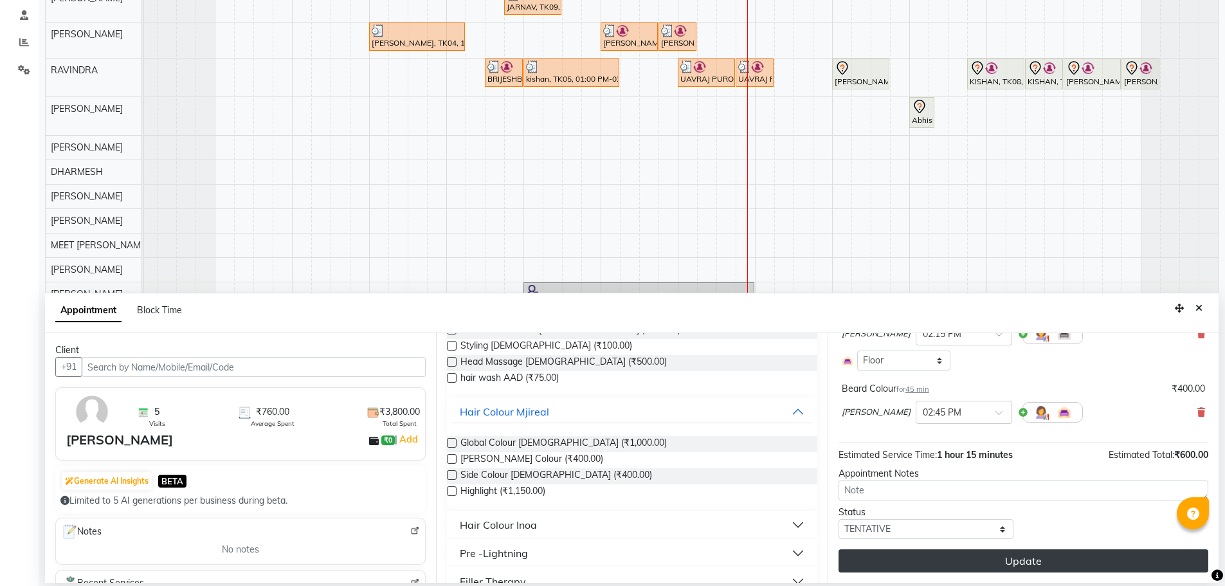
click at [965, 562] on button "Update" at bounding box center [1024, 560] width 370 height 23
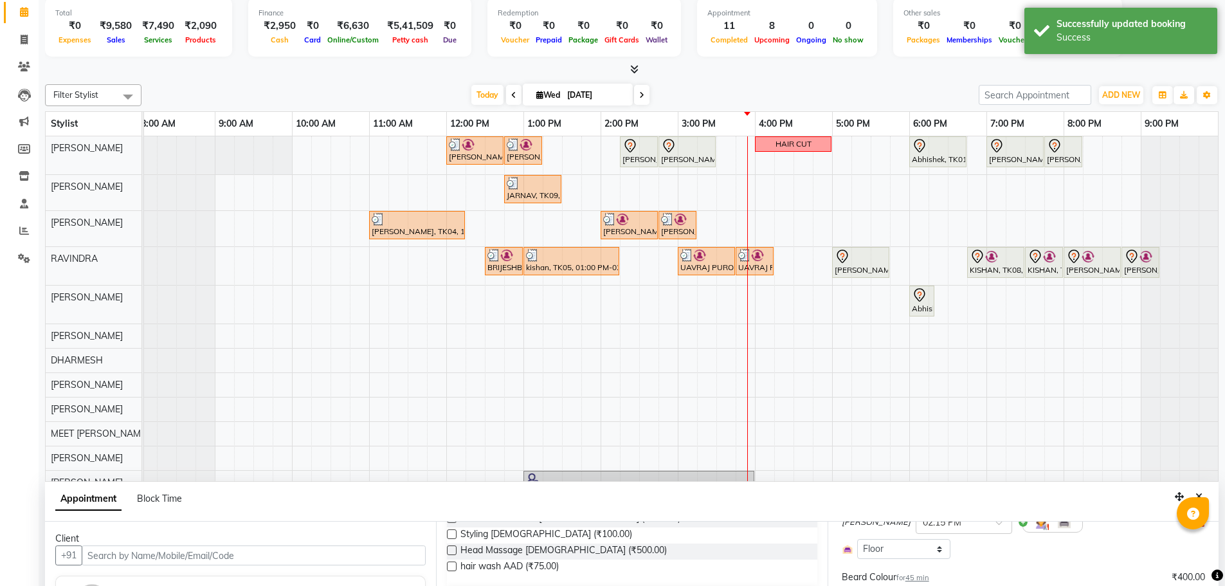
scroll to position [193, 0]
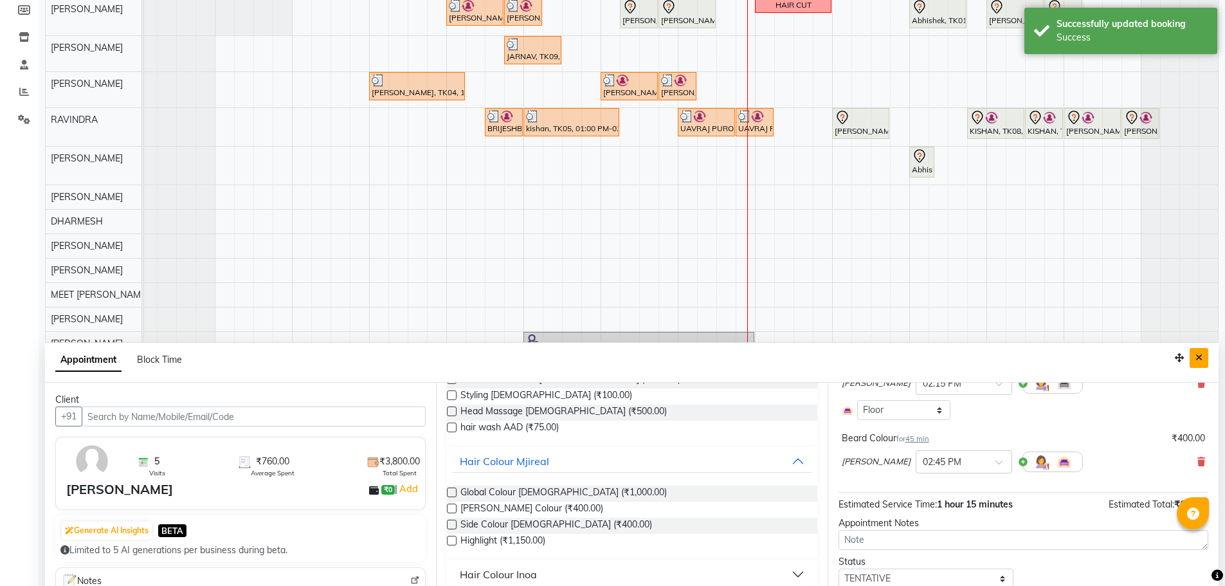
click at [1204, 355] on button "Close" at bounding box center [1199, 358] width 19 height 20
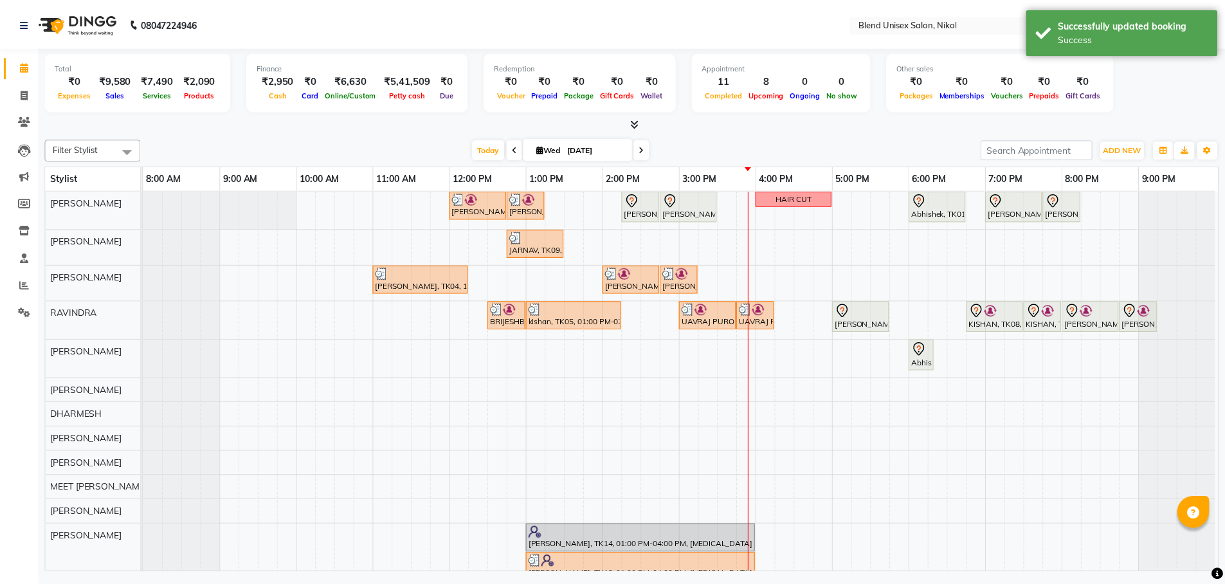
scroll to position [0, 0]
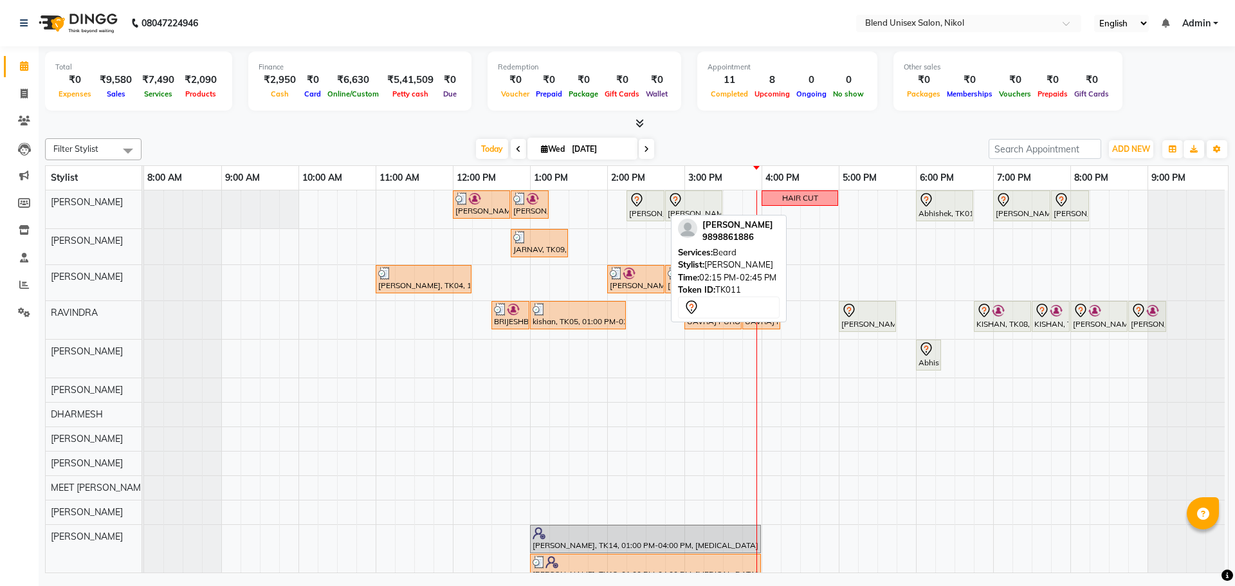
click at [642, 212] on div "[PERSON_NAME], TK11, 02:15 PM-02:45 PM, [PERSON_NAME]" at bounding box center [645, 205] width 35 height 27
select select "7"
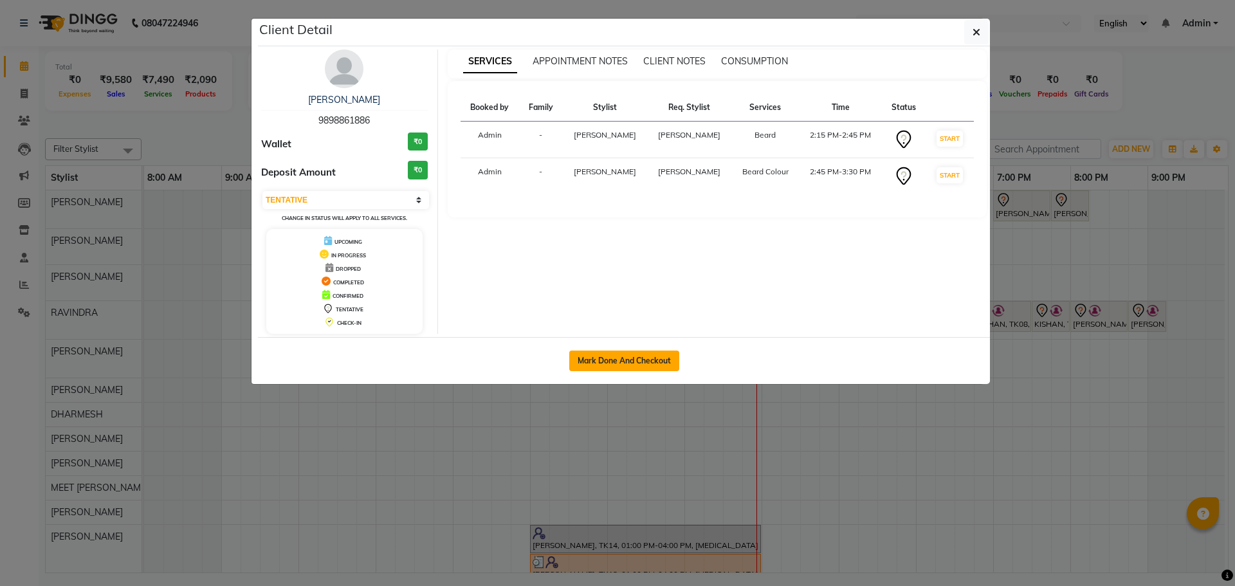
click at [646, 360] on button "Mark Done And Checkout" at bounding box center [624, 361] width 110 height 21
select select "service"
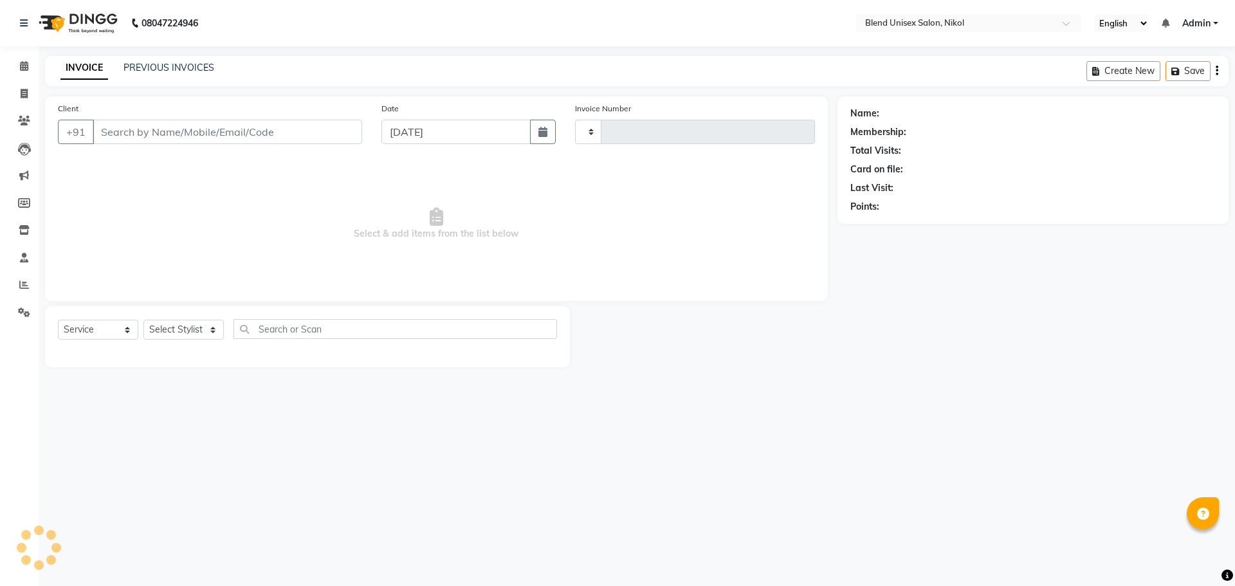
type input "2307"
select select "6213"
type input "9898861886"
select select "45624"
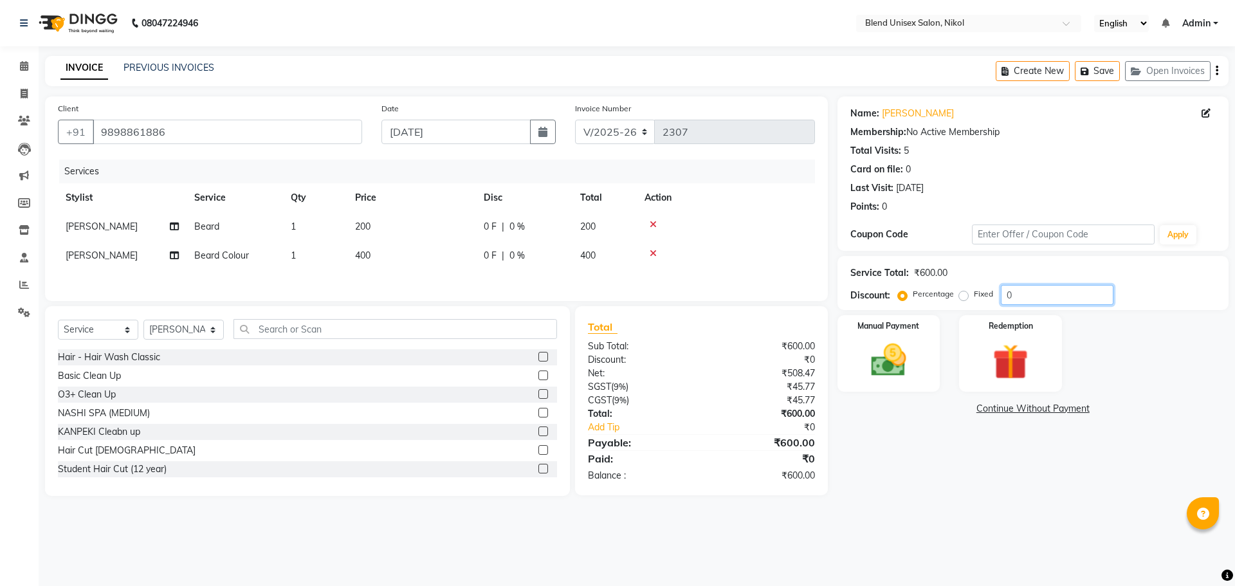
click at [1014, 291] on input "0" at bounding box center [1057, 295] width 113 height 20
type input "20"
click at [876, 343] on img at bounding box center [889, 360] width 60 height 42
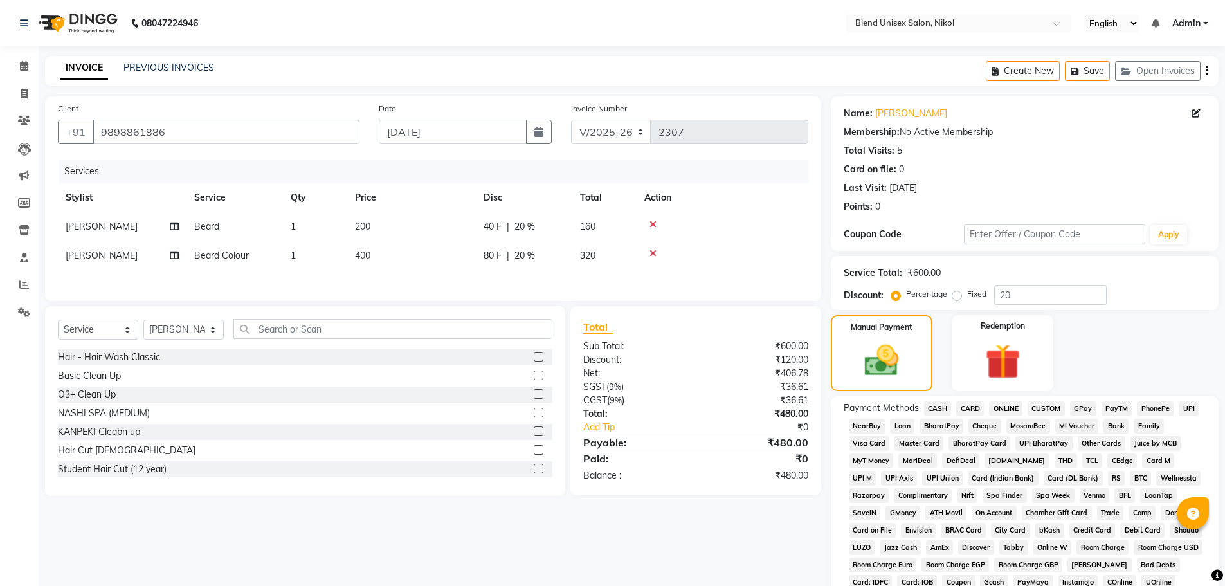
click at [936, 408] on span "CASH" at bounding box center [938, 408] width 28 height 15
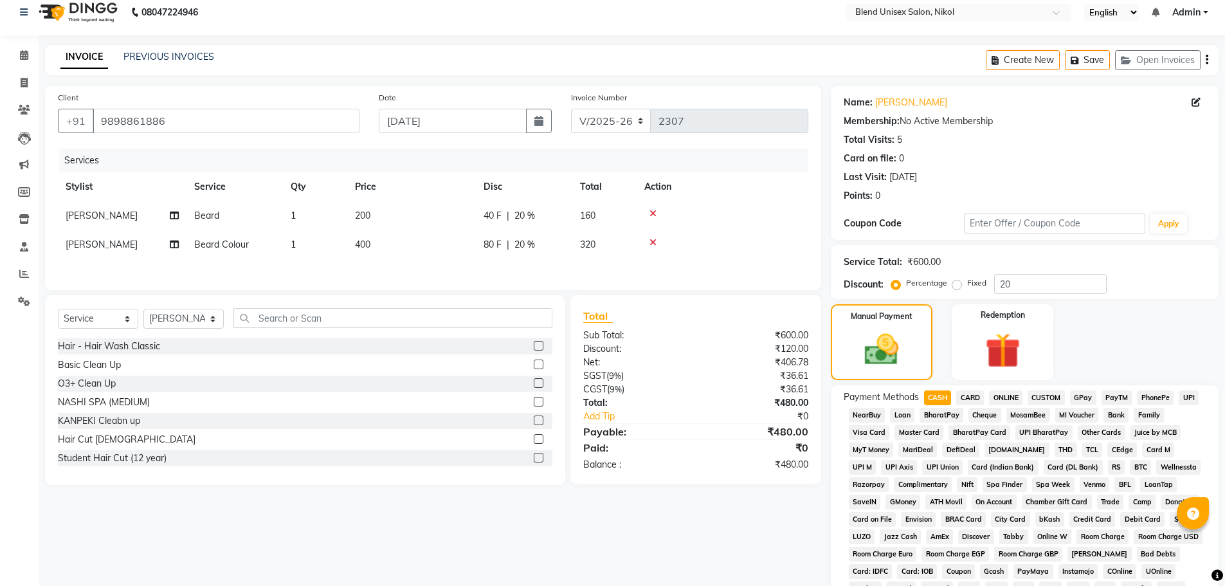
scroll to position [261, 0]
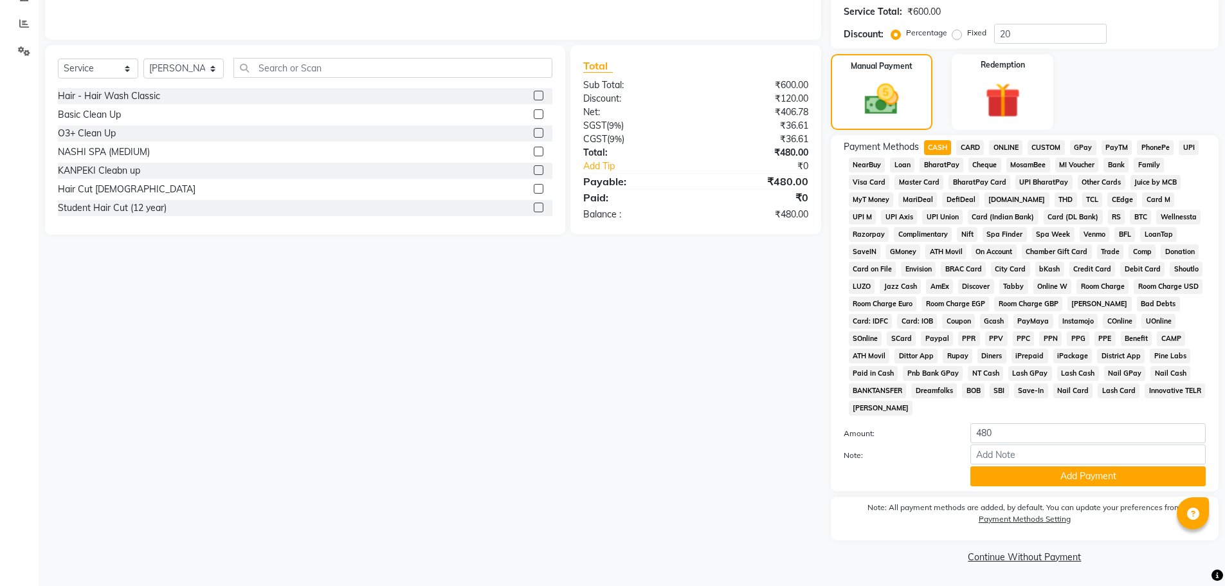
click at [989, 475] on button "Add Payment" at bounding box center [1088, 476] width 235 height 20
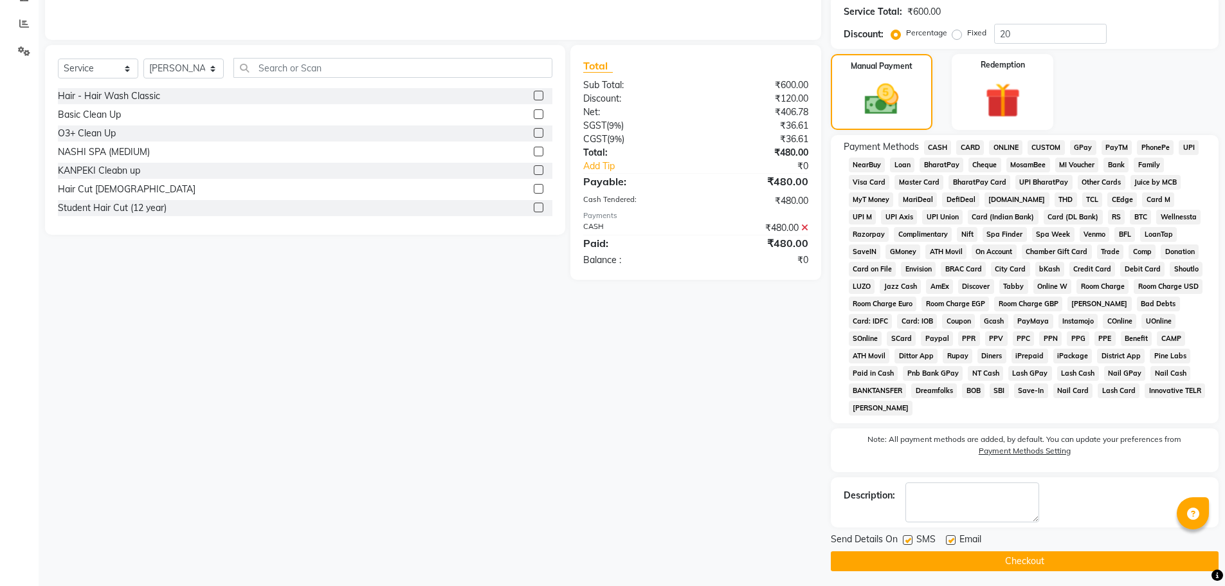
click at [983, 562] on button "Checkout" at bounding box center [1025, 561] width 388 height 20
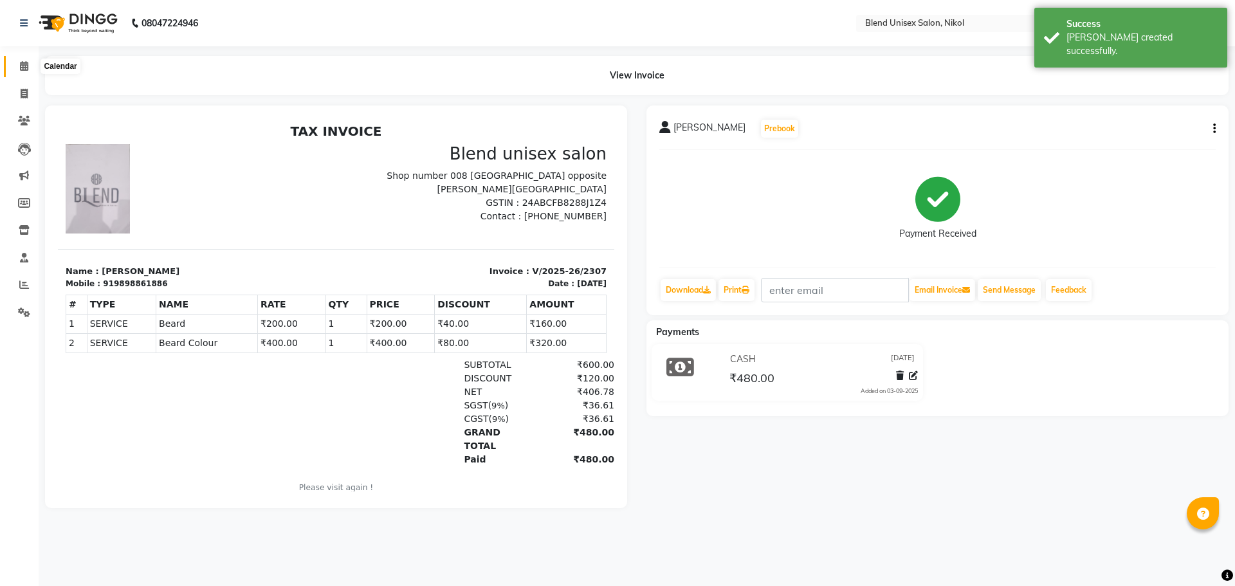
click at [23, 66] on icon at bounding box center [24, 66] width 8 height 10
